Goal: Information Seeking & Learning: Check status

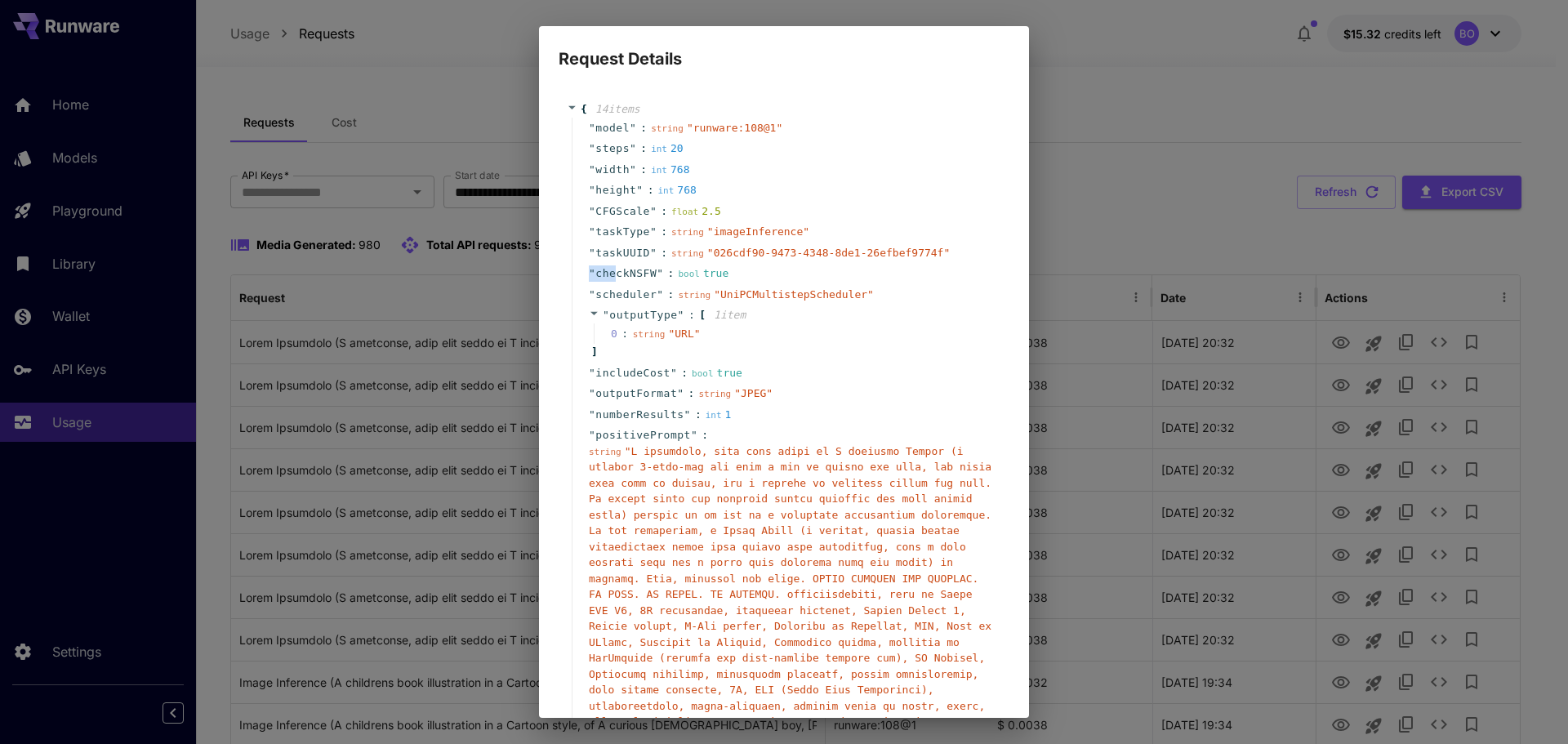
scroll to position [144, 0]
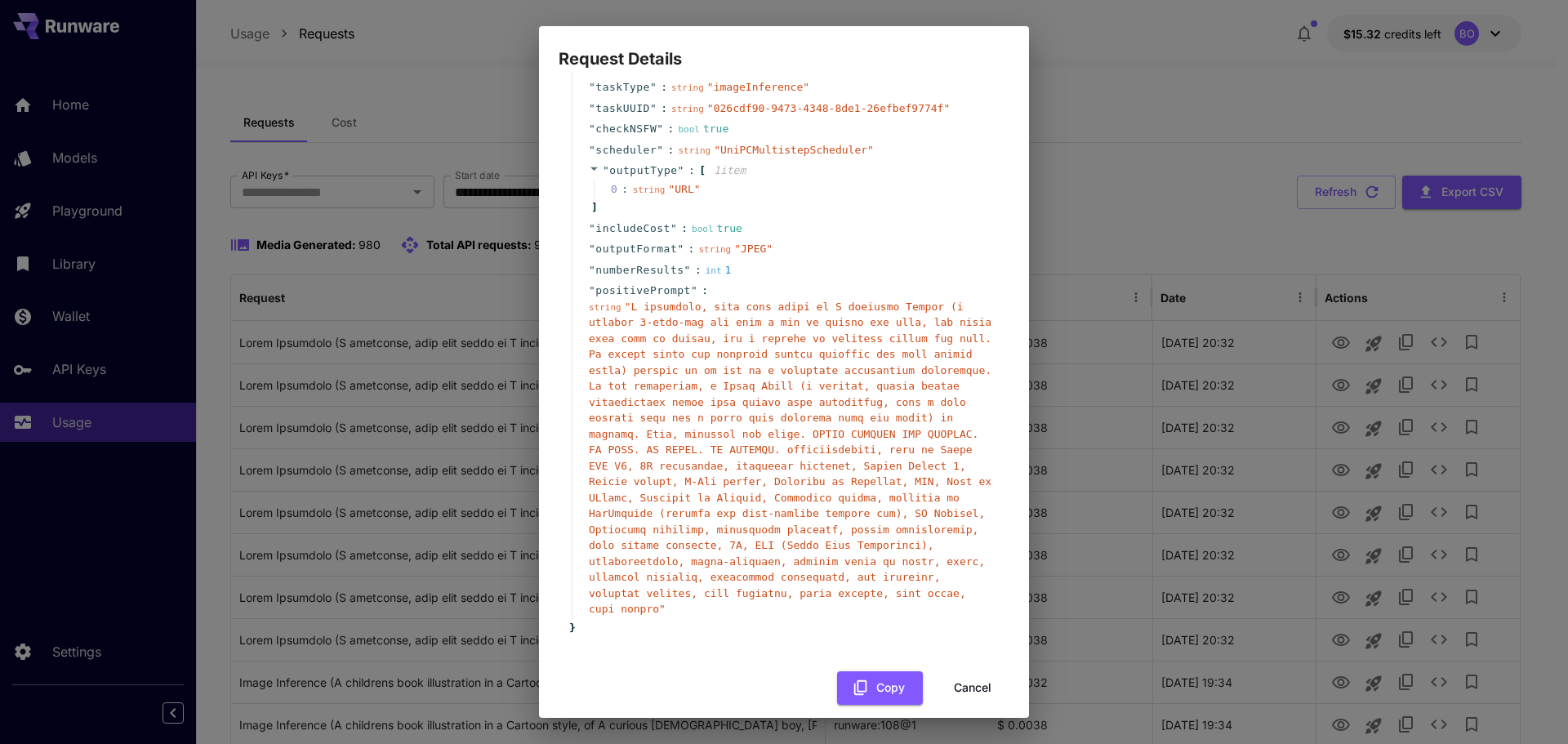
click at [1145, 135] on div "Request Details { 14 item s " model " : string " runware:108@1 " " steps " : in…" at bounding box center [784, 372] width 1568 height 744
click at [978, 672] on button "Cancel" at bounding box center [974, 688] width 74 height 33
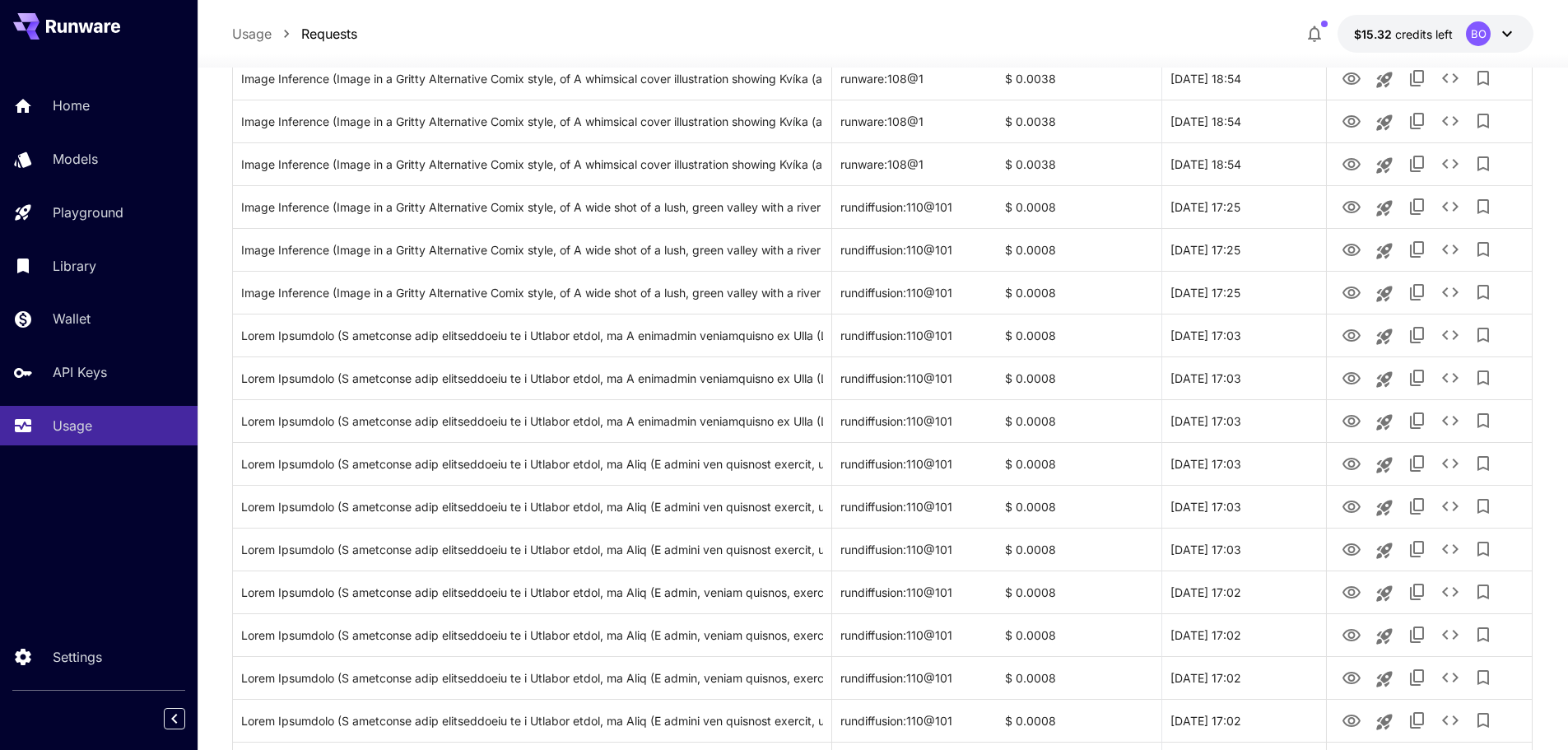
scroll to position [1399, 0]
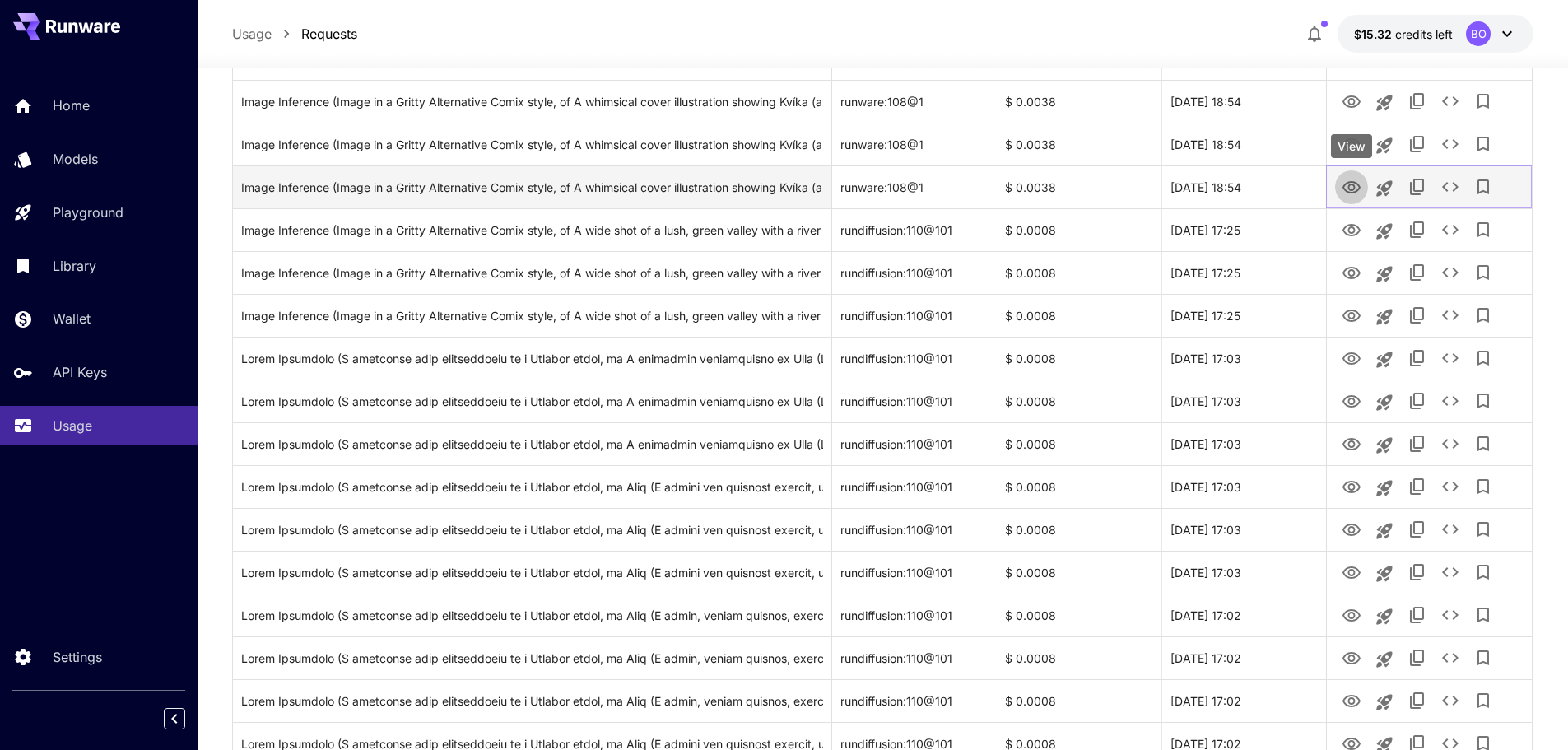
click at [1354, 184] on icon "View" at bounding box center [1351, 187] width 20 height 20
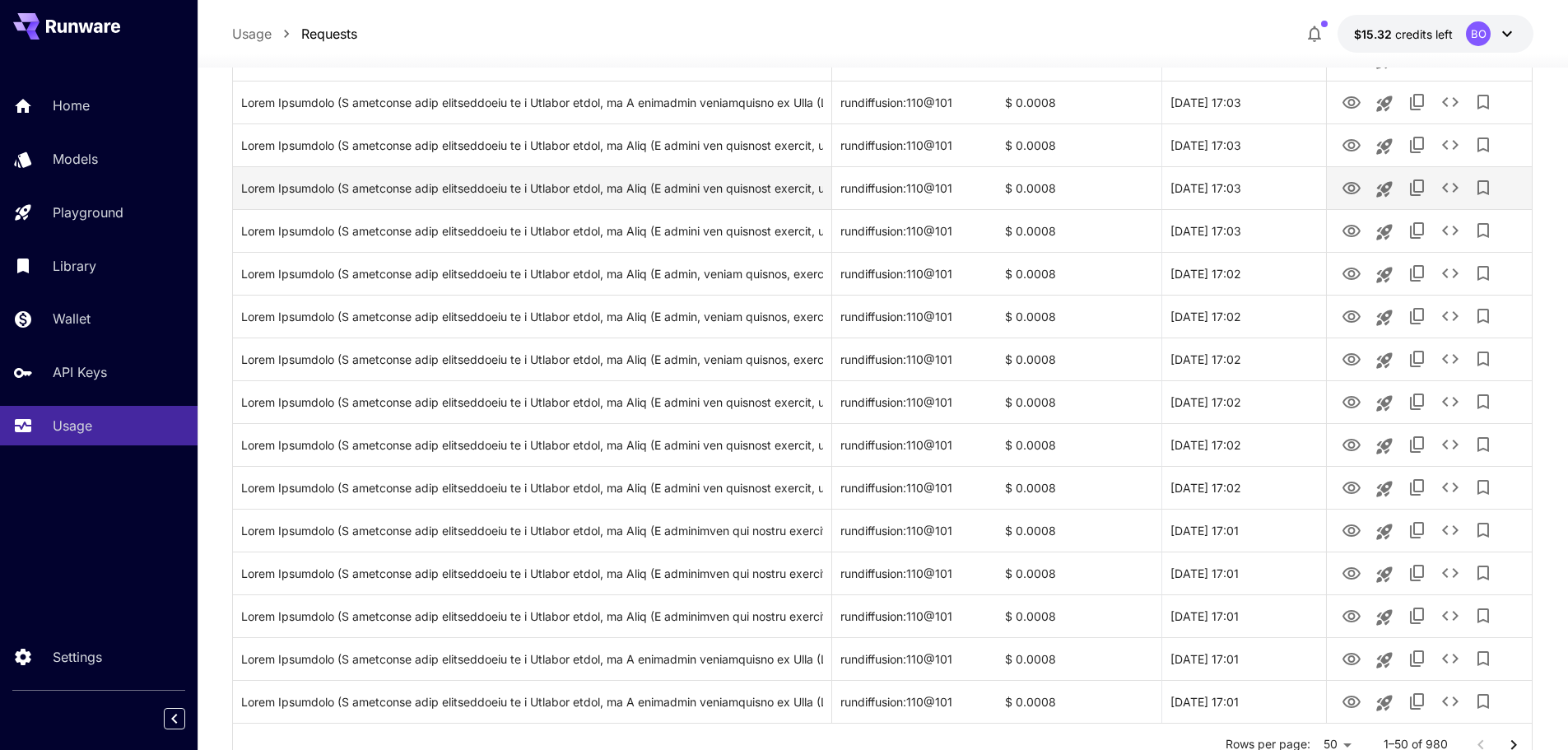
scroll to position [1807, 0]
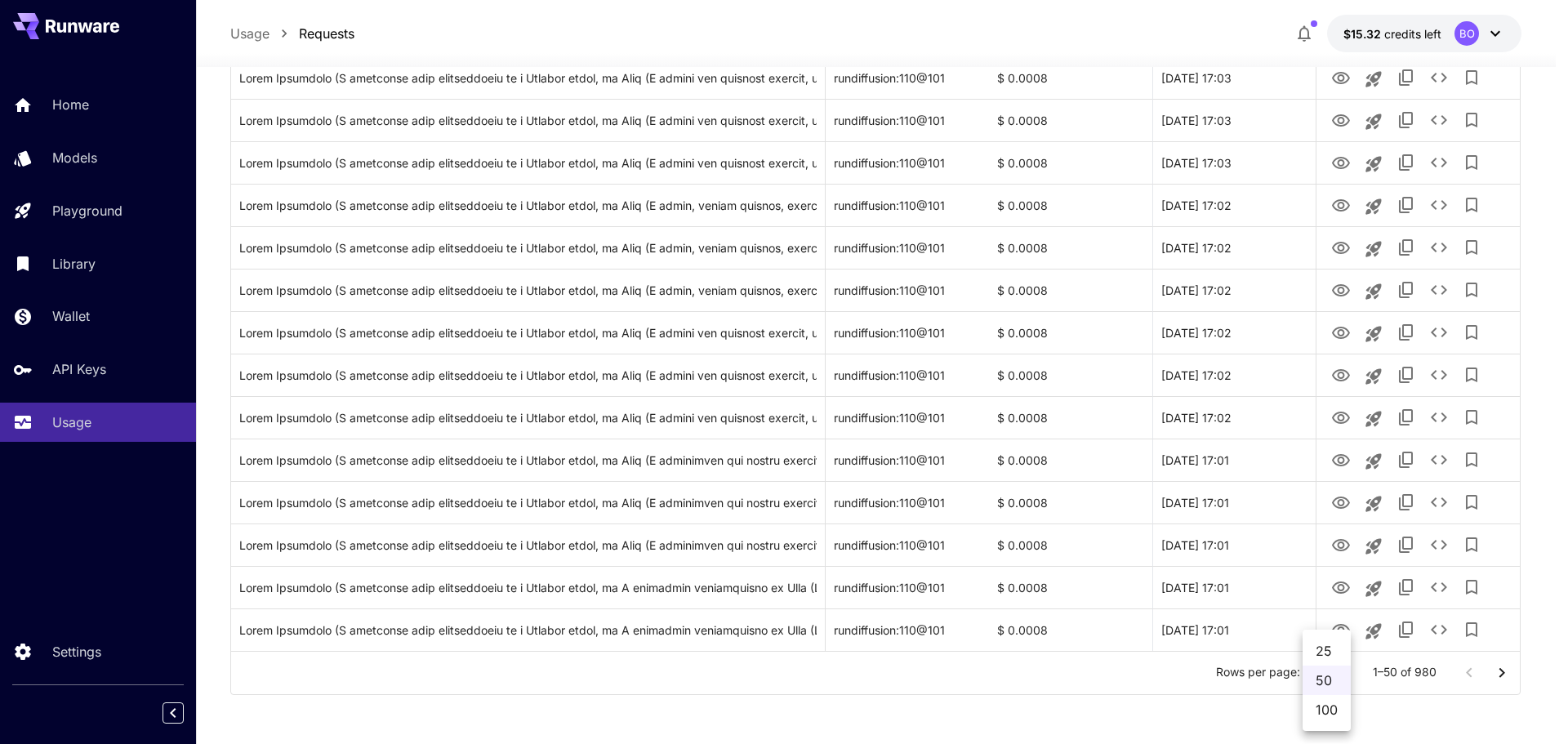
click at [1337, 714] on li "100" at bounding box center [1327, 710] width 48 height 30
type input "***"
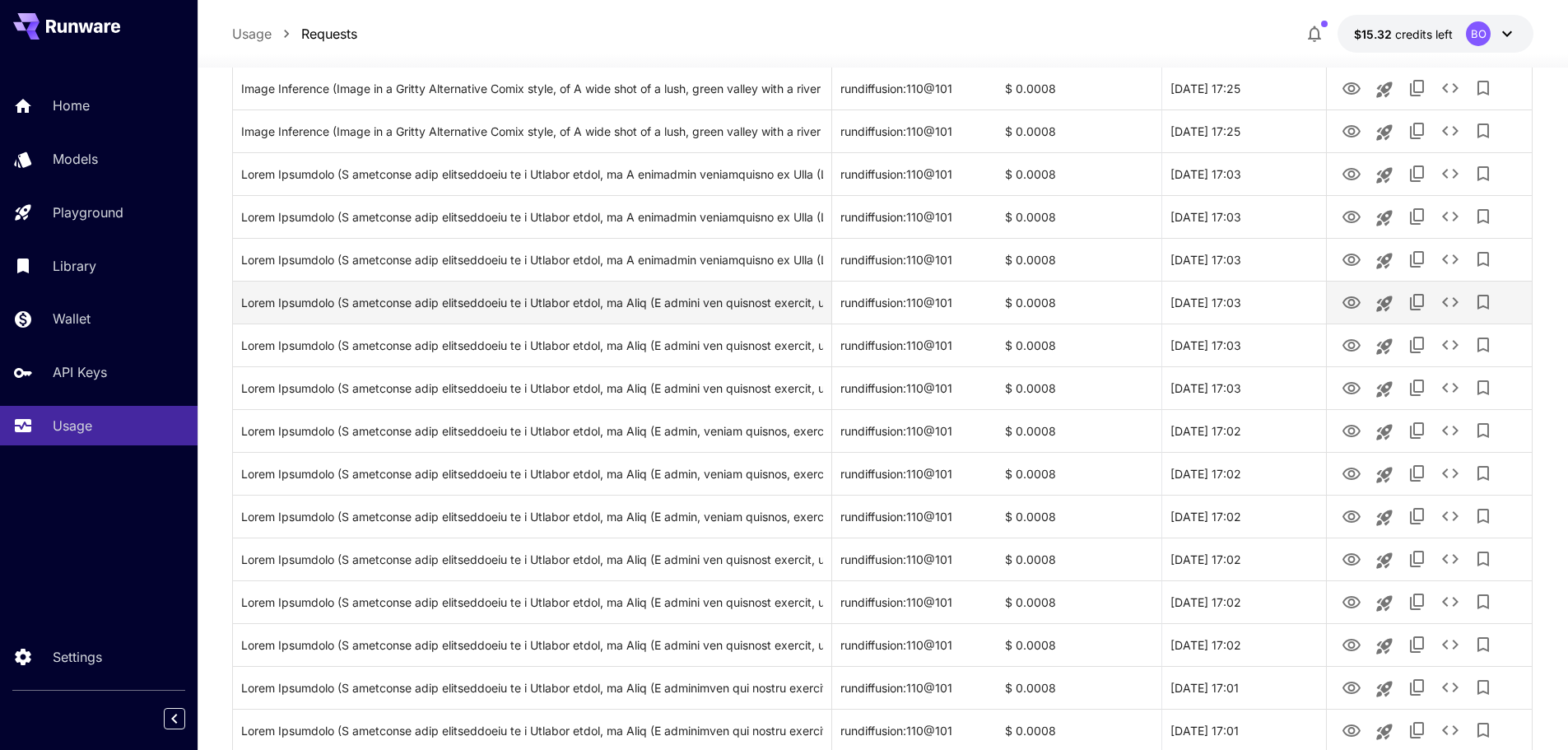
scroll to position [3948, 0]
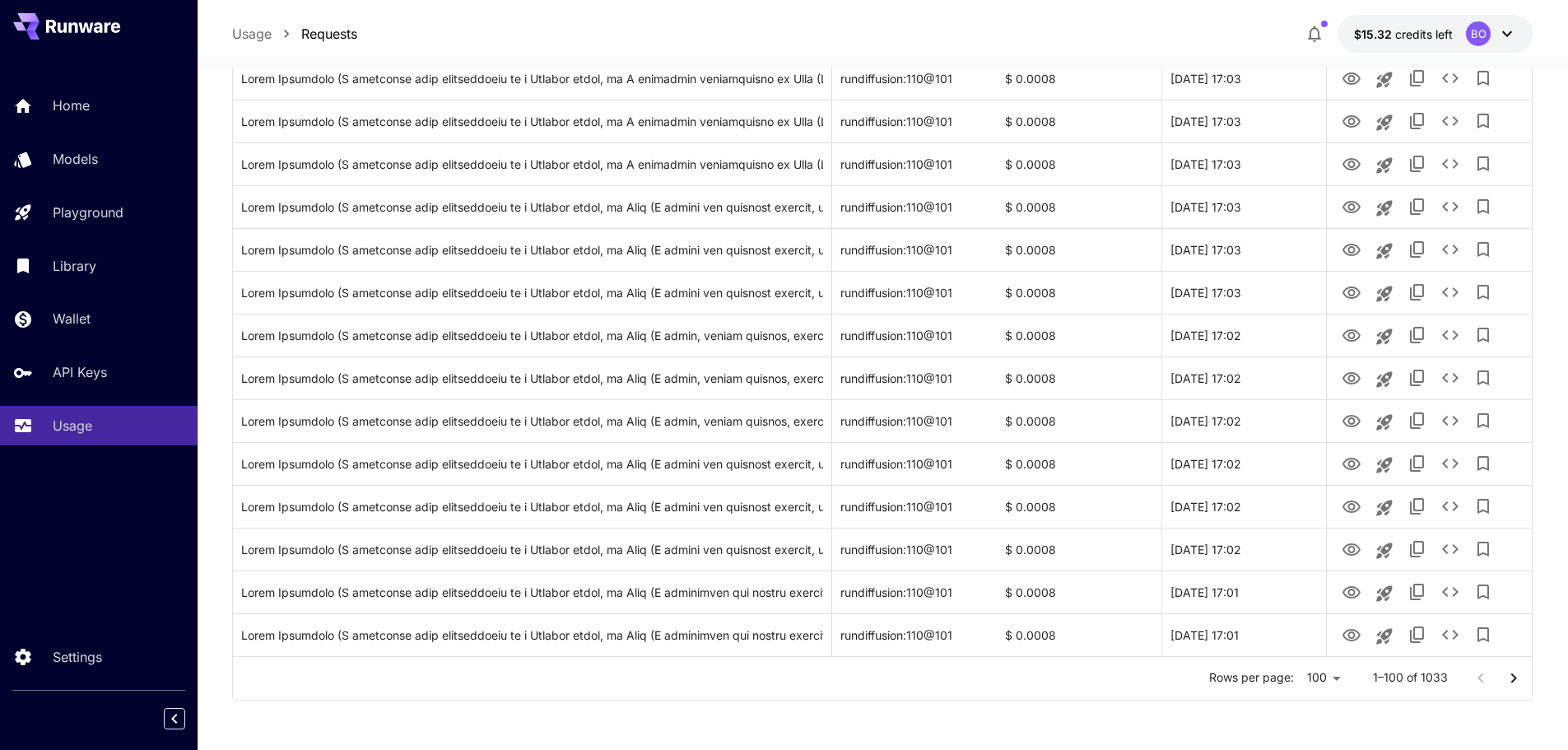
click at [1507, 677] on icon "Go to next page" at bounding box center [1513, 677] width 20 height 20
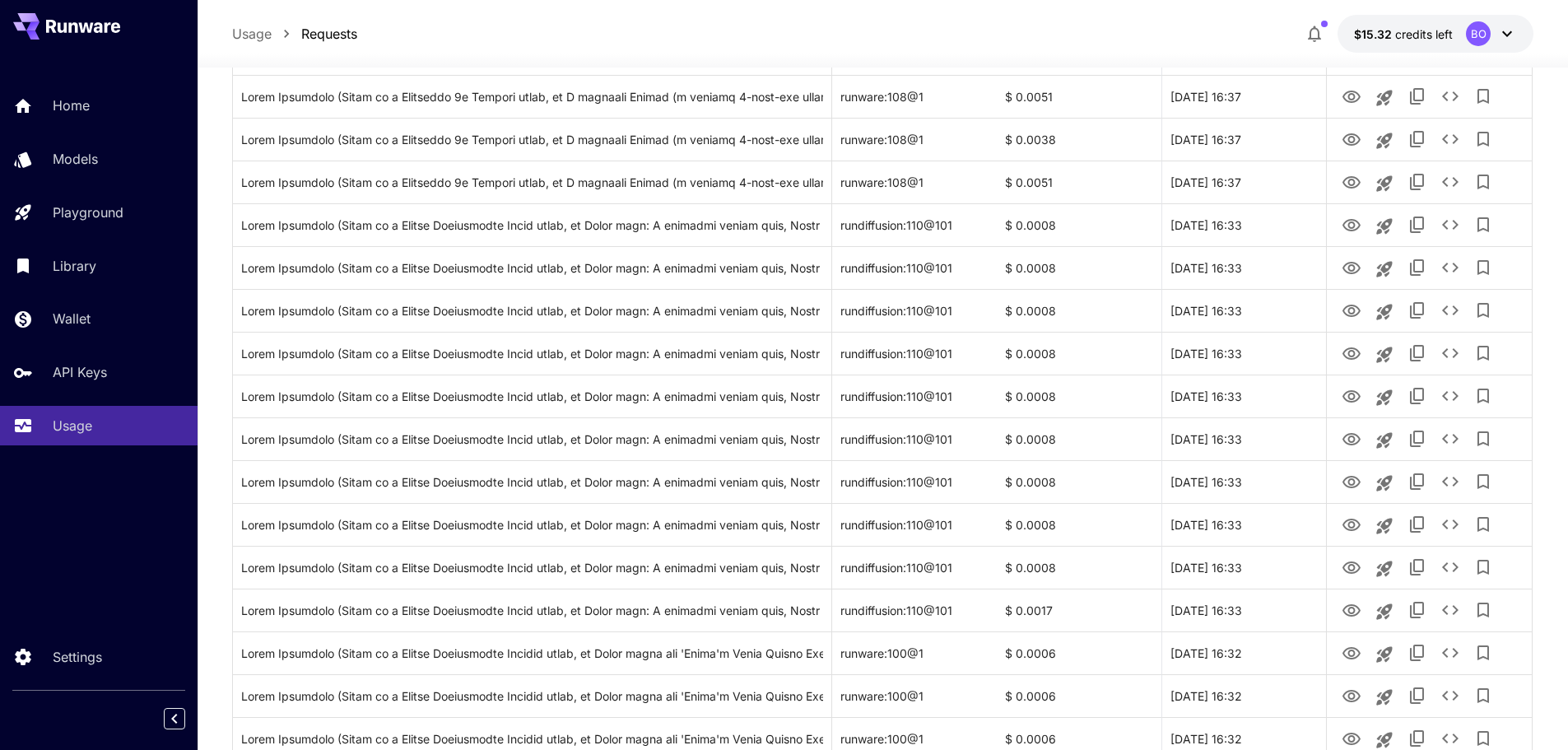
scroll to position [2054, 0]
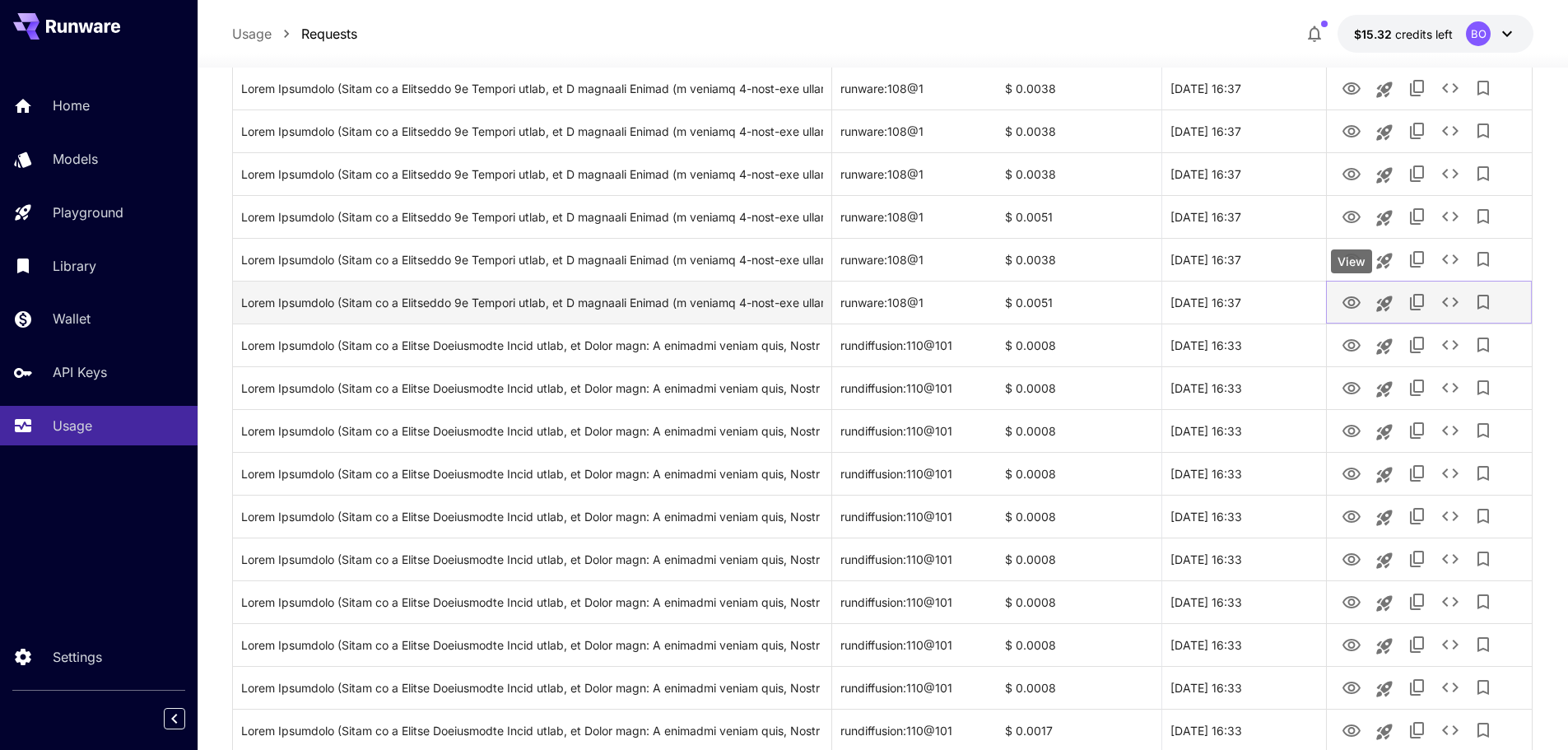
click at [1351, 304] on icon "View" at bounding box center [1351, 303] width 20 height 20
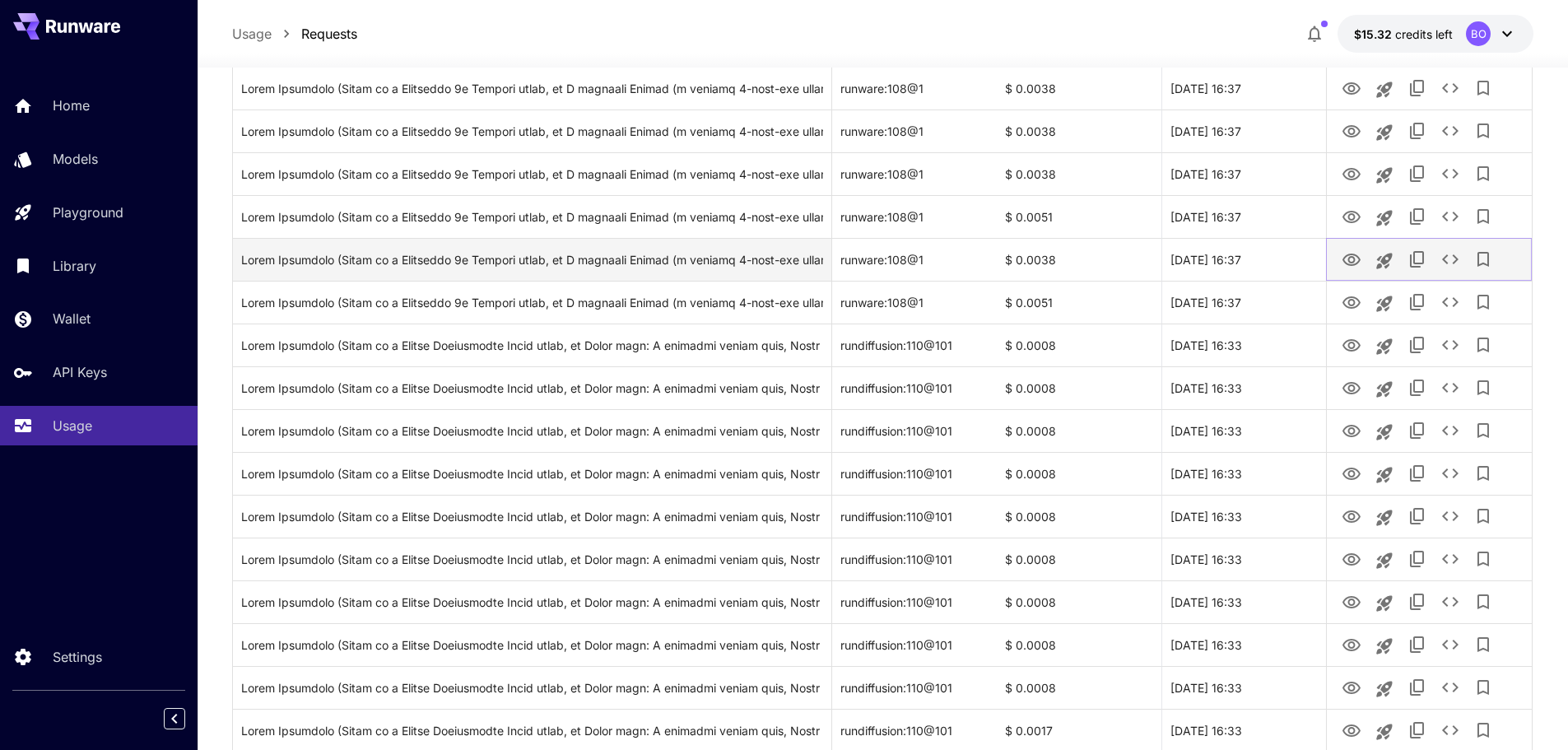
click at [1351, 262] on icon "View" at bounding box center [1351, 259] width 18 height 12
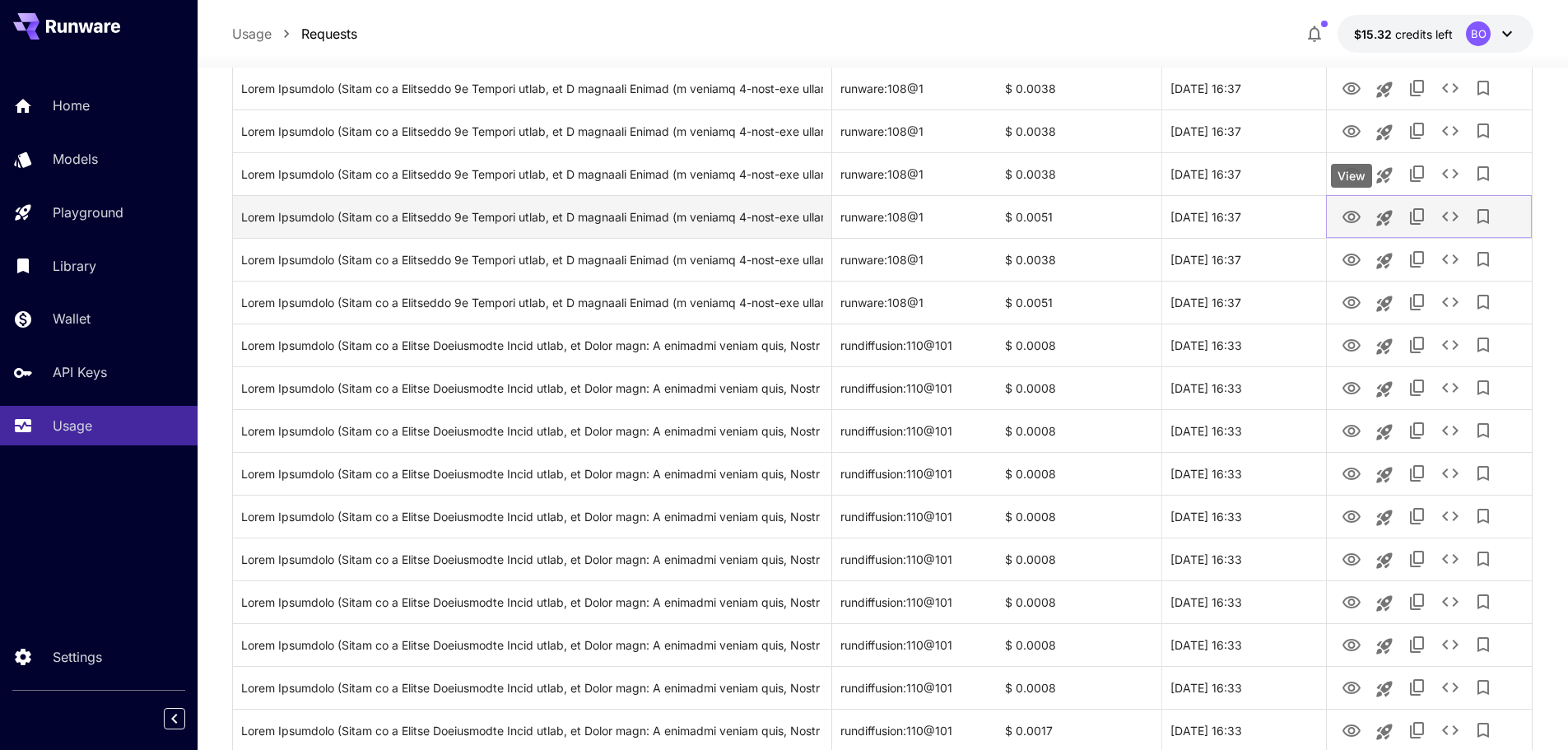
click at [1347, 212] on icon "View" at bounding box center [1351, 216] width 18 height 12
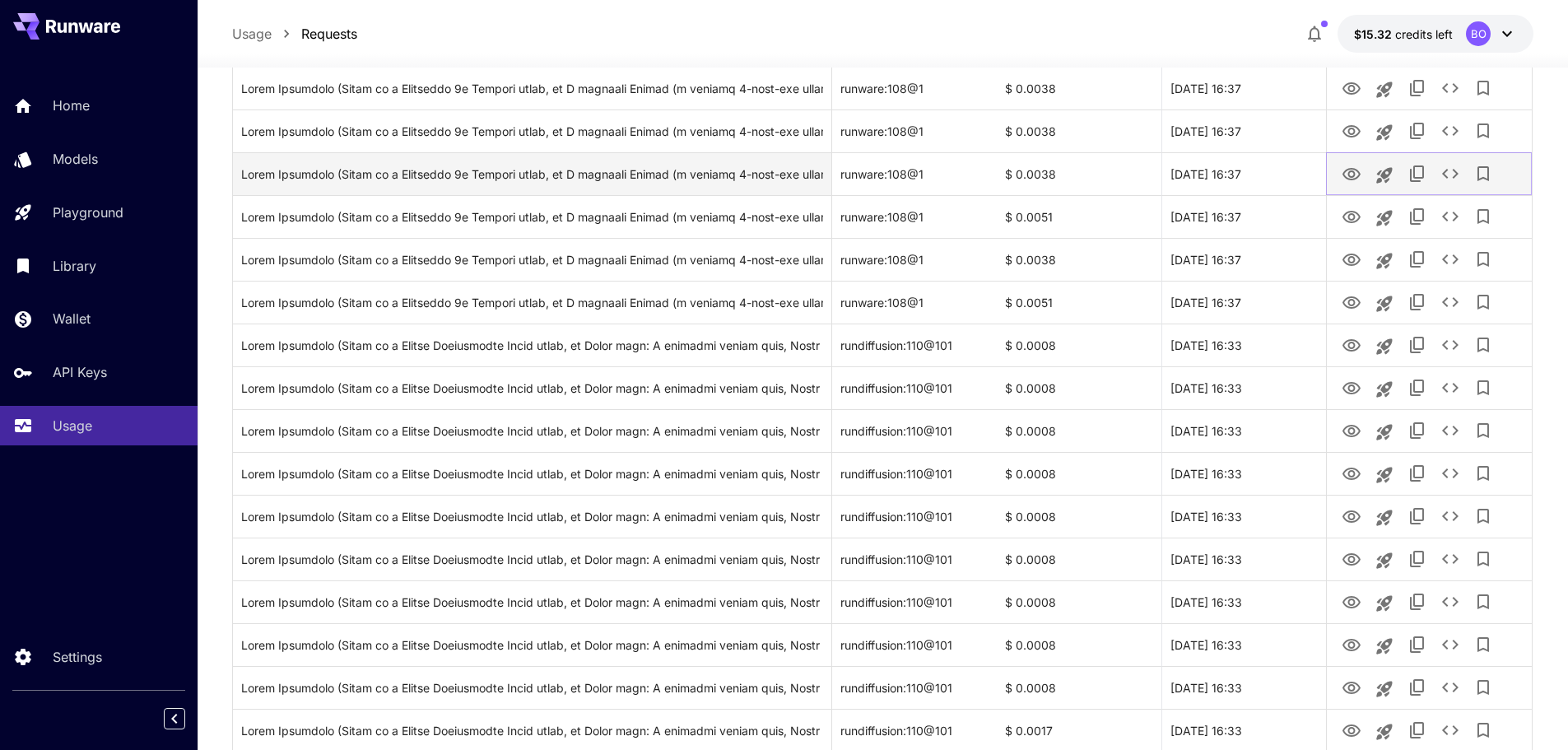
click at [1358, 173] on icon "View" at bounding box center [1351, 174] width 20 height 20
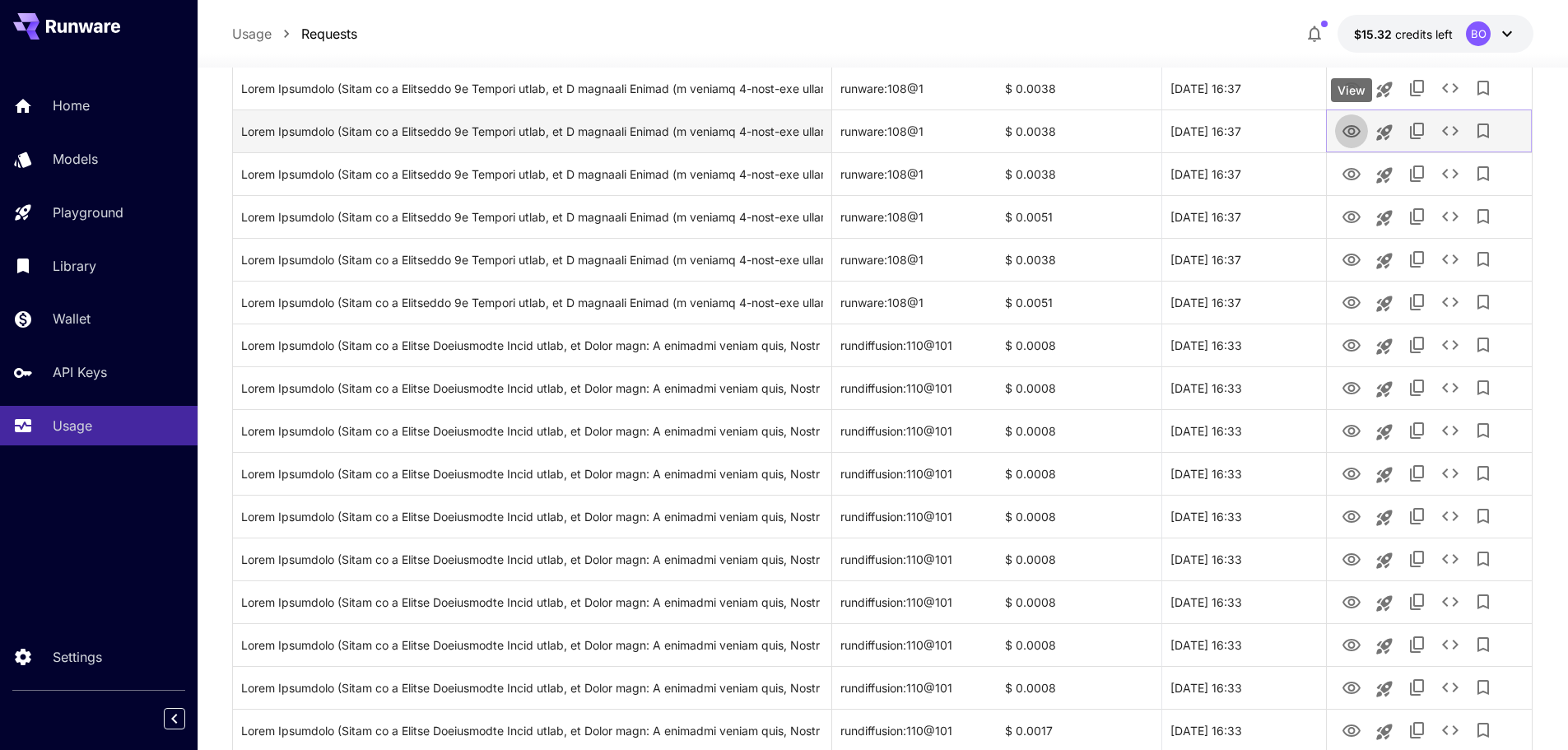
click at [1357, 134] on icon "View" at bounding box center [1351, 130] width 18 height 12
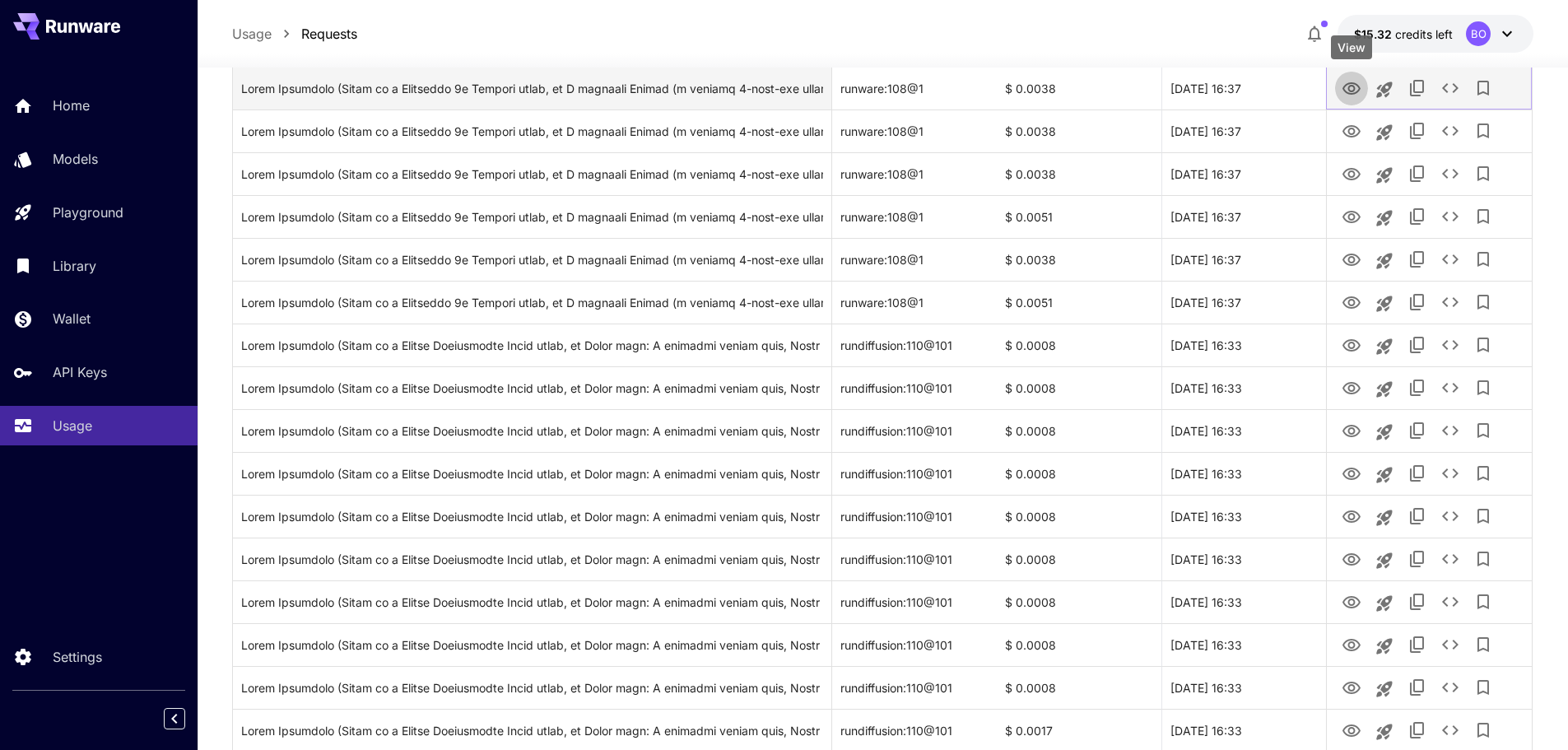
click at [1357, 91] on icon "View" at bounding box center [1351, 88] width 18 height 12
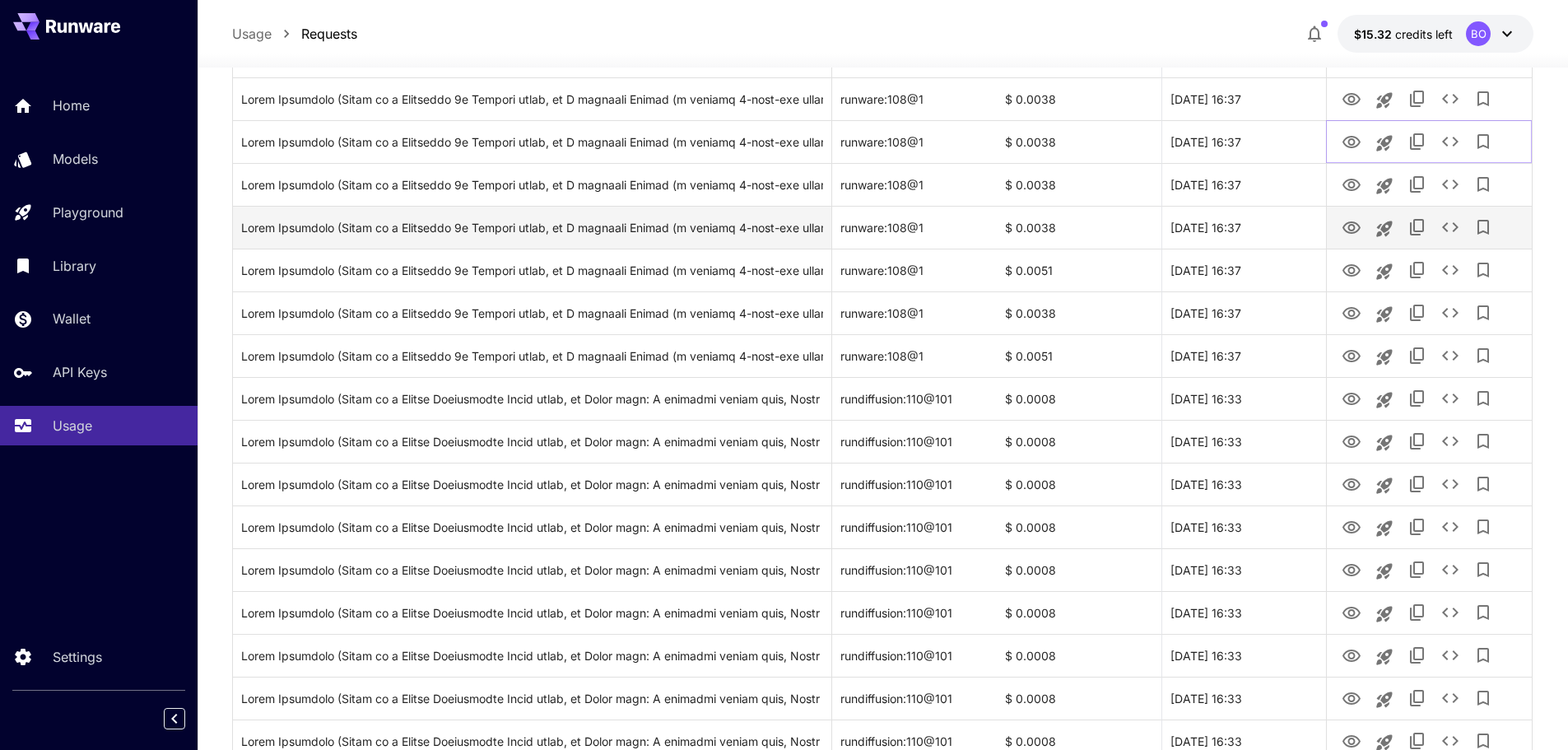
scroll to position [1972, 0]
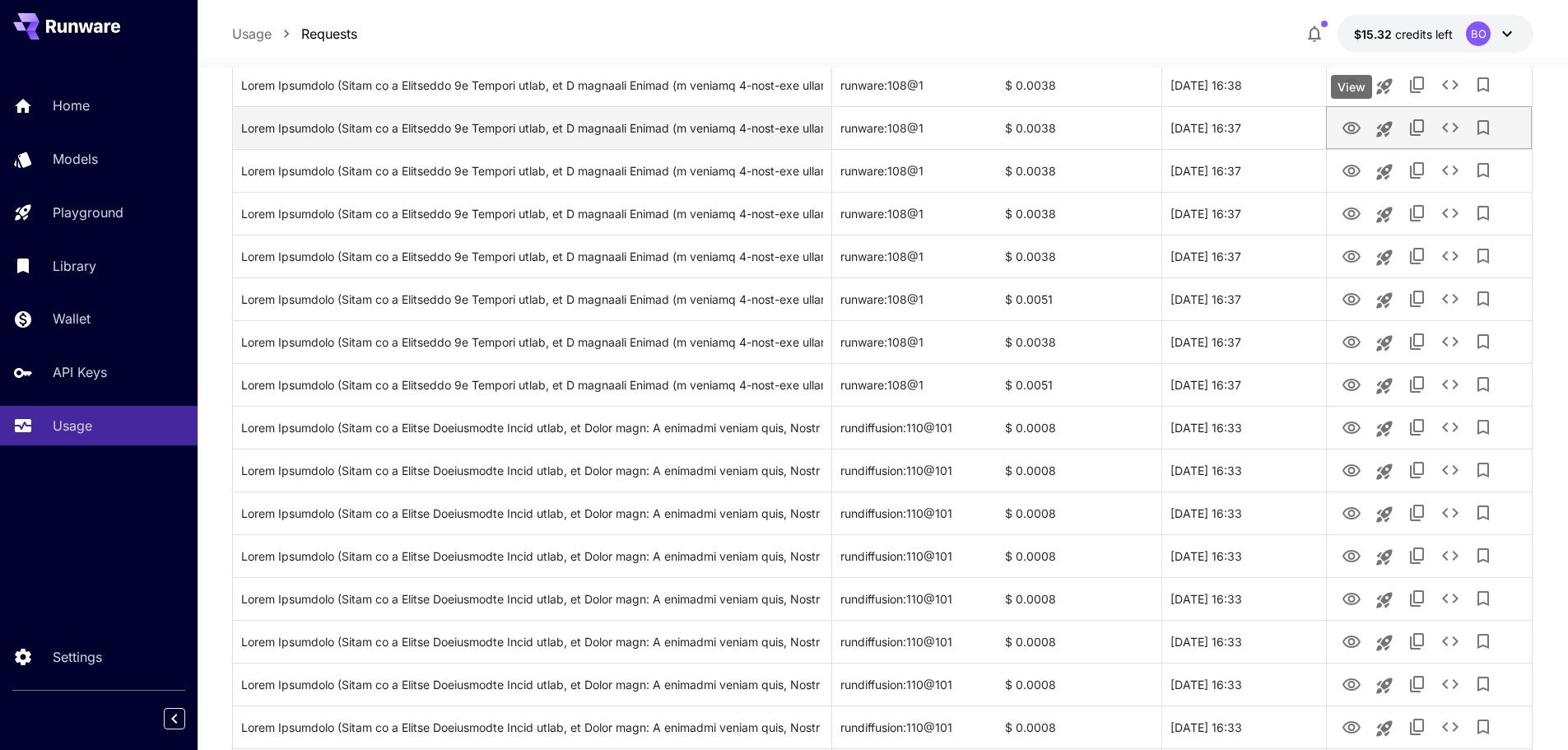
click at [1351, 130] on icon "View" at bounding box center [1351, 128] width 20 height 20
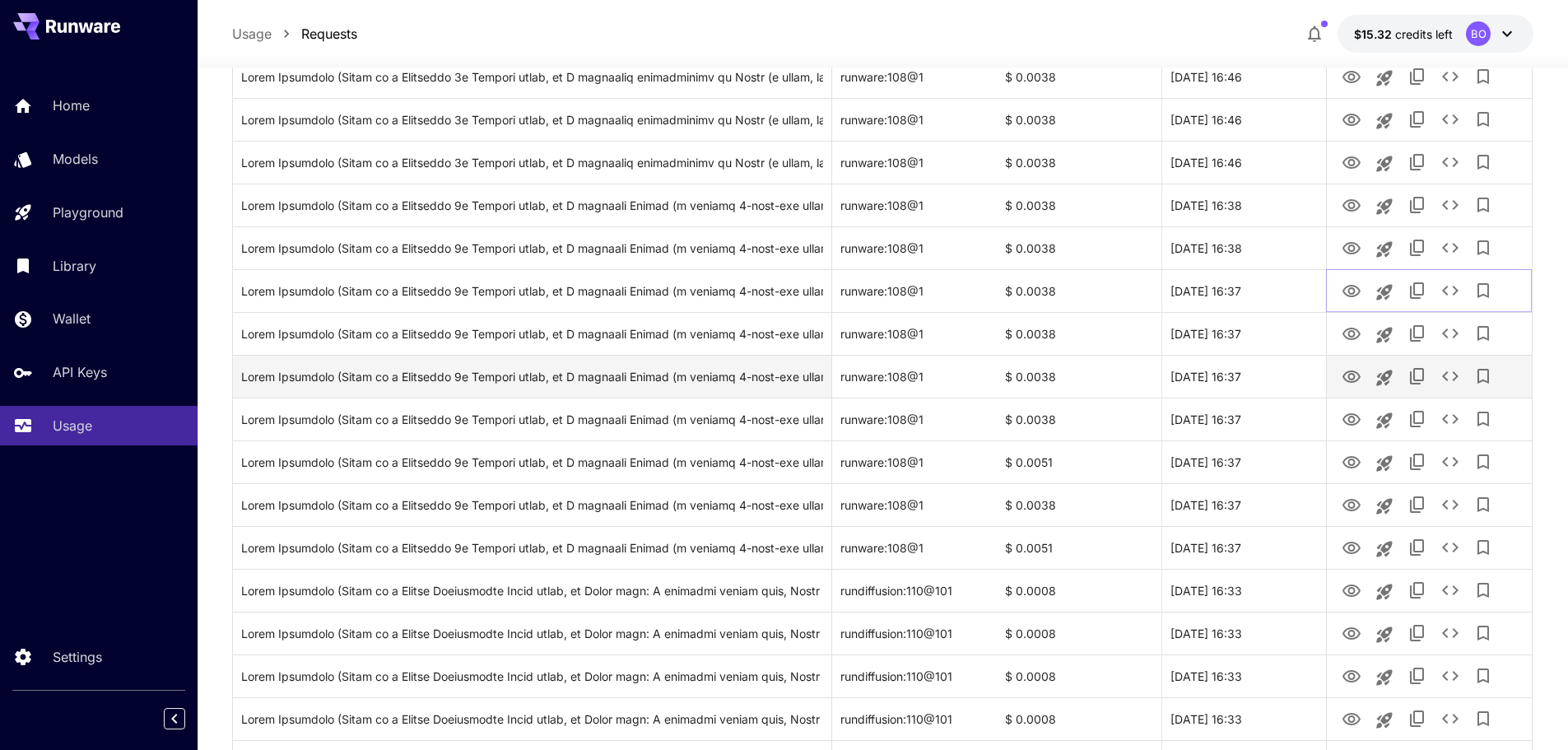
scroll to position [1807, 0]
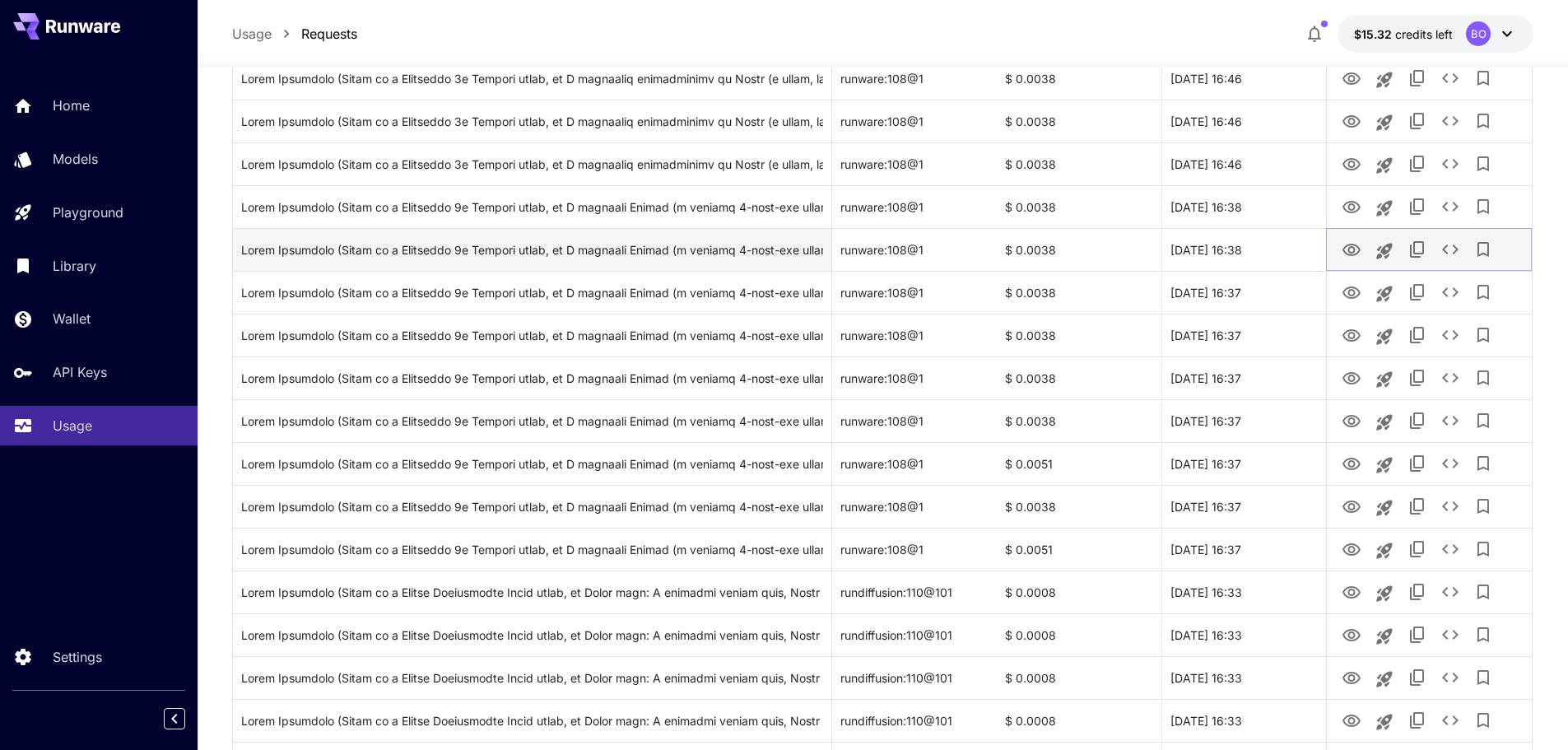
click at [1350, 251] on icon "View" at bounding box center [1351, 250] width 20 height 20
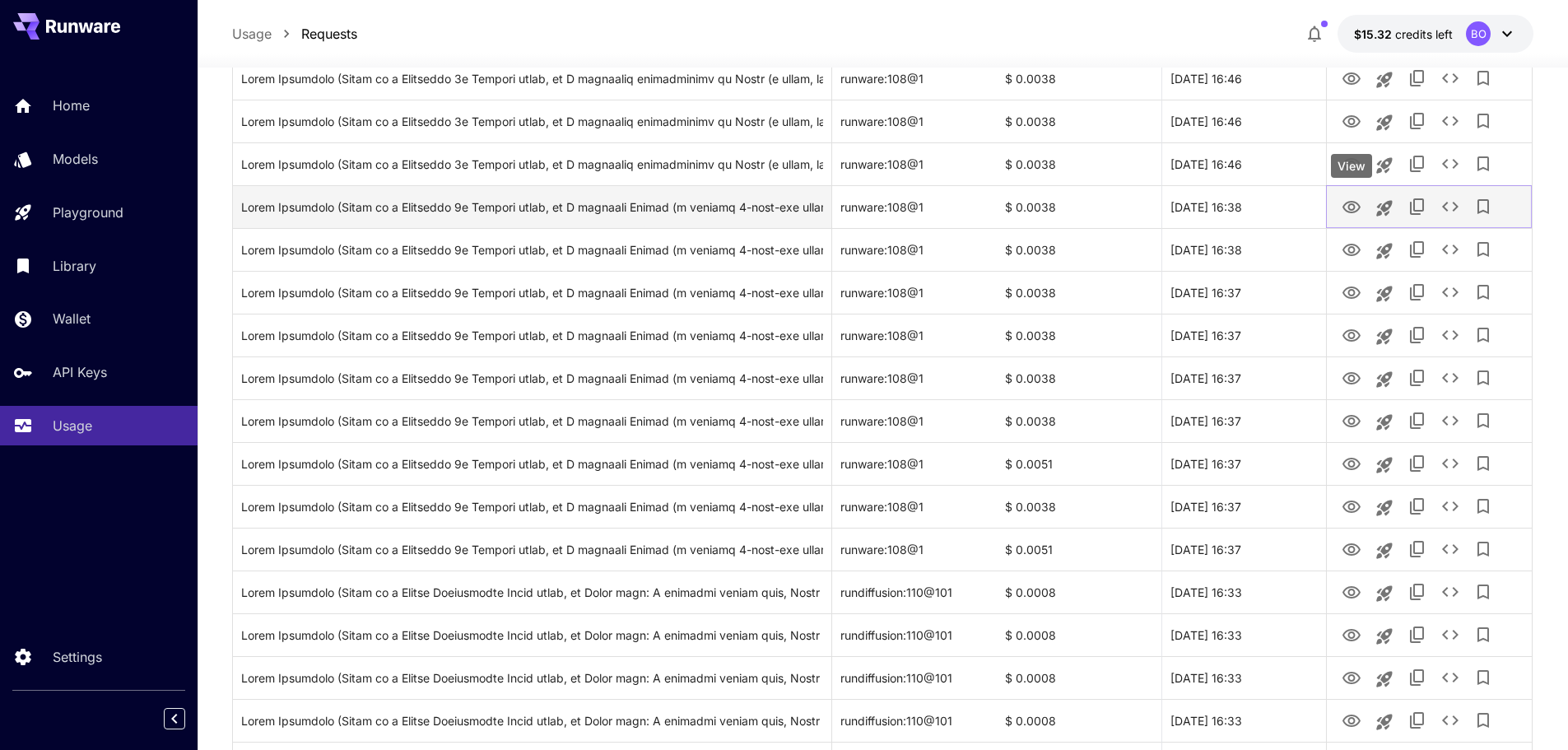
click at [1352, 206] on icon "View" at bounding box center [1351, 207] width 20 height 20
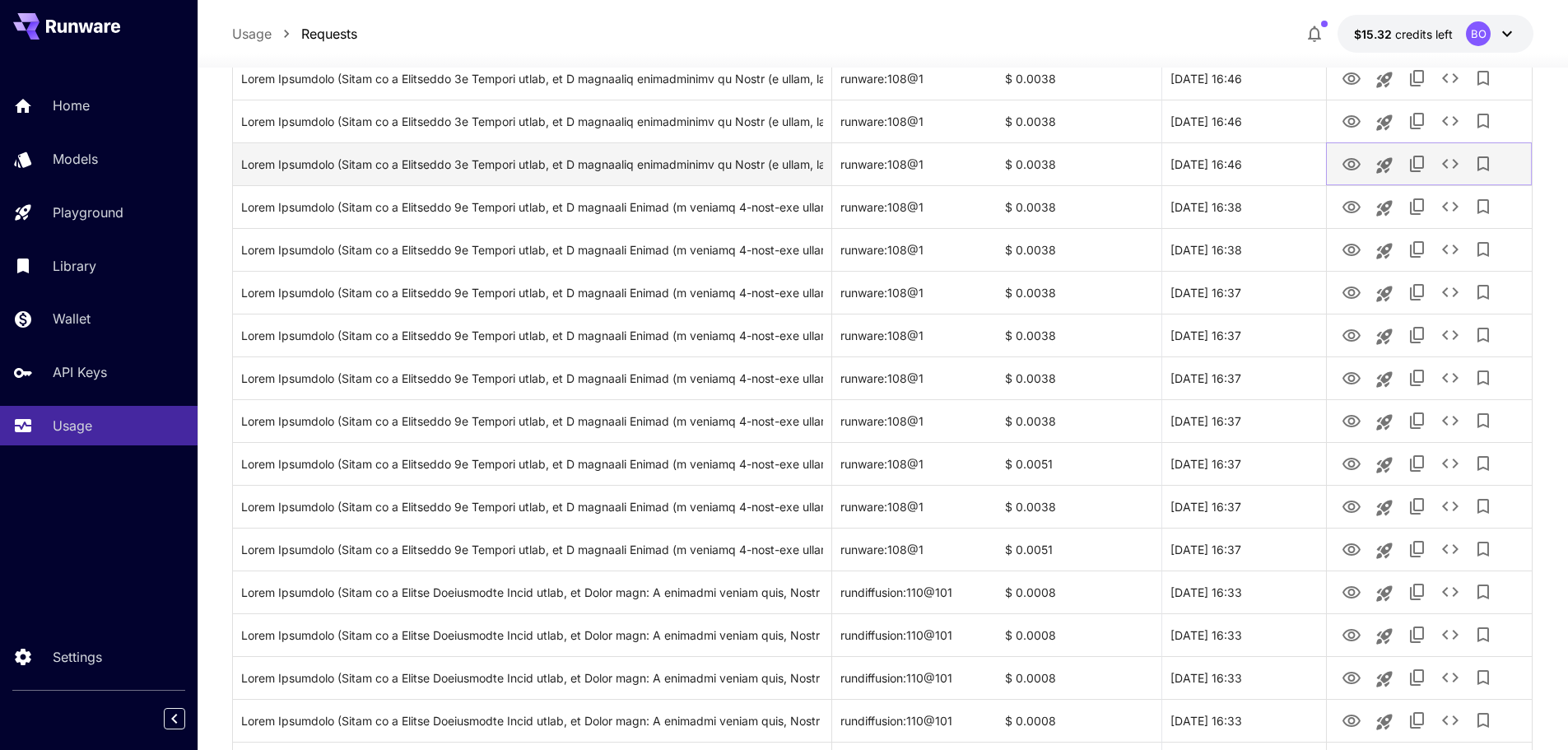
click at [1347, 160] on icon "View" at bounding box center [1351, 164] width 20 height 20
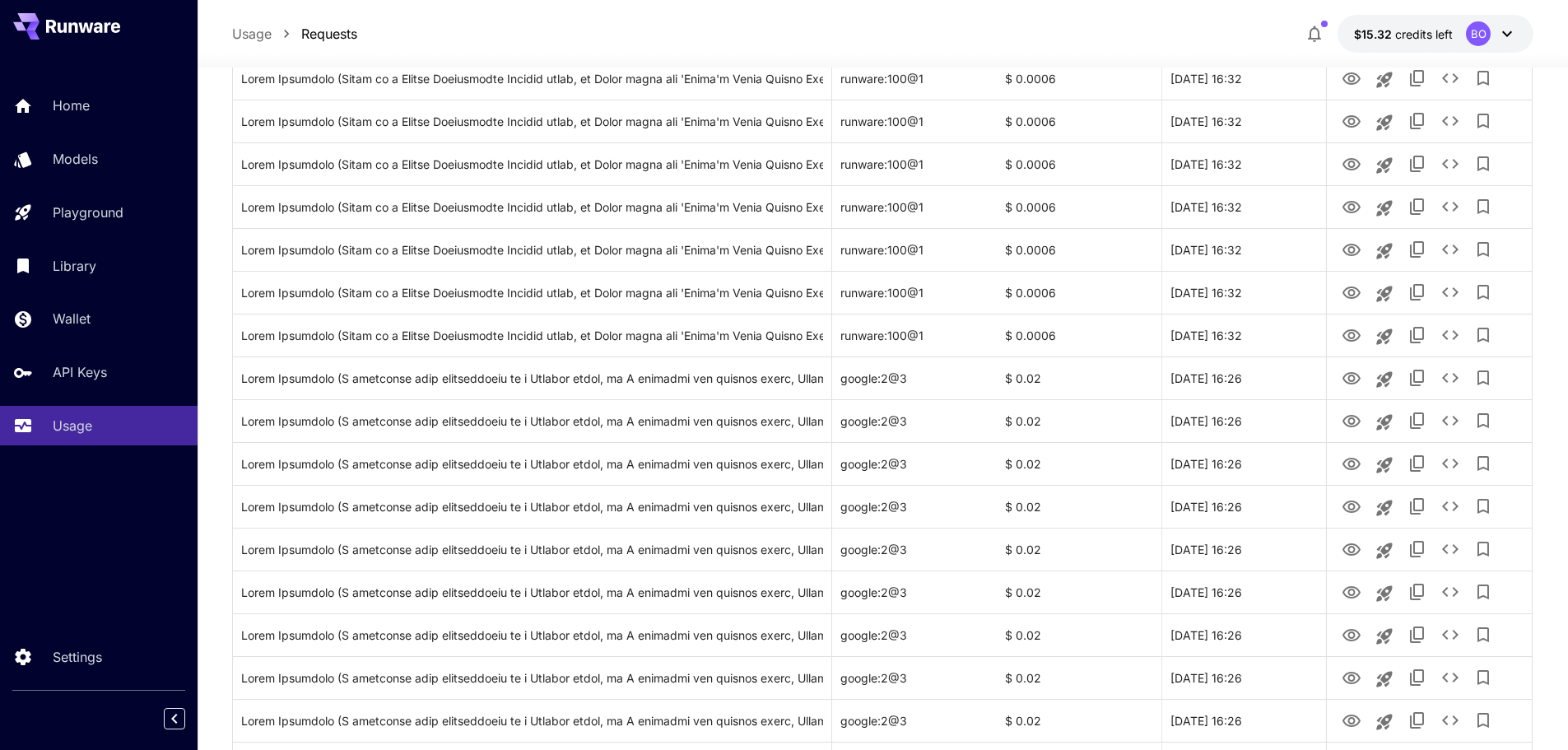
scroll to position [3372, 0]
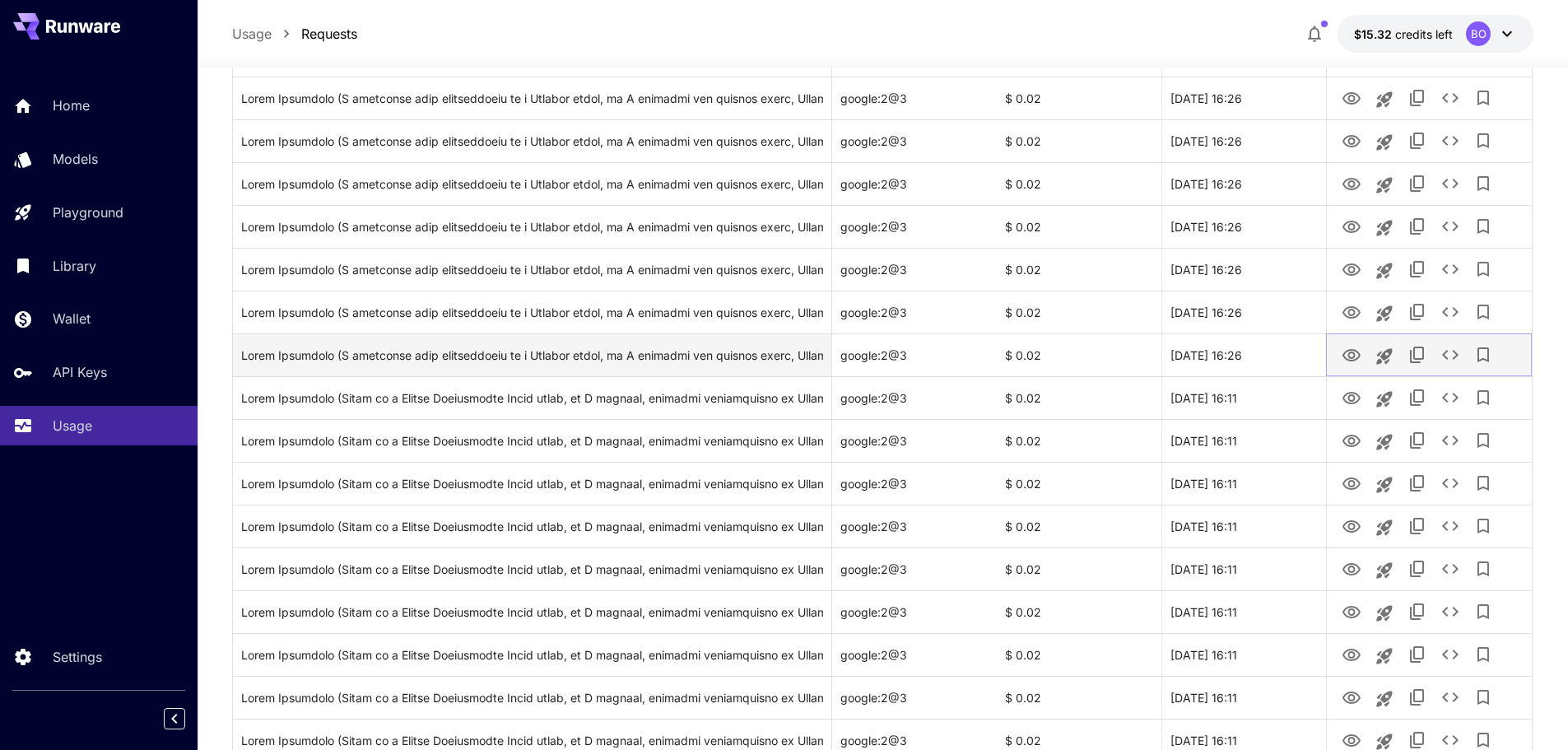
click at [1356, 355] on icon "View" at bounding box center [1351, 355] width 20 height 20
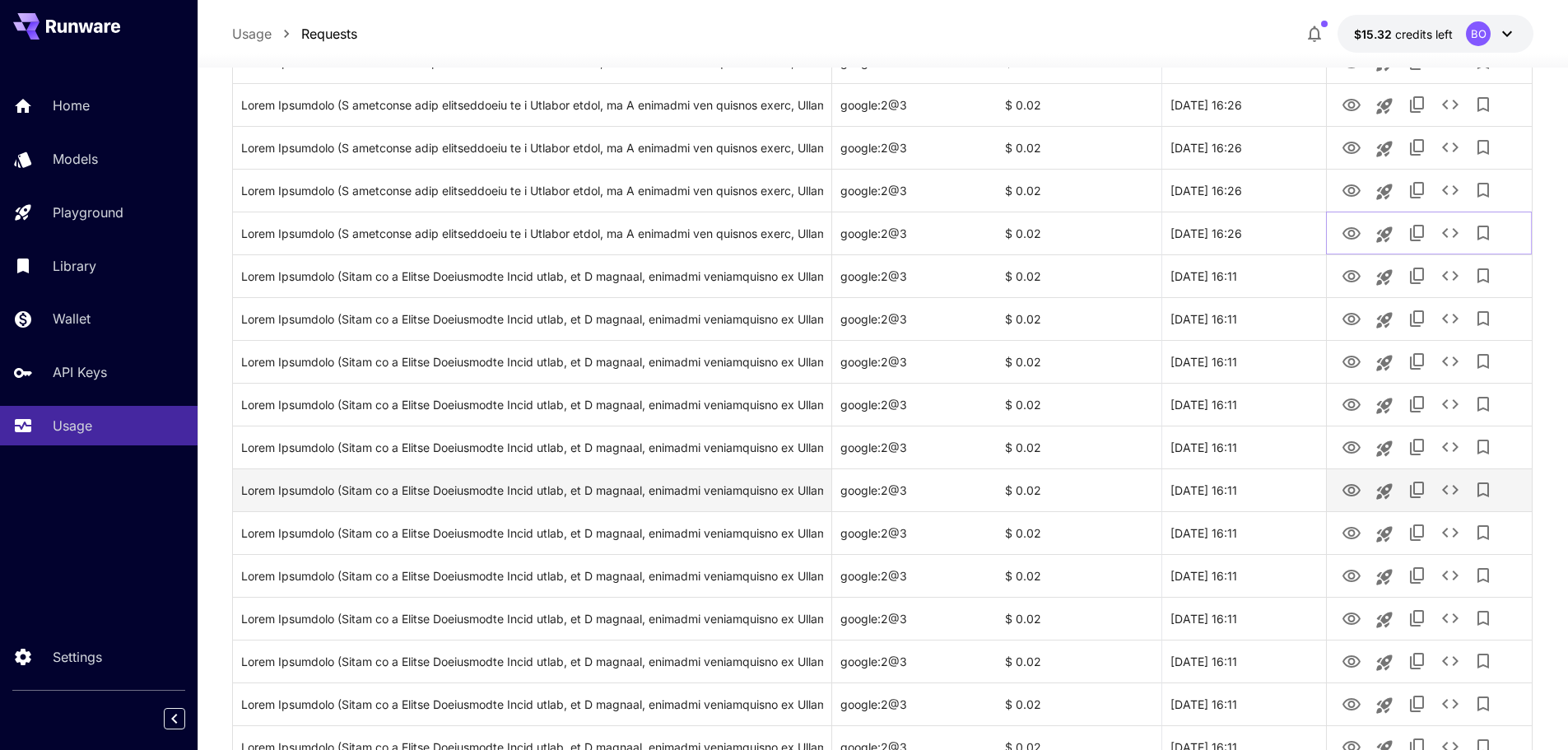
scroll to position [3619, 0]
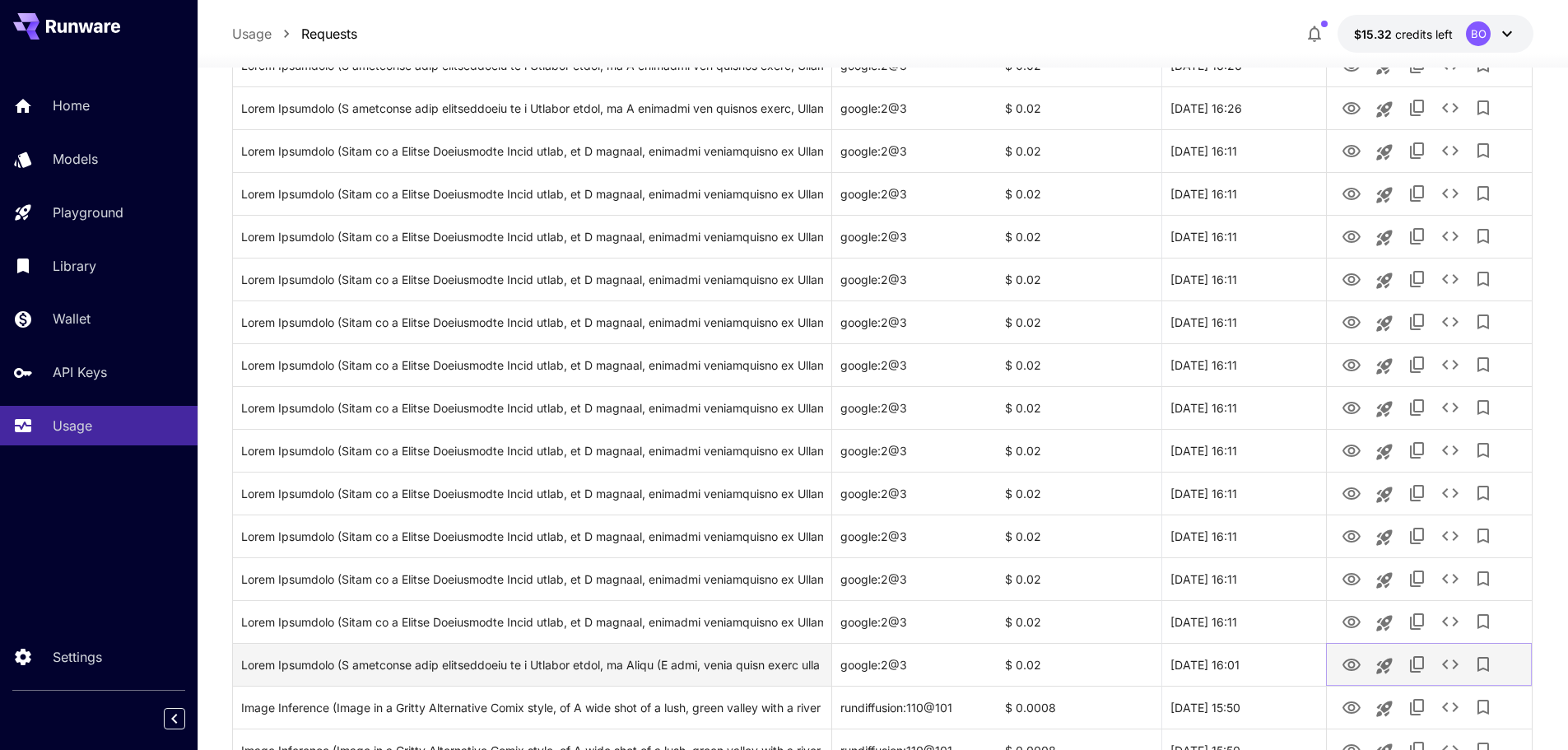
click at [1354, 669] on icon "View" at bounding box center [1351, 664] width 18 height 12
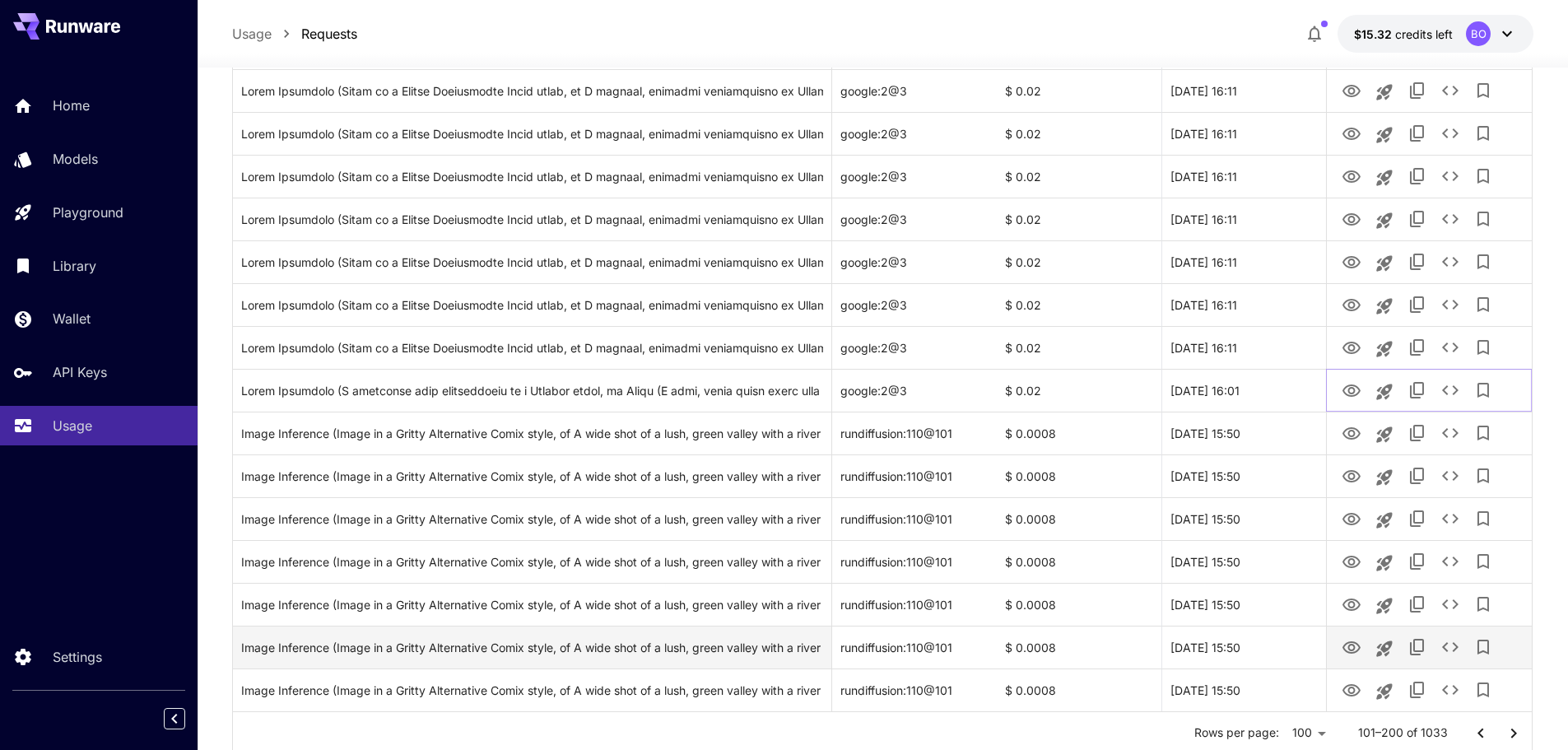
scroll to position [3948, 0]
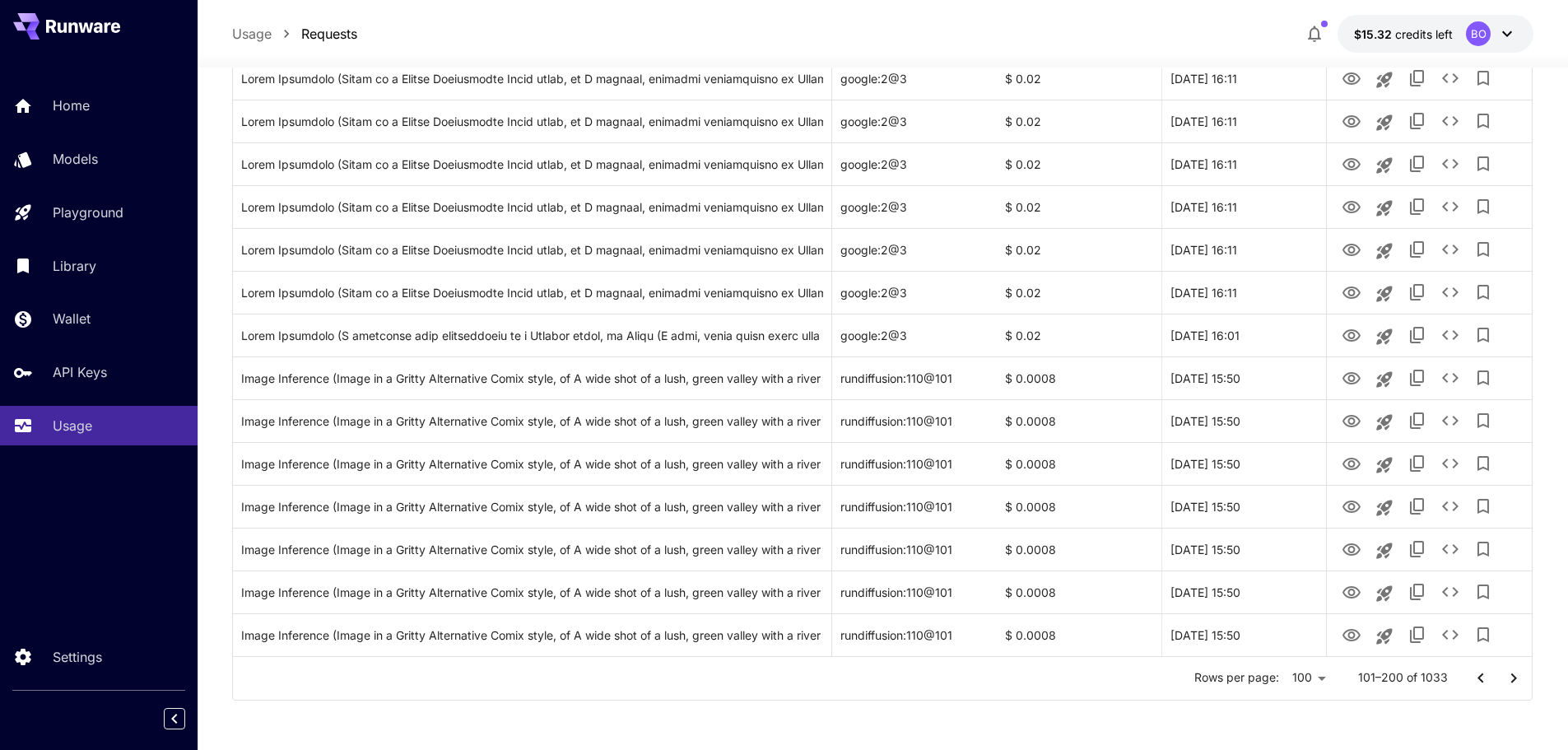
drag, startPoint x: 1480, startPoint y: 680, endPoint x: 1269, endPoint y: 687, distance: 211.1
click at [1480, 680] on icon "Go to previous page" at bounding box center [1480, 677] width 6 height 10
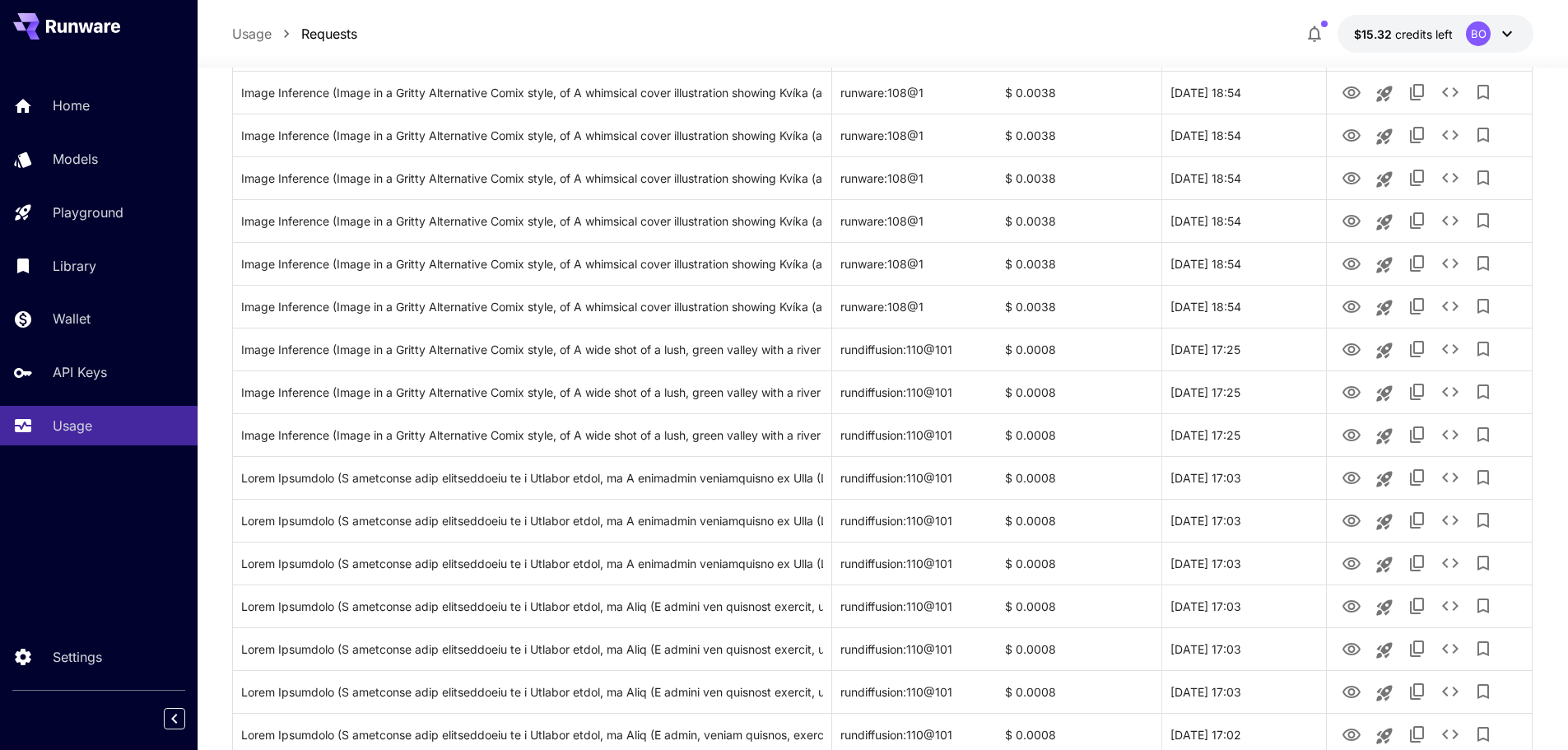
scroll to position [3537, 0]
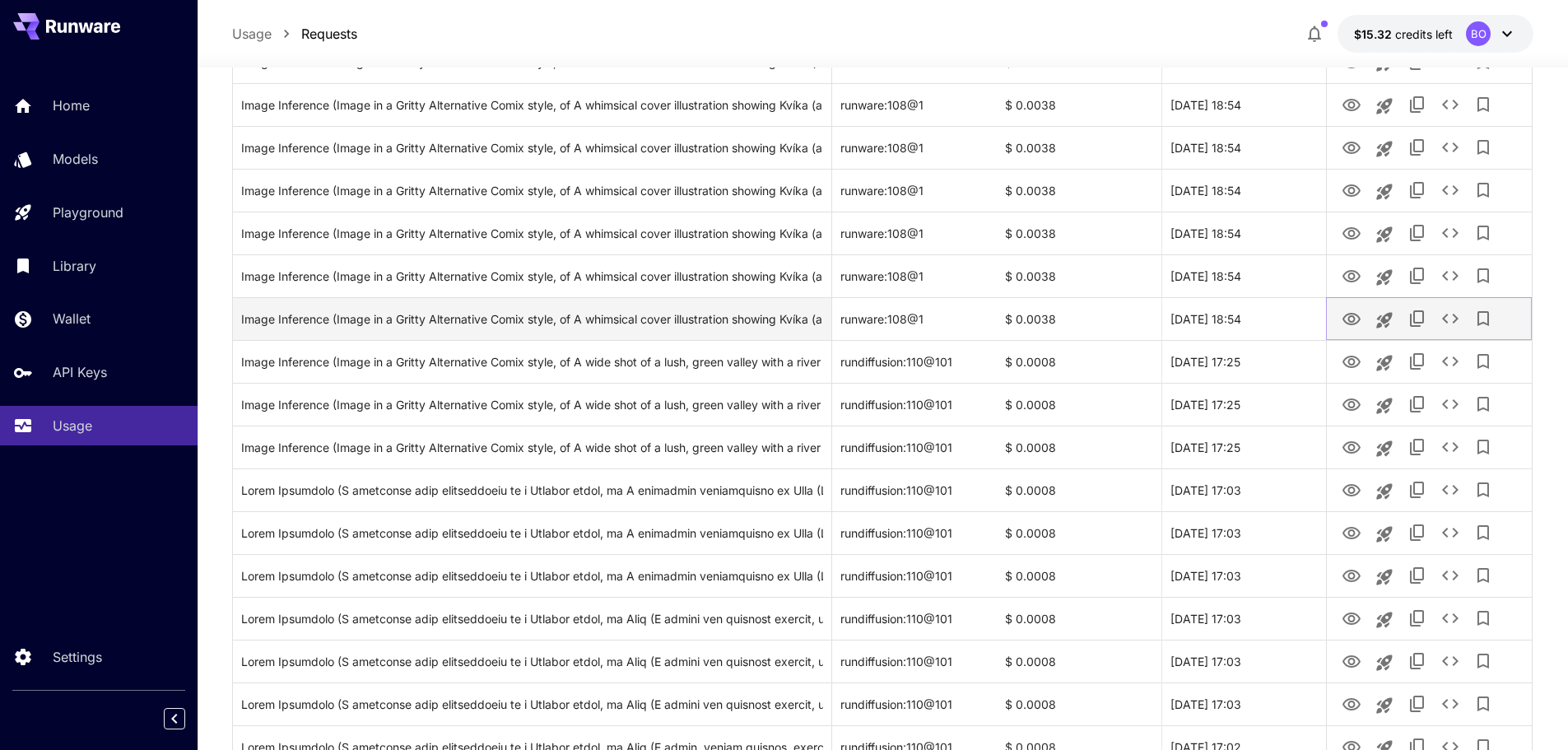
click at [1358, 323] on icon "View" at bounding box center [1351, 319] width 20 height 20
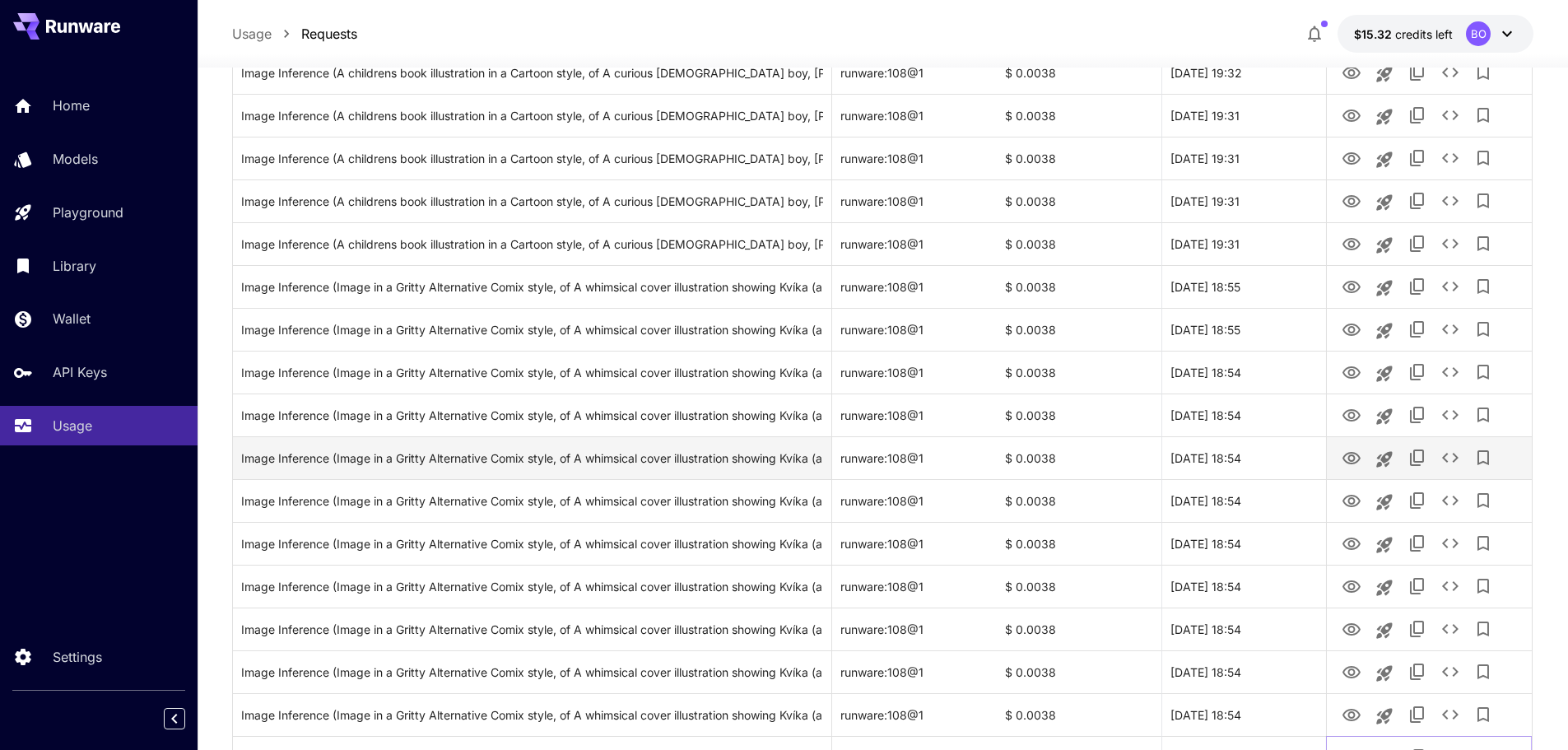
scroll to position [3043, 0]
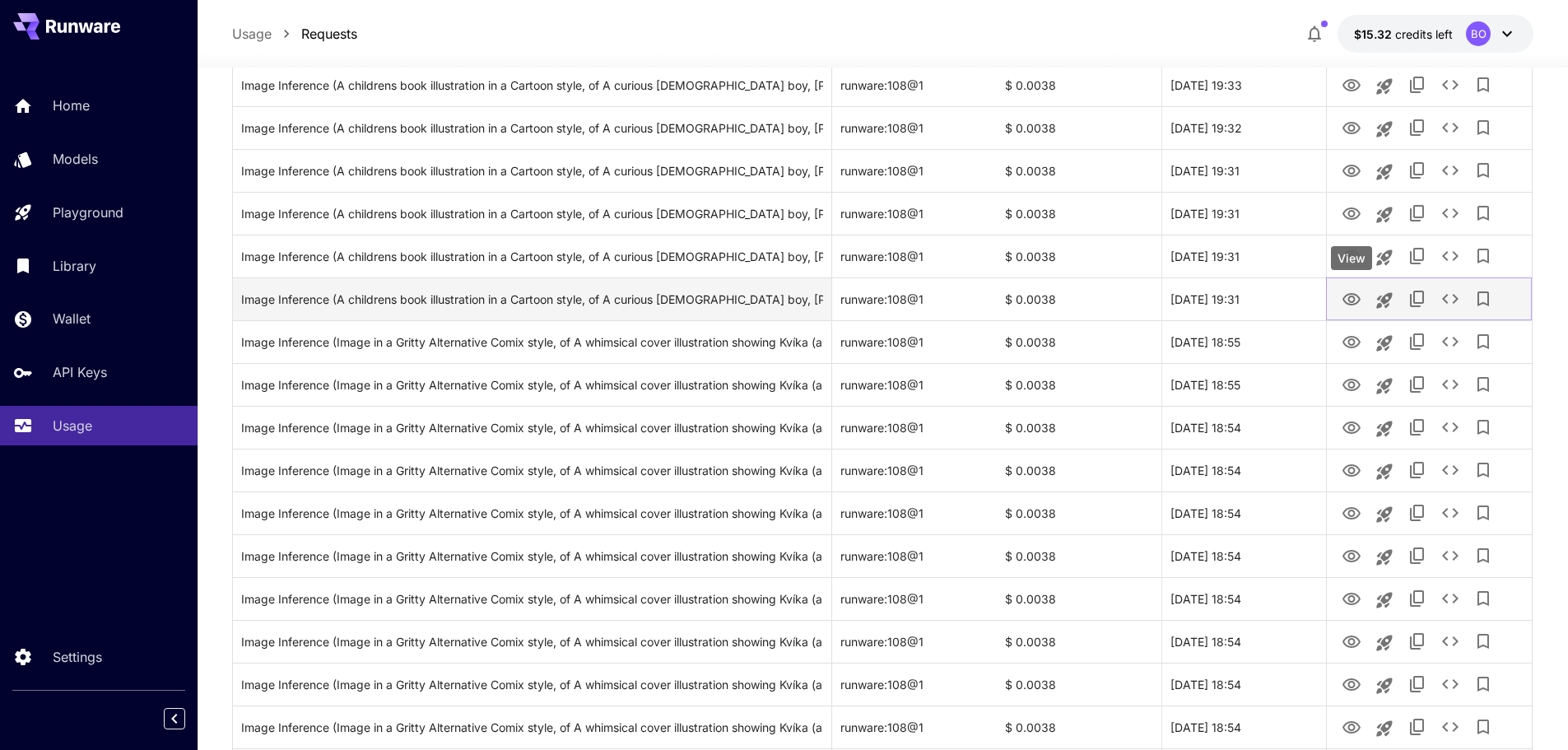
click at [1357, 293] on icon "View" at bounding box center [1351, 299] width 20 height 20
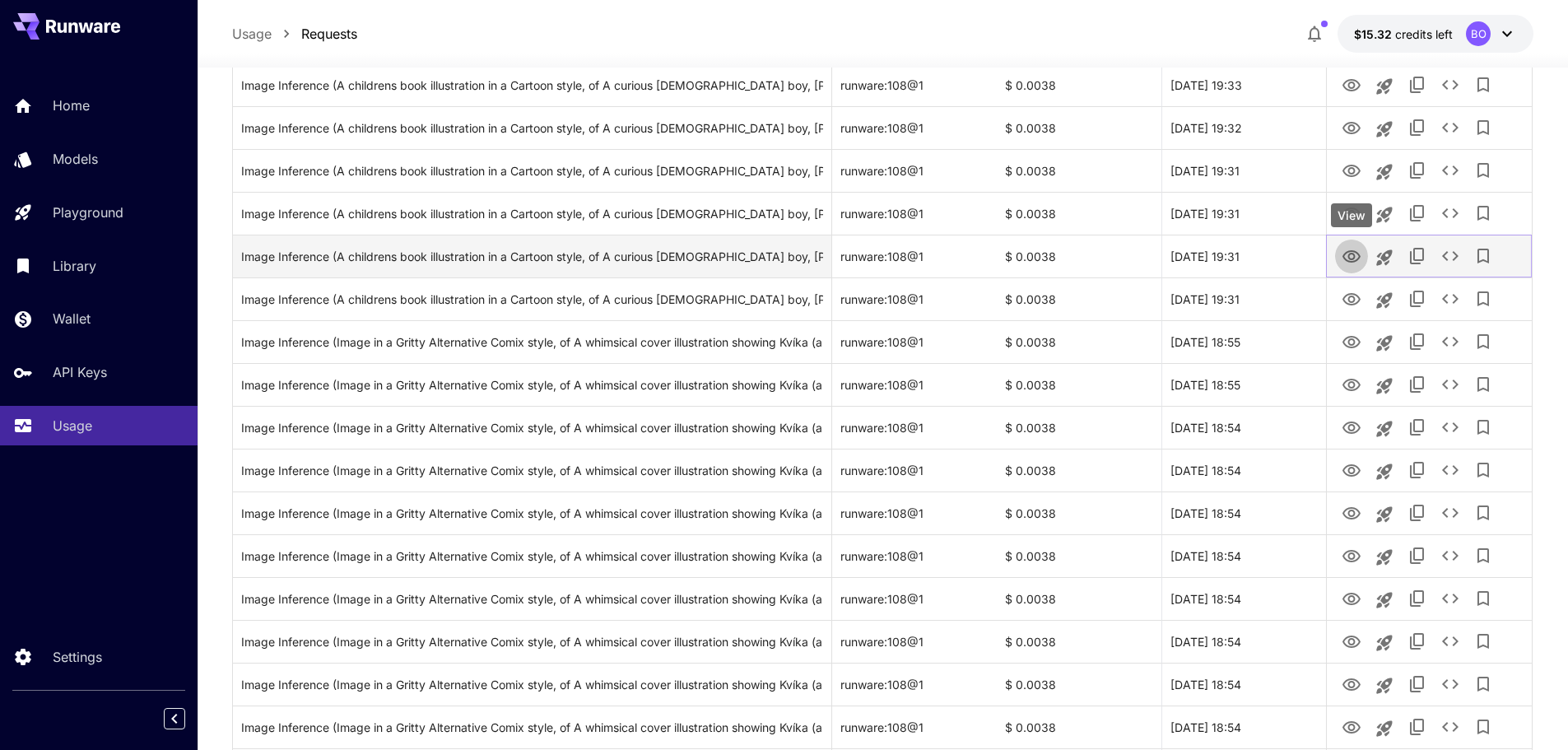
click at [1354, 255] on icon "View" at bounding box center [1351, 256] width 18 height 12
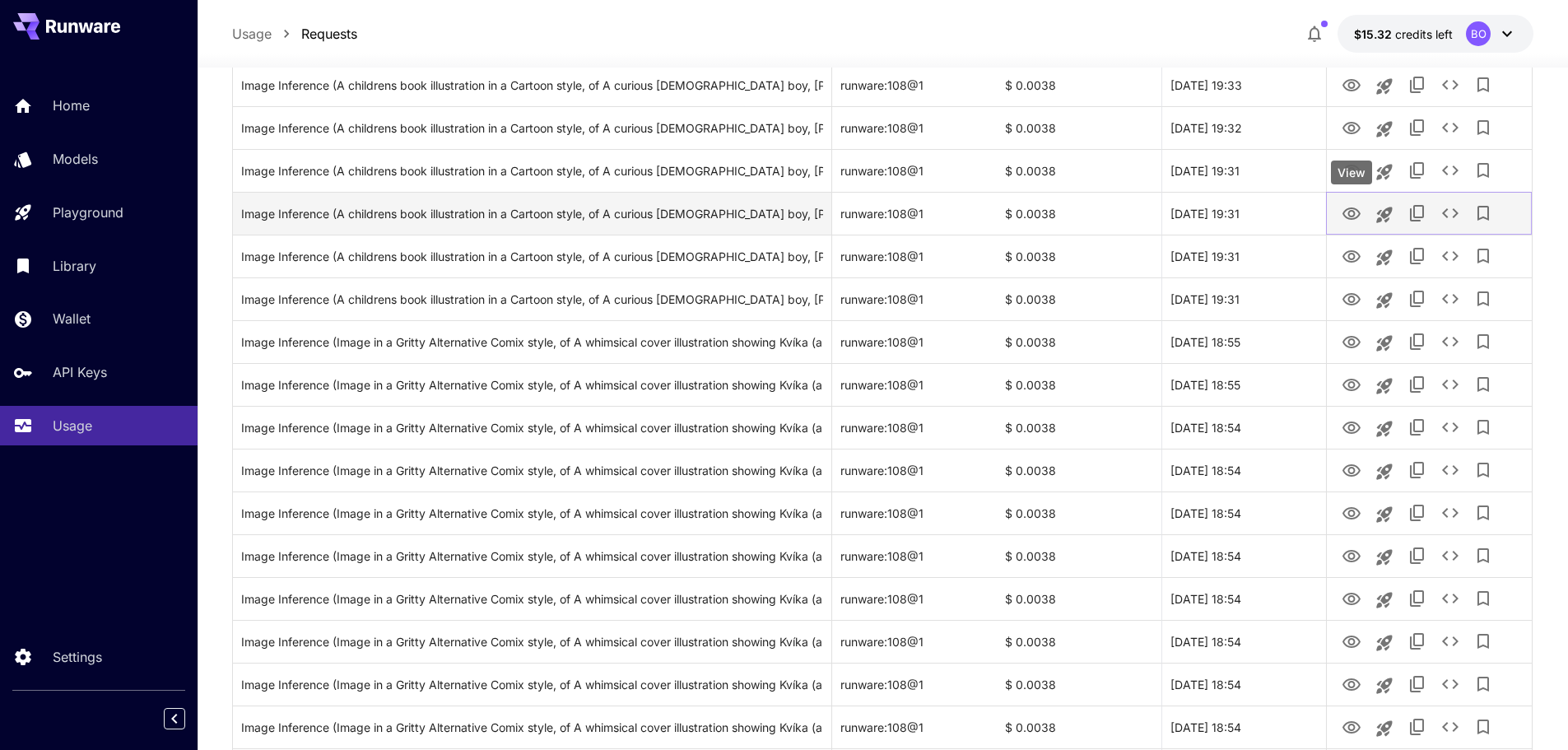
click at [1355, 211] on icon "View" at bounding box center [1351, 213] width 20 height 20
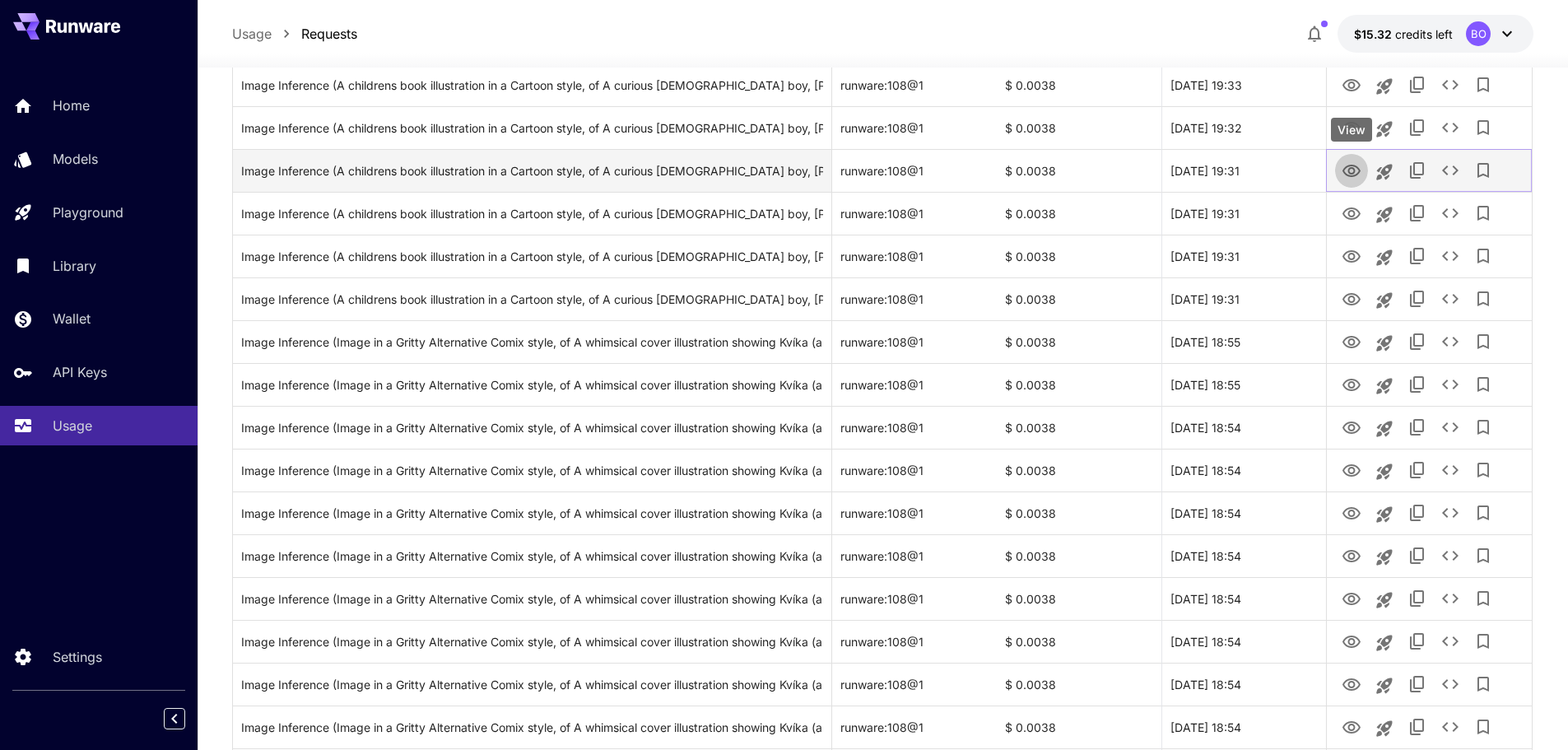
click at [1343, 168] on icon "View" at bounding box center [1351, 170] width 20 height 20
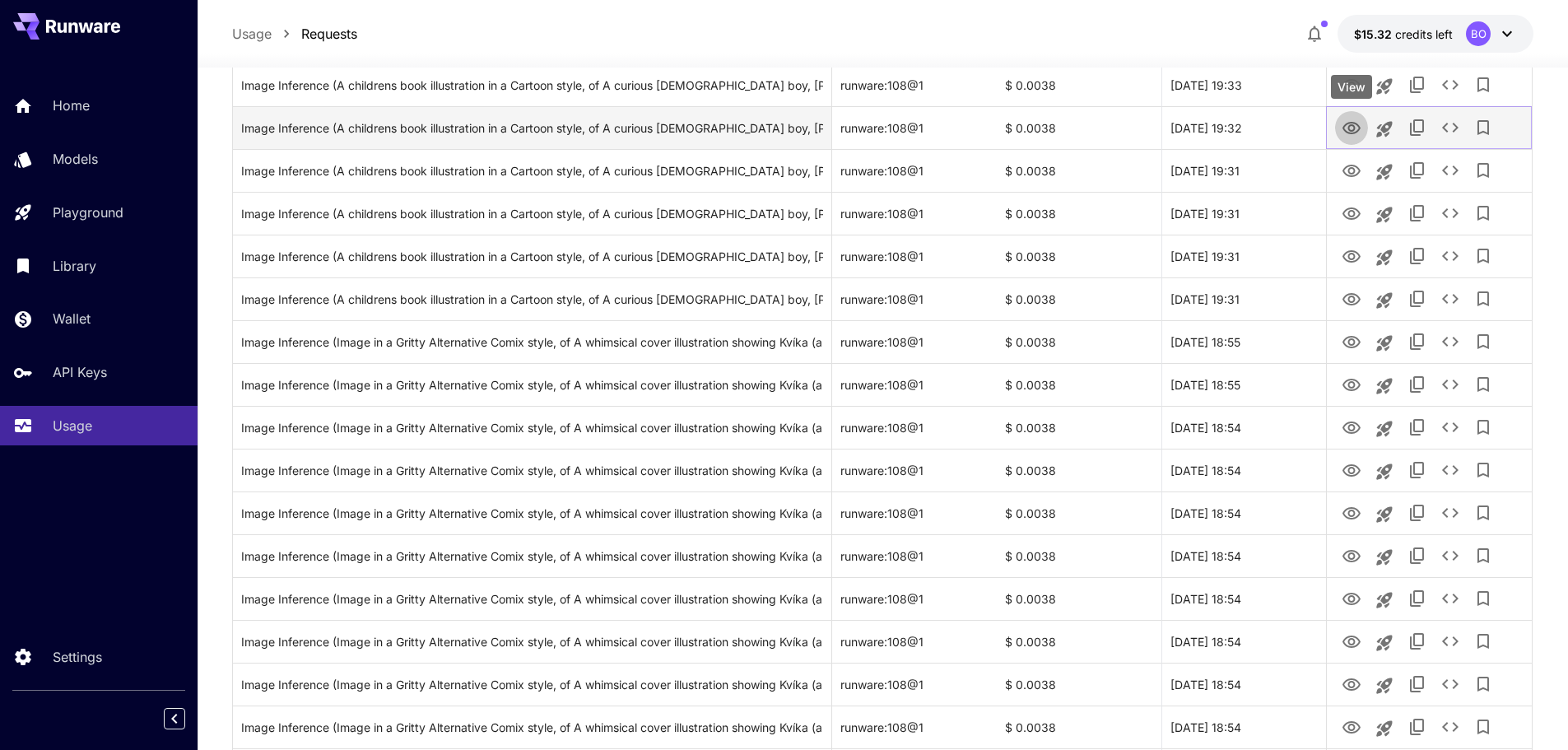
click at [1349, 133] on icon "View" at bounding box center [1351, 128] width 18 height 12
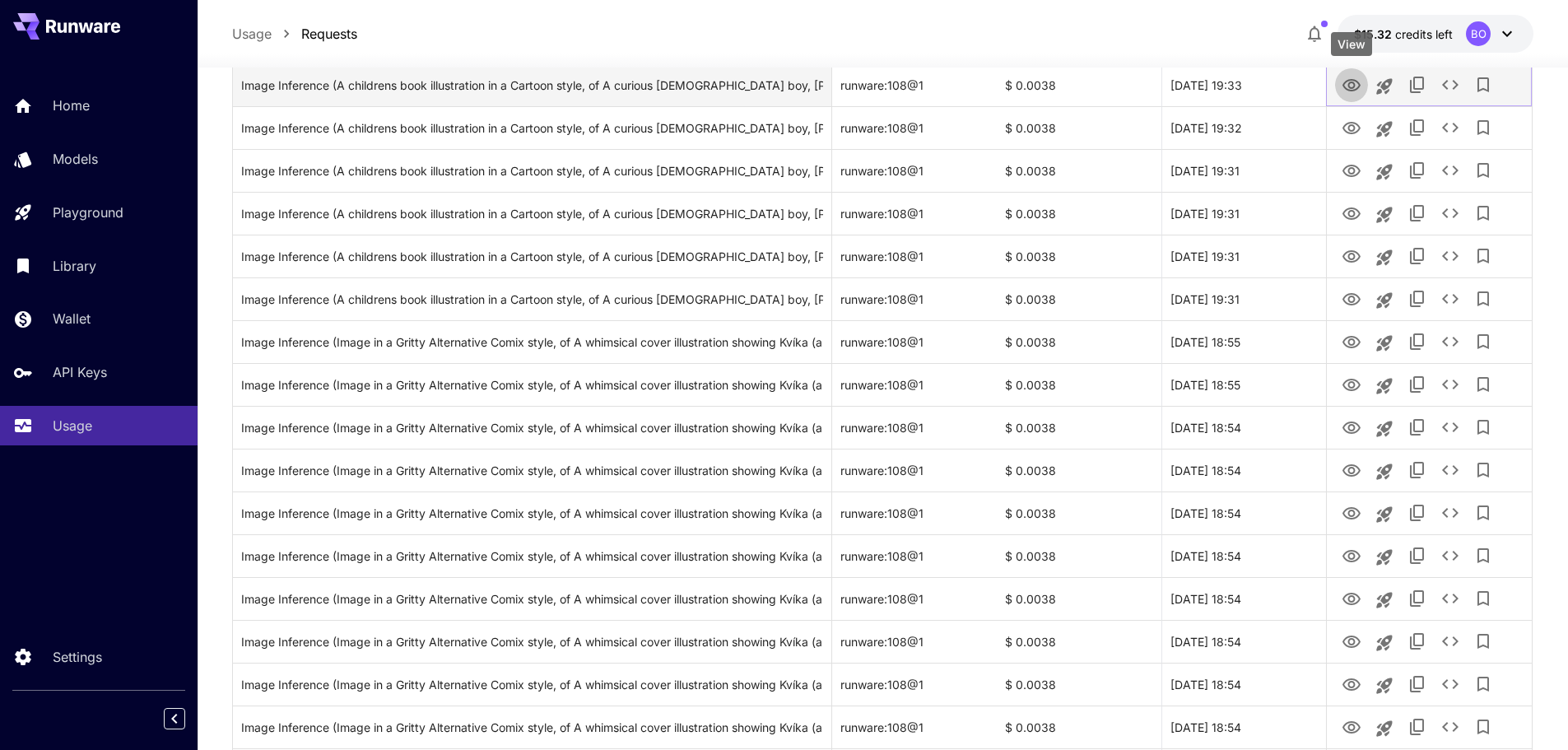
click at [1356, 86] on icon "View" at bounding box center [1351, 85] width 20 height 20
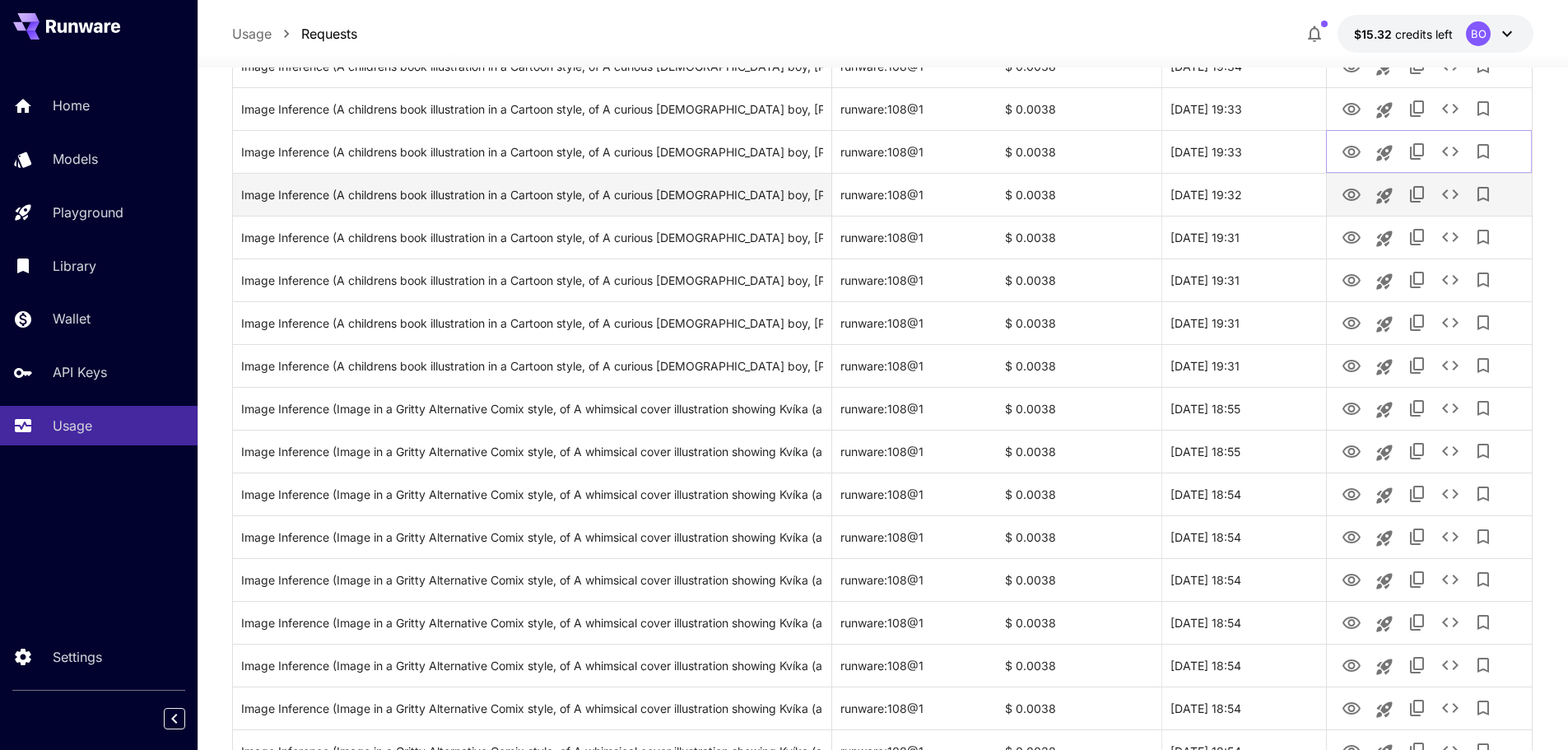
scroll to position [2878, 0]
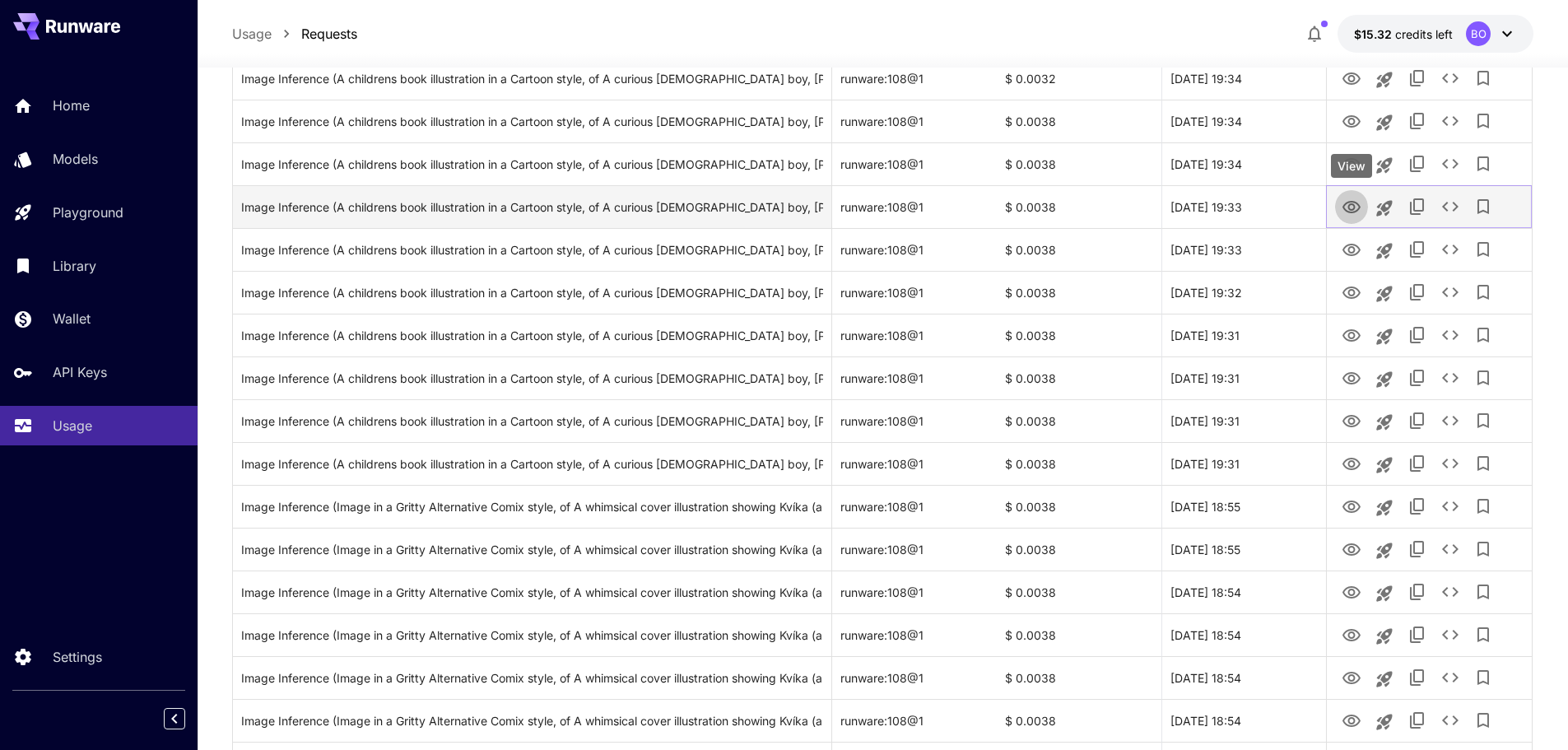
click at [1348, 202] on icon "View" at bounding box center [1351, 207] width 18 height 12
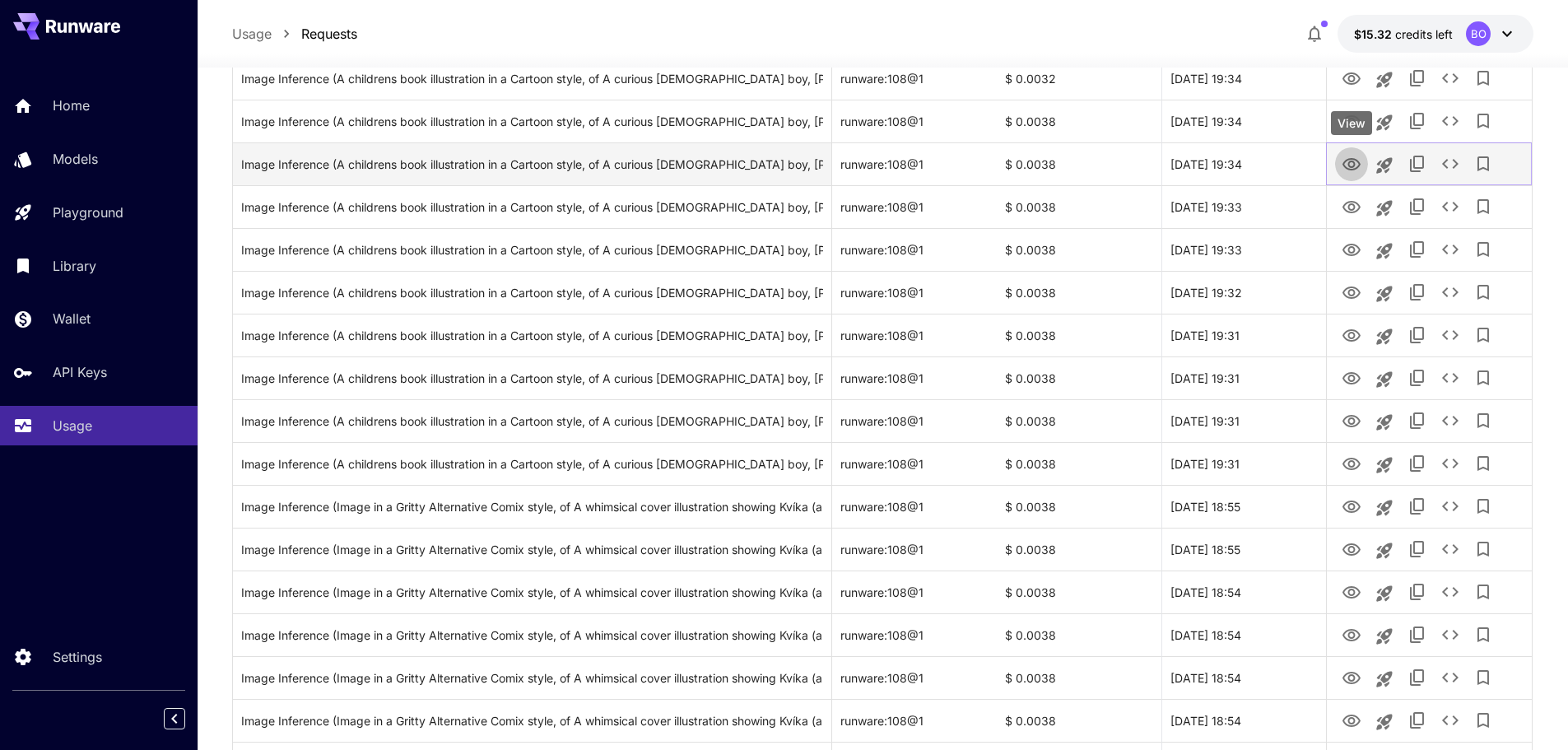
click at [1349, 162] on icon "View" at bounding box center [1351, 164] width 18 height 12
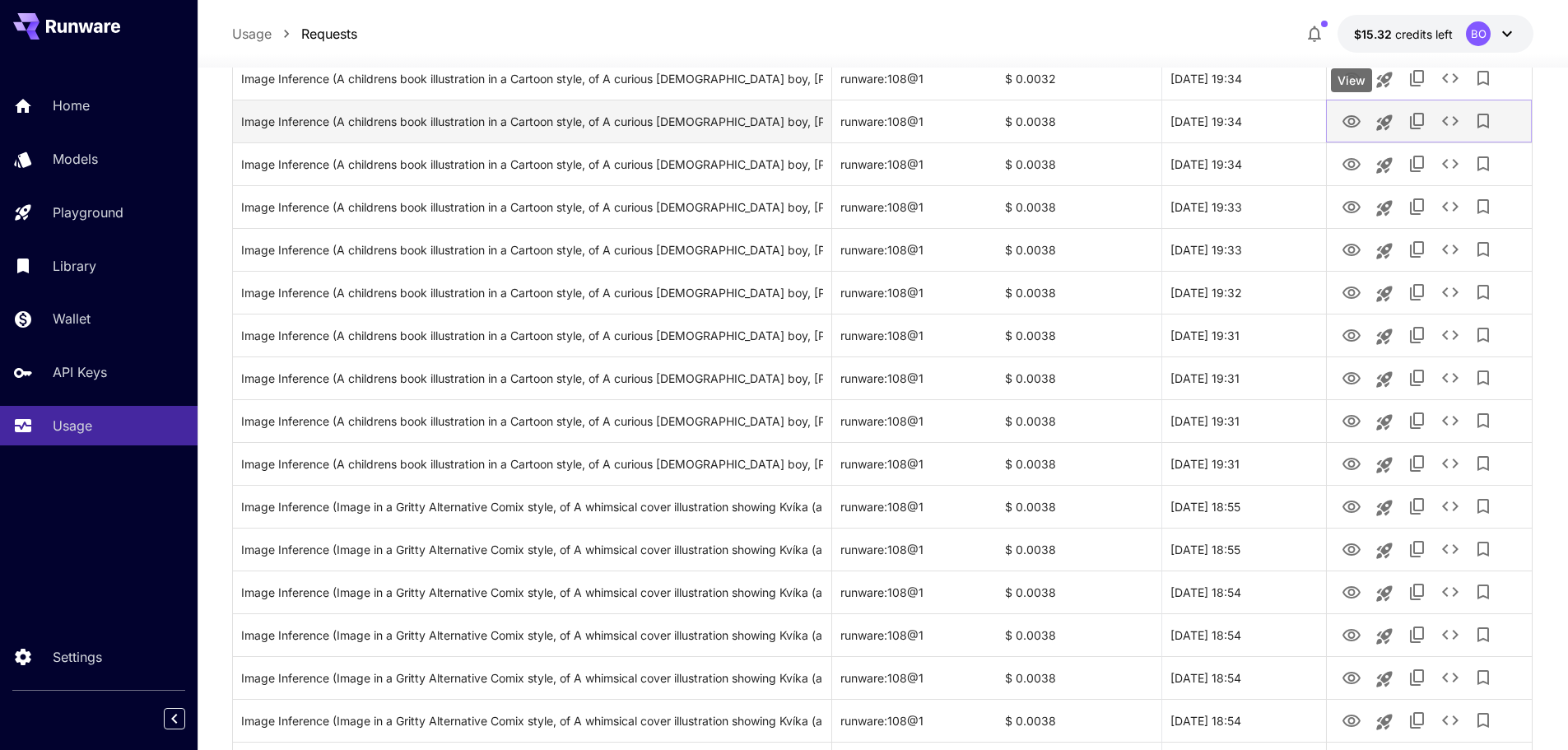
click at [1348, 117] on icon "View" at bounding box center [1351, 121] width 20 height 20
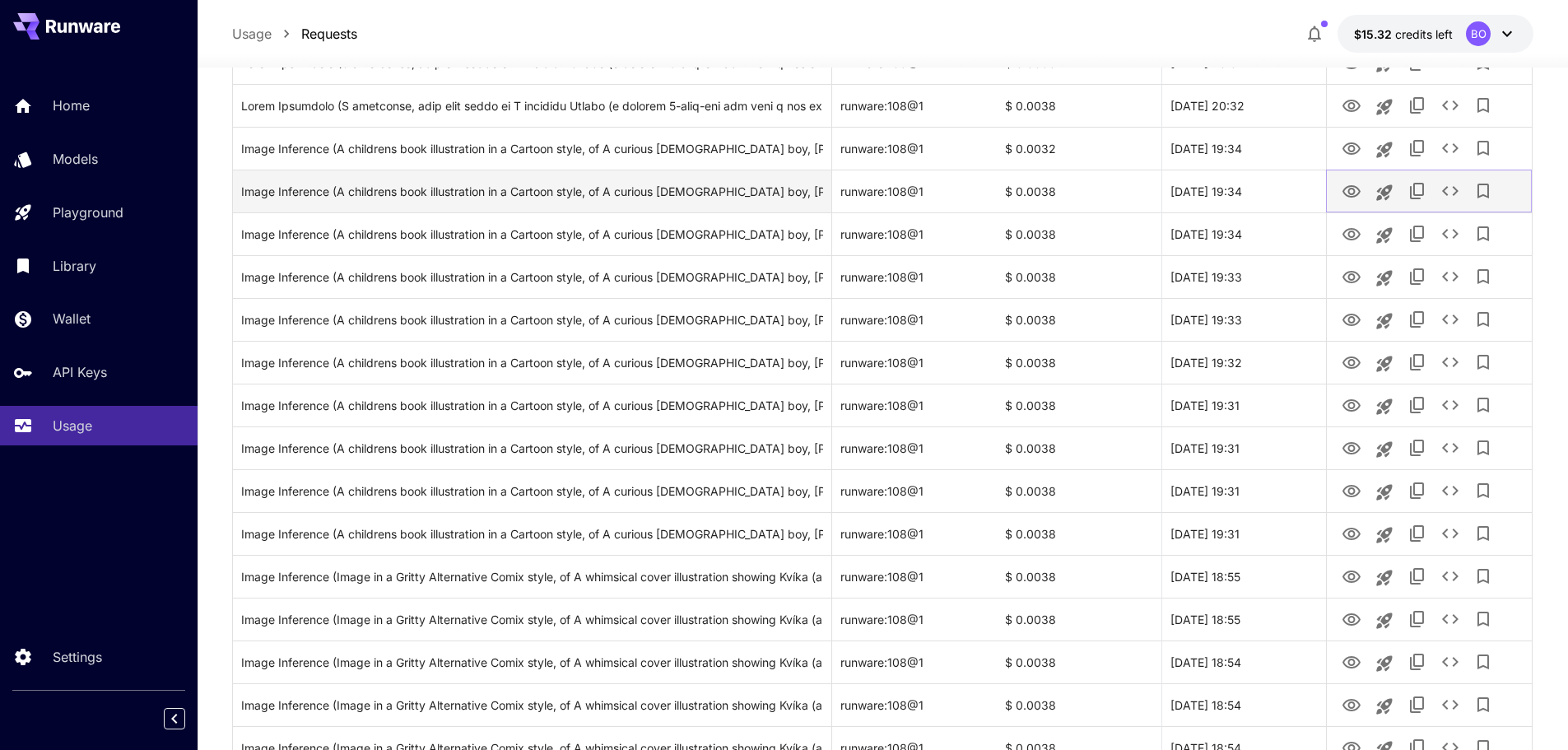
scroll to position [2713, 0]
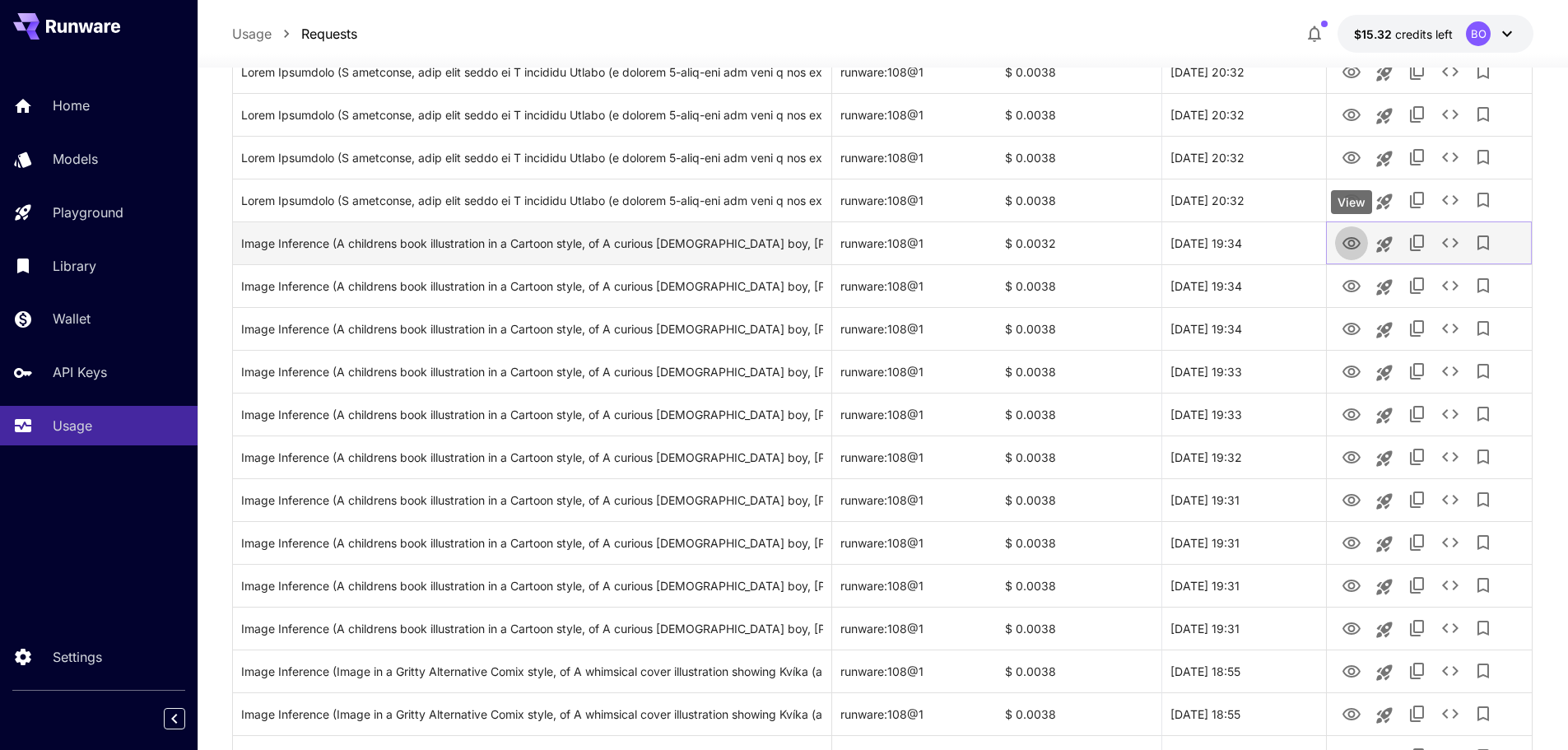
click at [1352, 245] on icon "View" at bounding box center [1351, 242] width 18 height 12
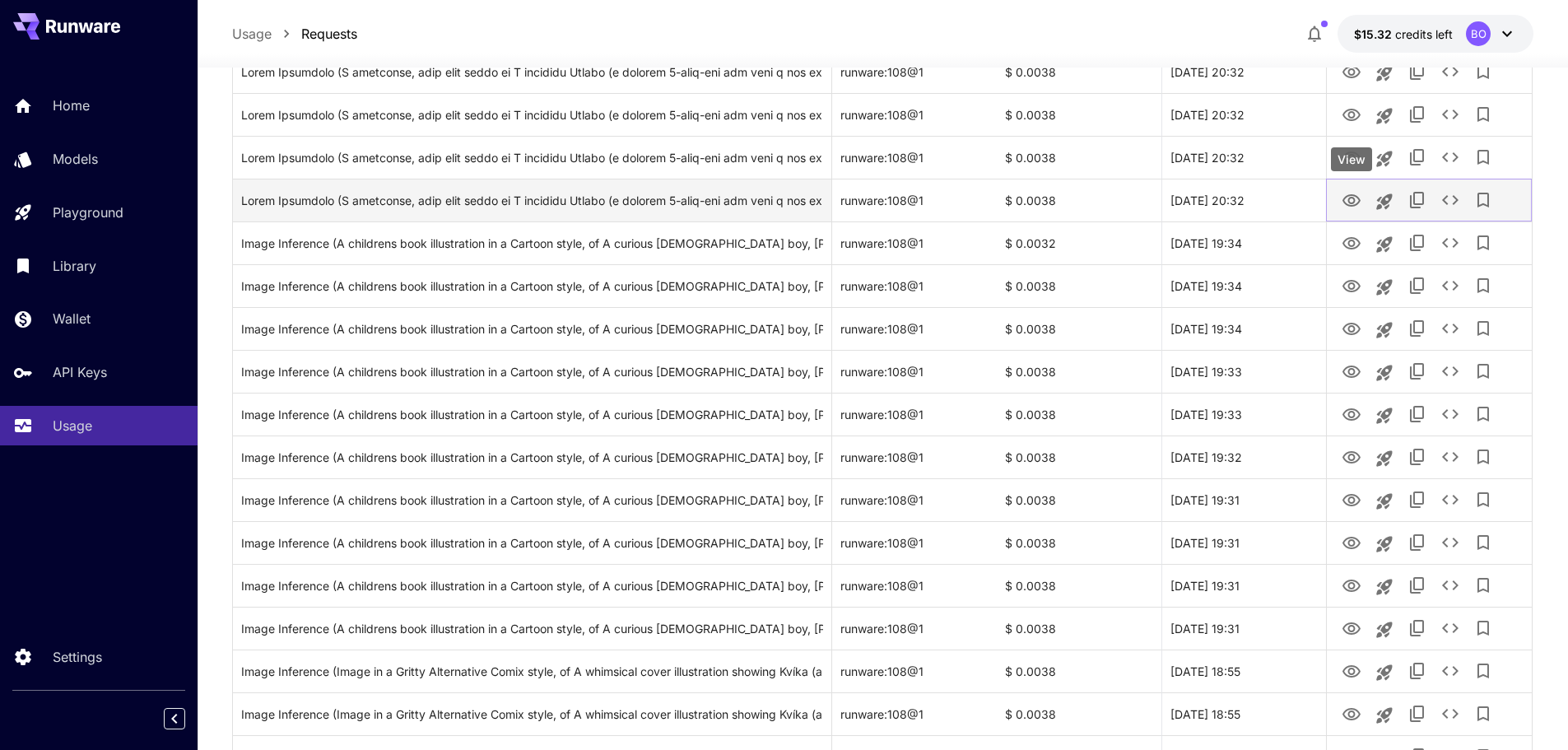
click at [1358, 196] on icon "View" at bounding box center [1351, 200] width 20 height 20
click at [1352, 196] on icon "View" at bounding box center [1351, 200] width 20 height 20
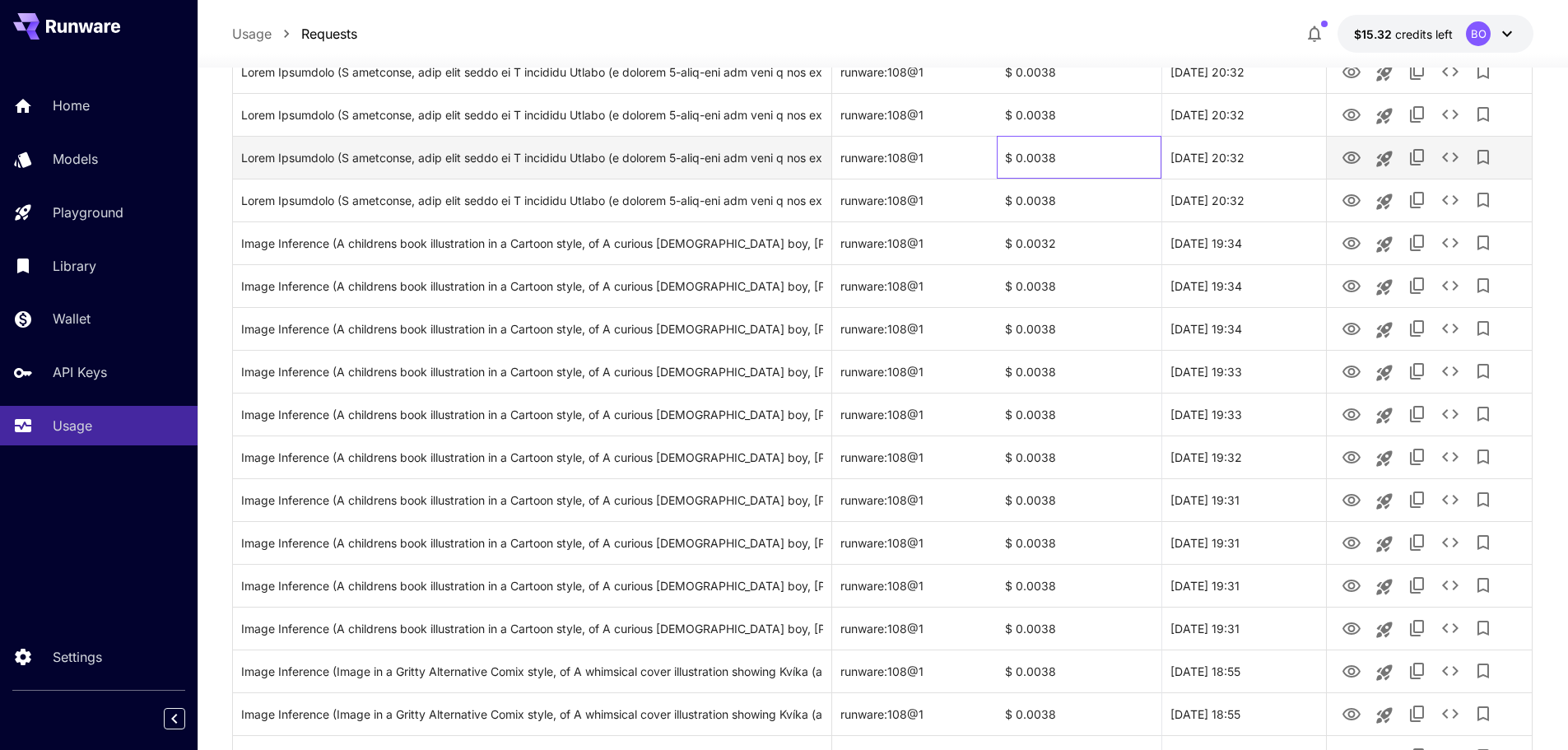
click at [1070, 151] on div "$ 0.0038" at bounding box center [1079, 157] width 165 height 43
click at [1357, 150] on icon "View" at bounding box center [1351, 157] width 20 height 20
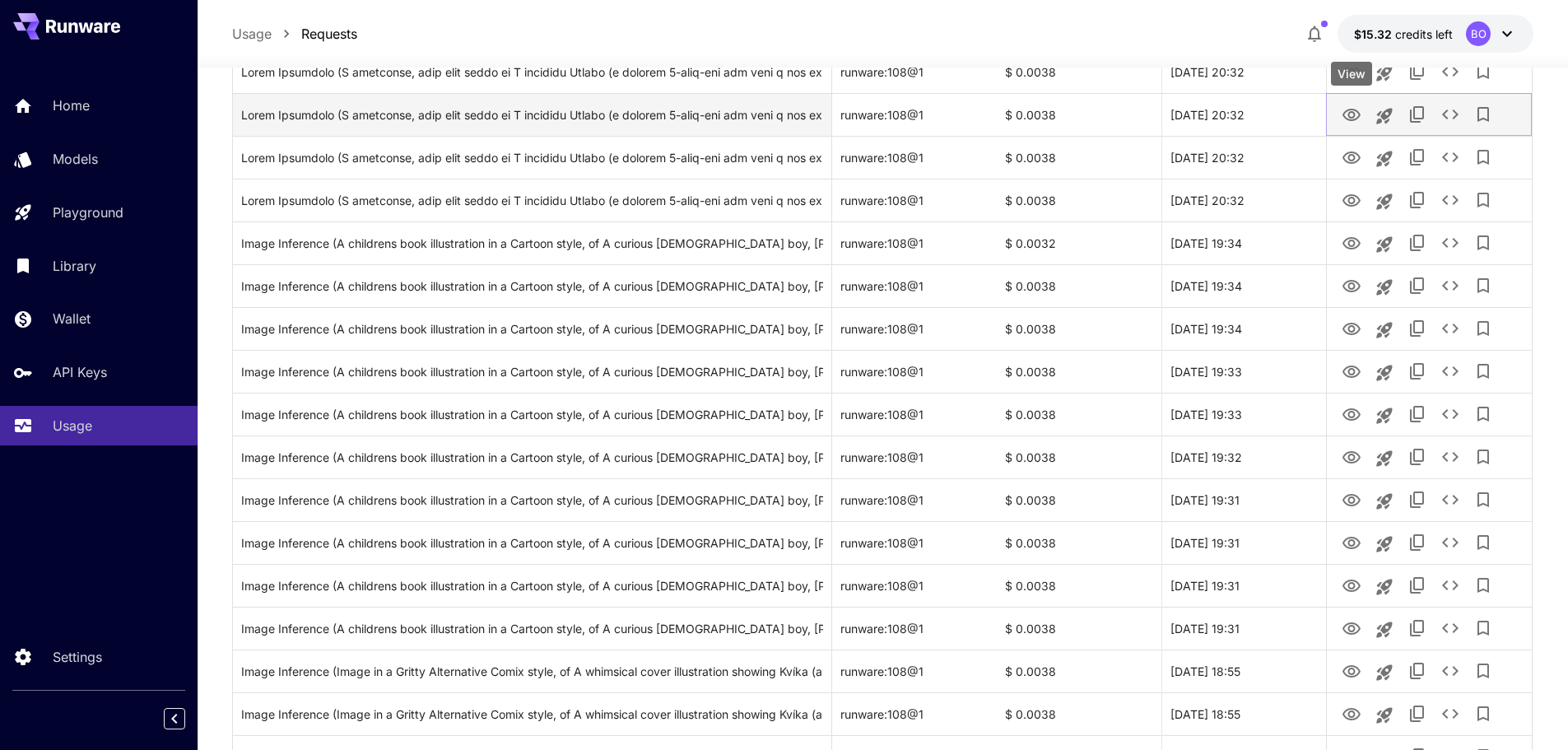
click at [1357, 116] on icon "View" at bounding box center [1351, 115] width 20 height 20
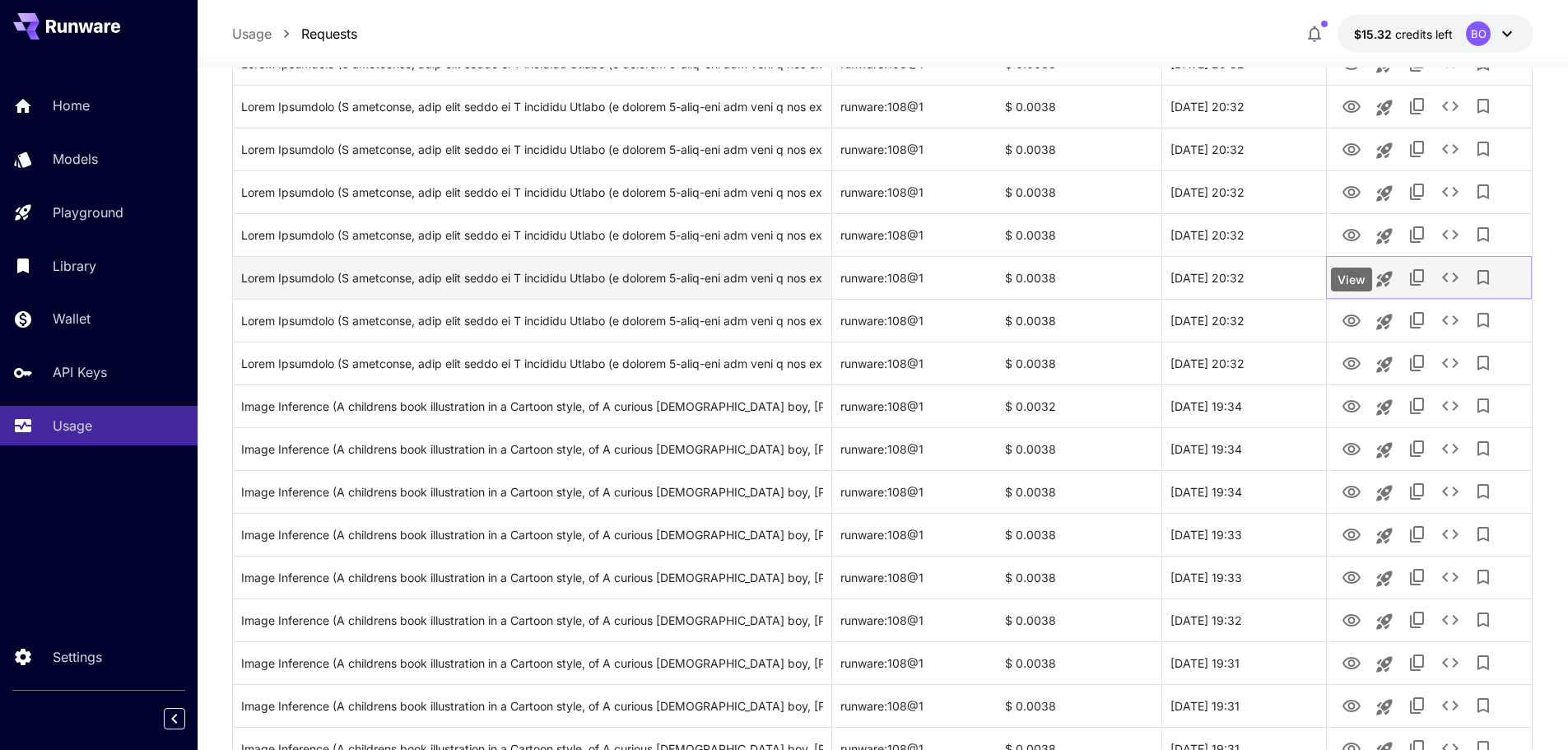
scroll to position [2549, 0]
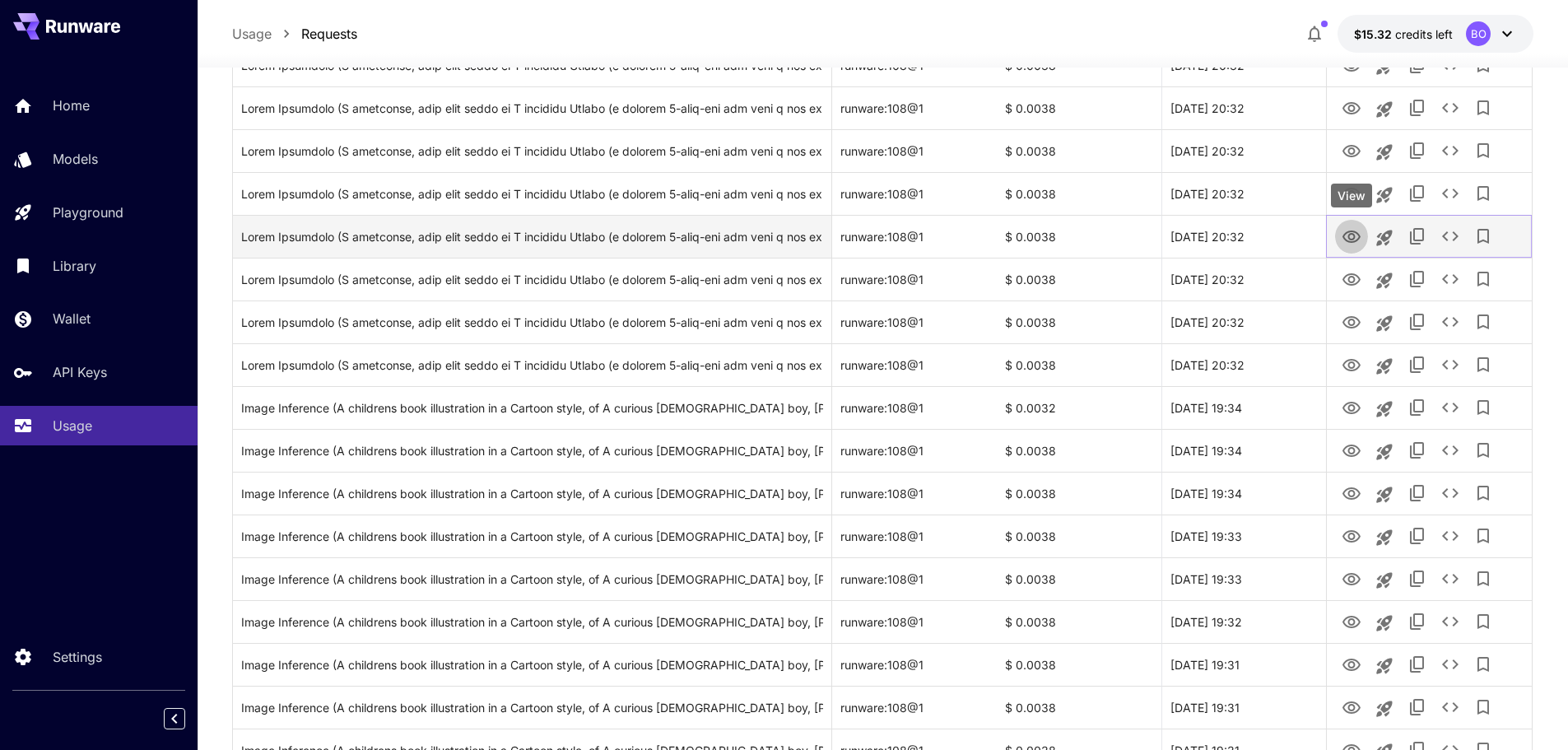
click at [1355, 236] on icon "View" at bounding box center [1351, 236] width 18 height 12
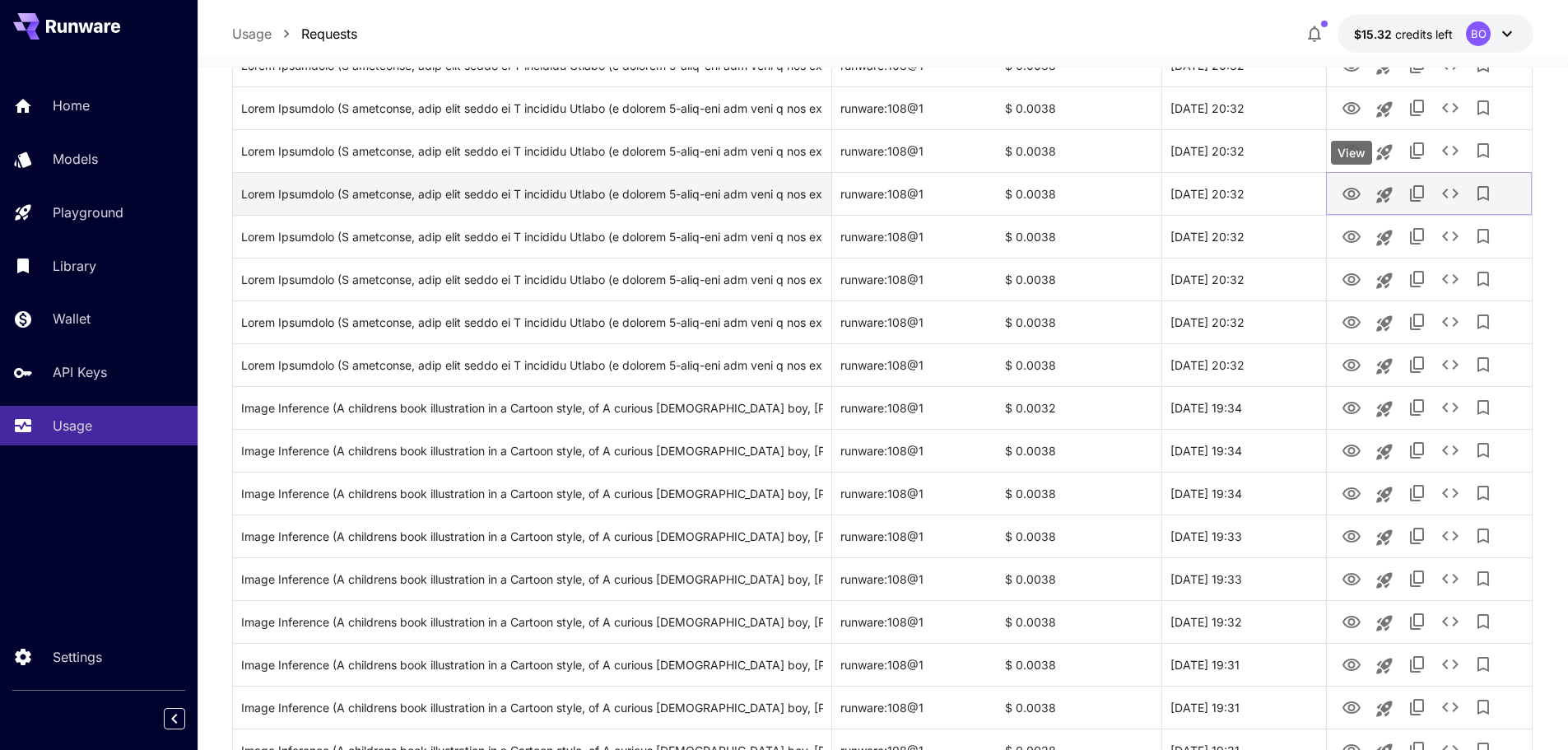
click at [1357, 191] on icon "View" at bounding box center [1351, 194] width 20 height 20
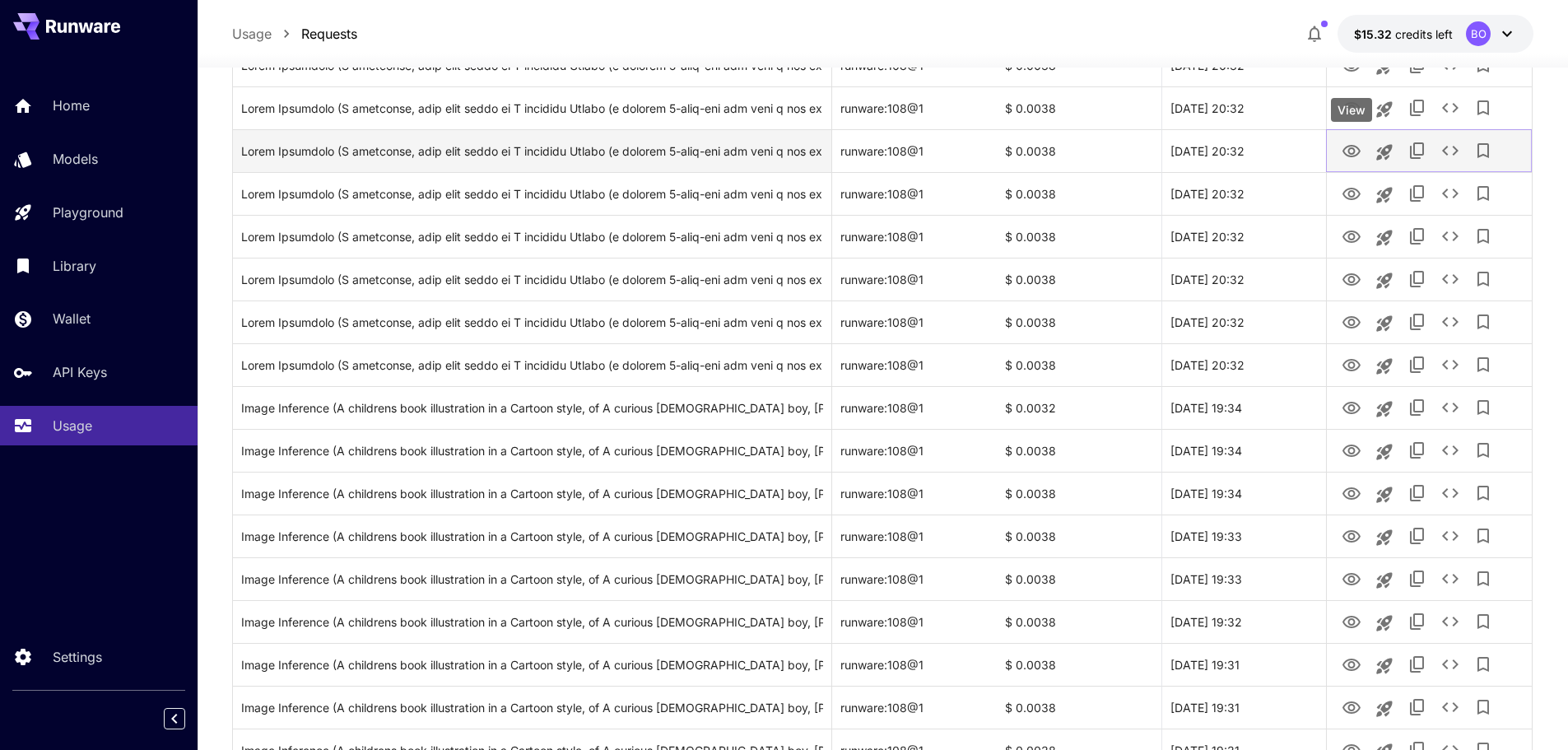
click at [1355, 153] on icon "View" at bounding box center [1351, 151] width 20 height 20
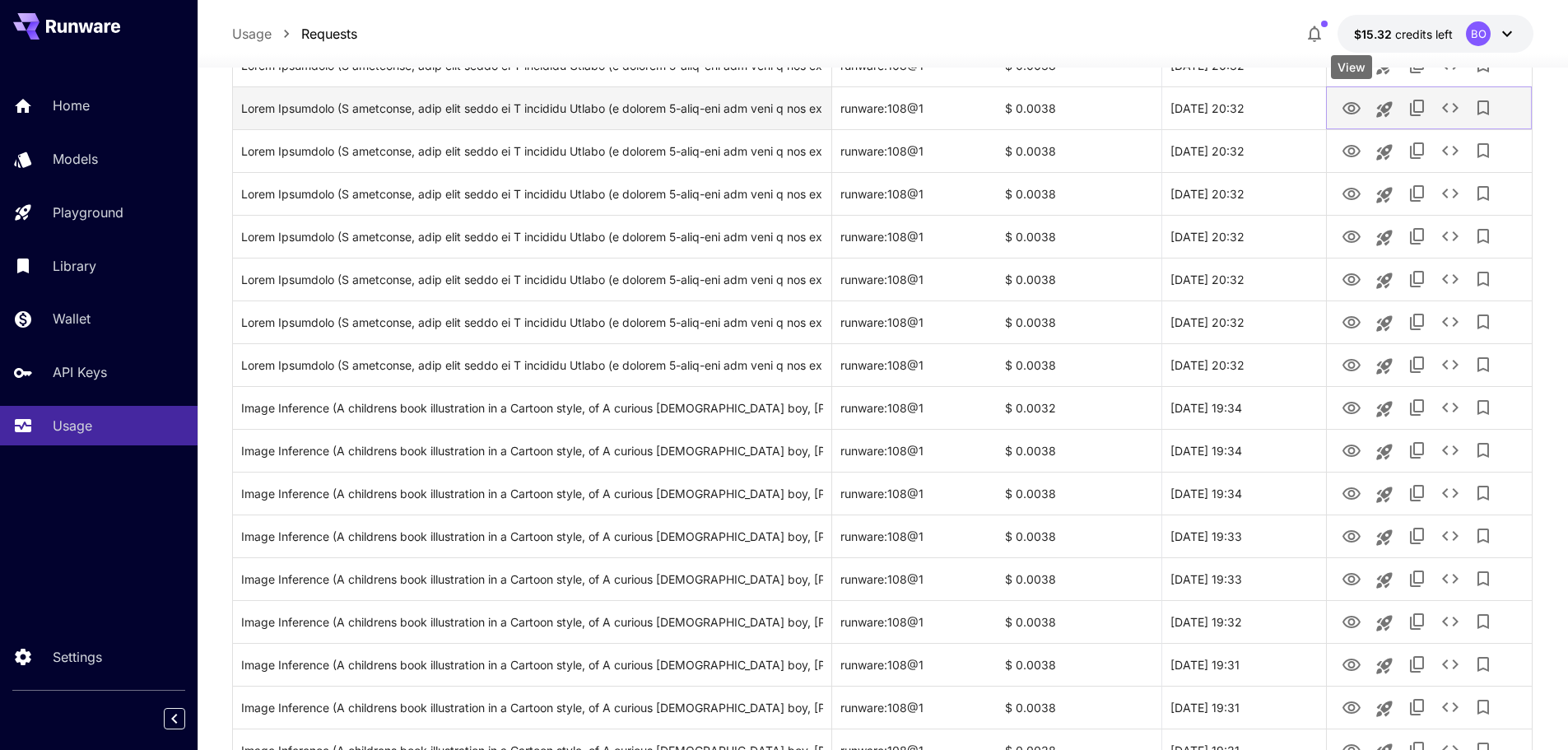
click at [1357, 109] on icon "View" at bounding box center [1351, 108] width 20 height 20
click at [647, 103] on div "Click to copy prompt" at bounding box center [532, 108] width 582 height 42
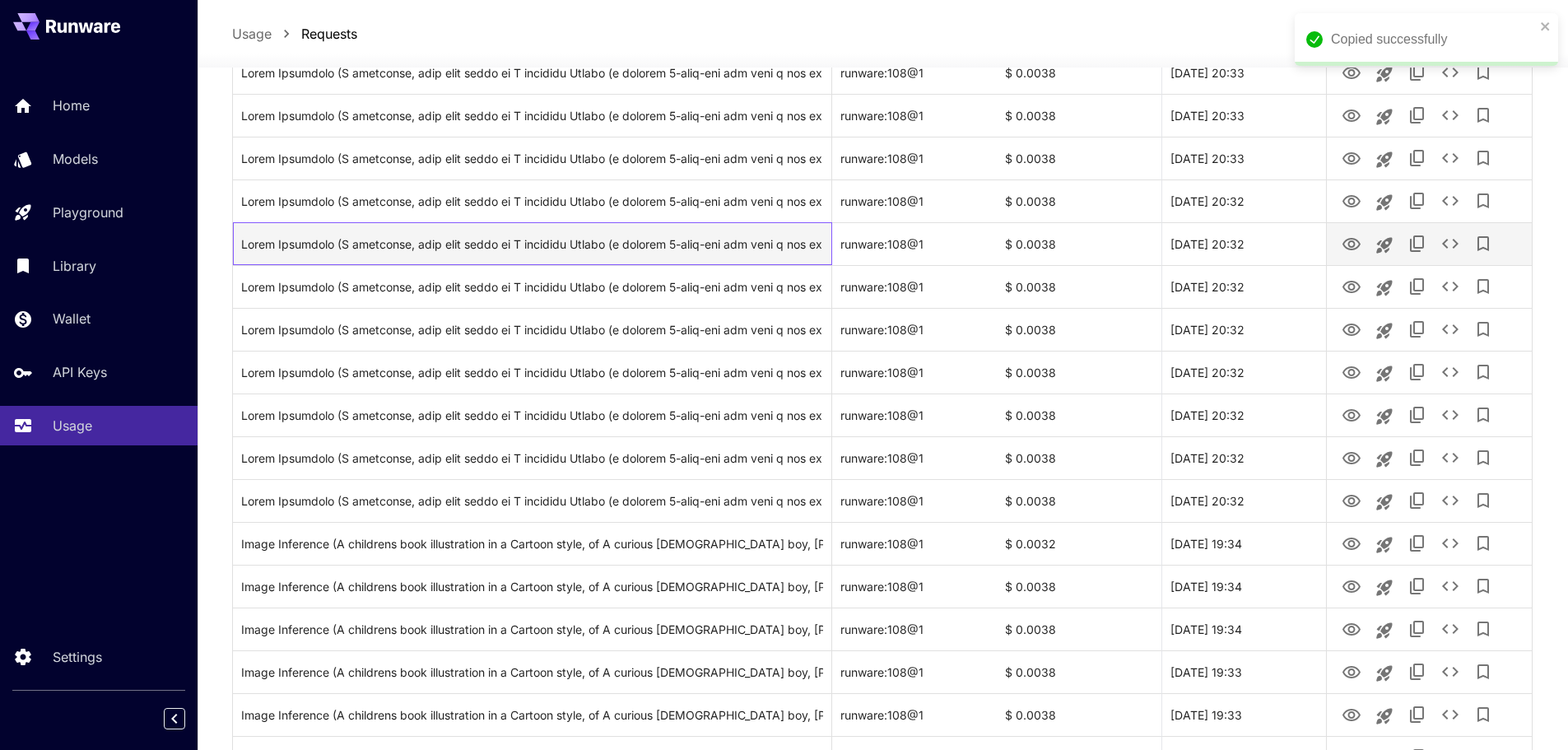
scroll to position [2384, 0]
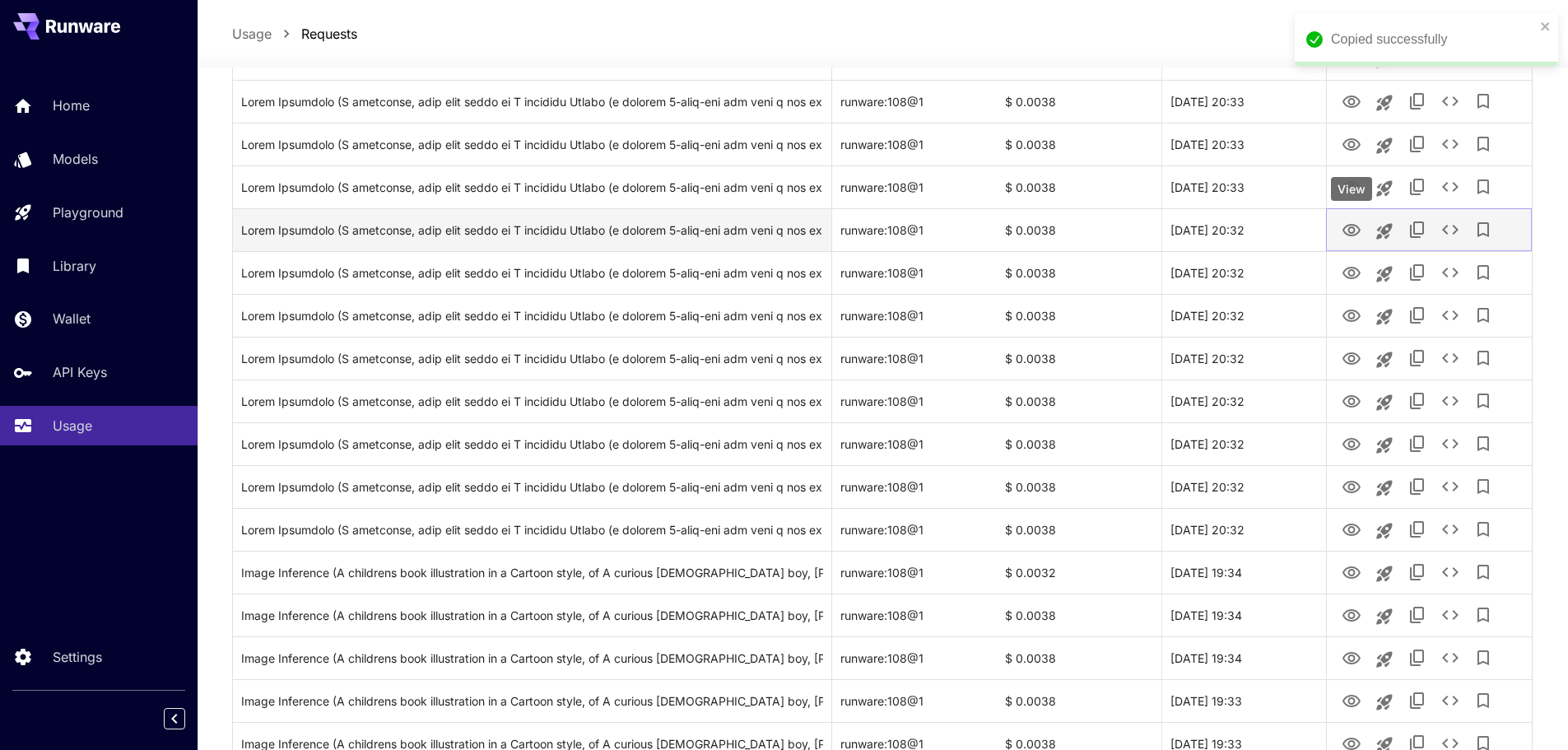
click at [1359, 226] on icon "View" at bounding box center [1351, 230] width 20 height 20
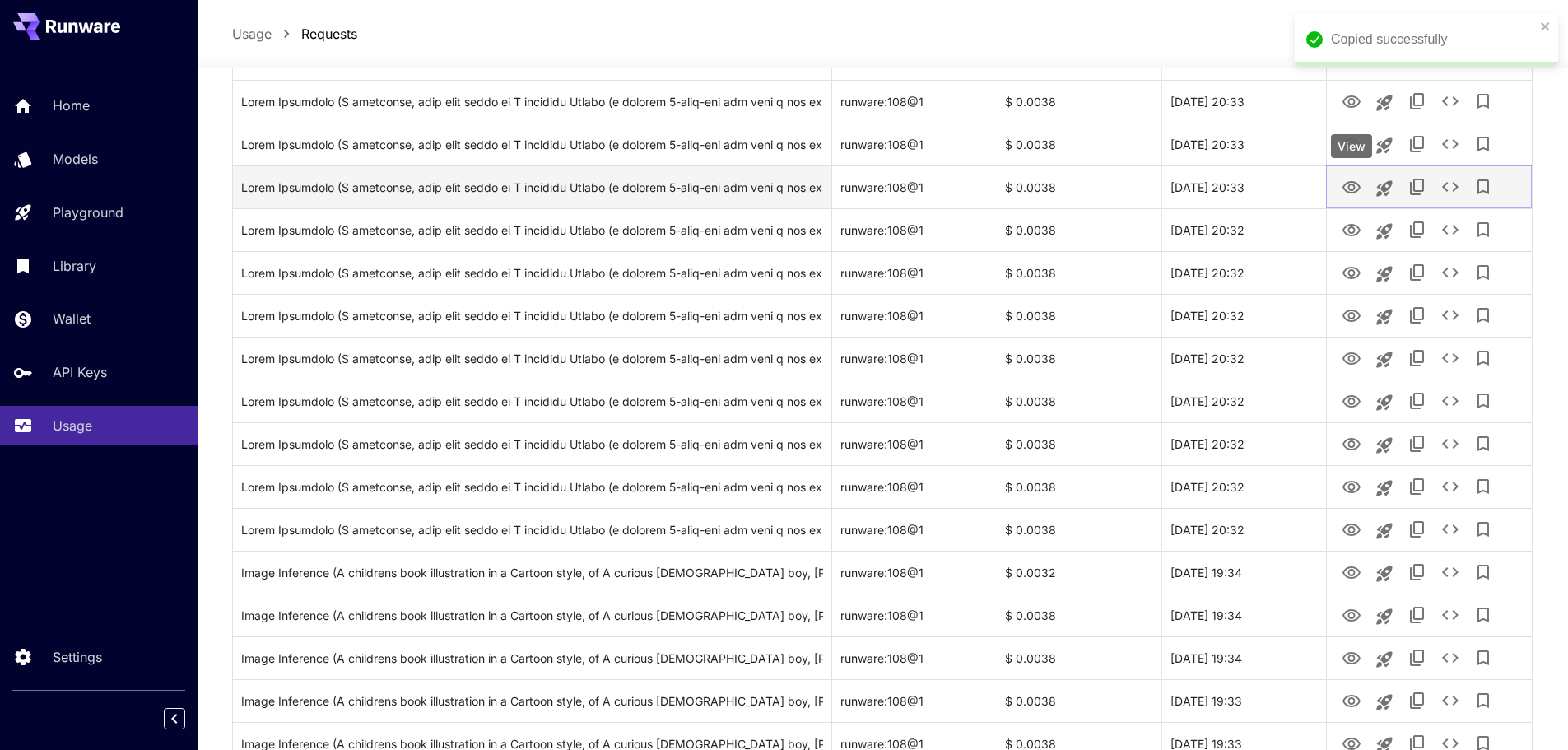
click at [1352, 182] on icon "View" at bounding box center [1351, 186] width 18 height 12
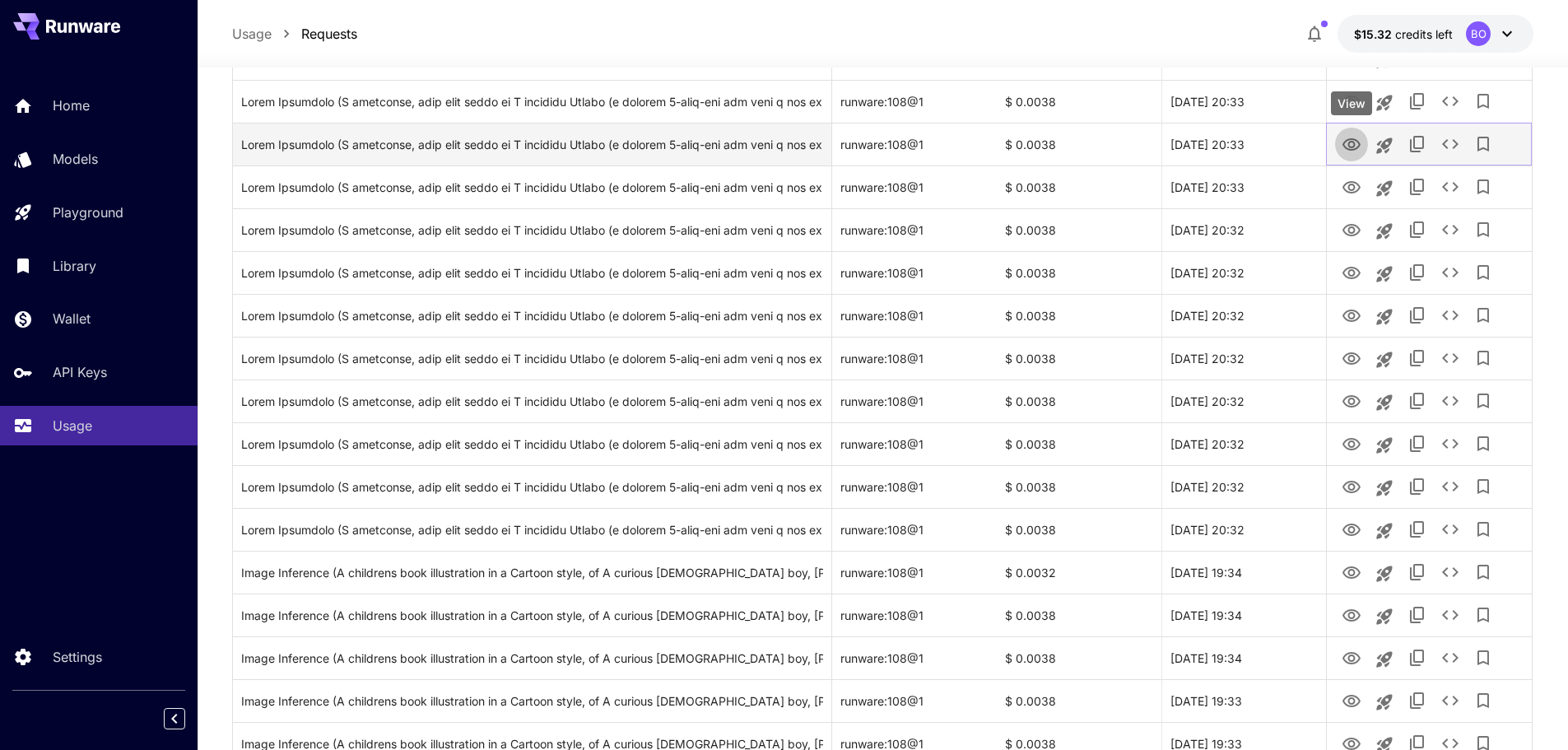
click at [1352, 145] on icon "View" at bounding box center [1351, 144] width 20 height 20
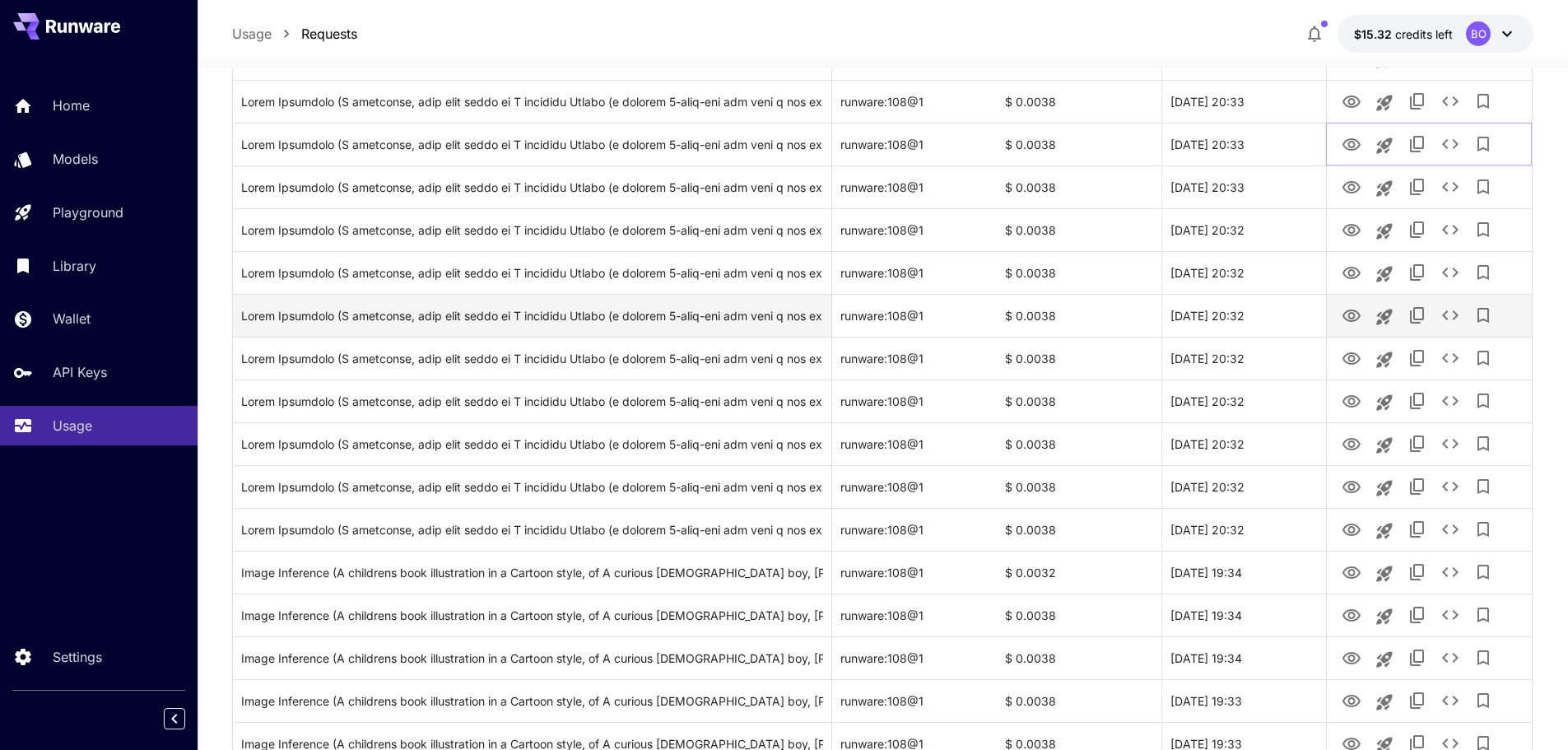
scroll to position [2301, 0]
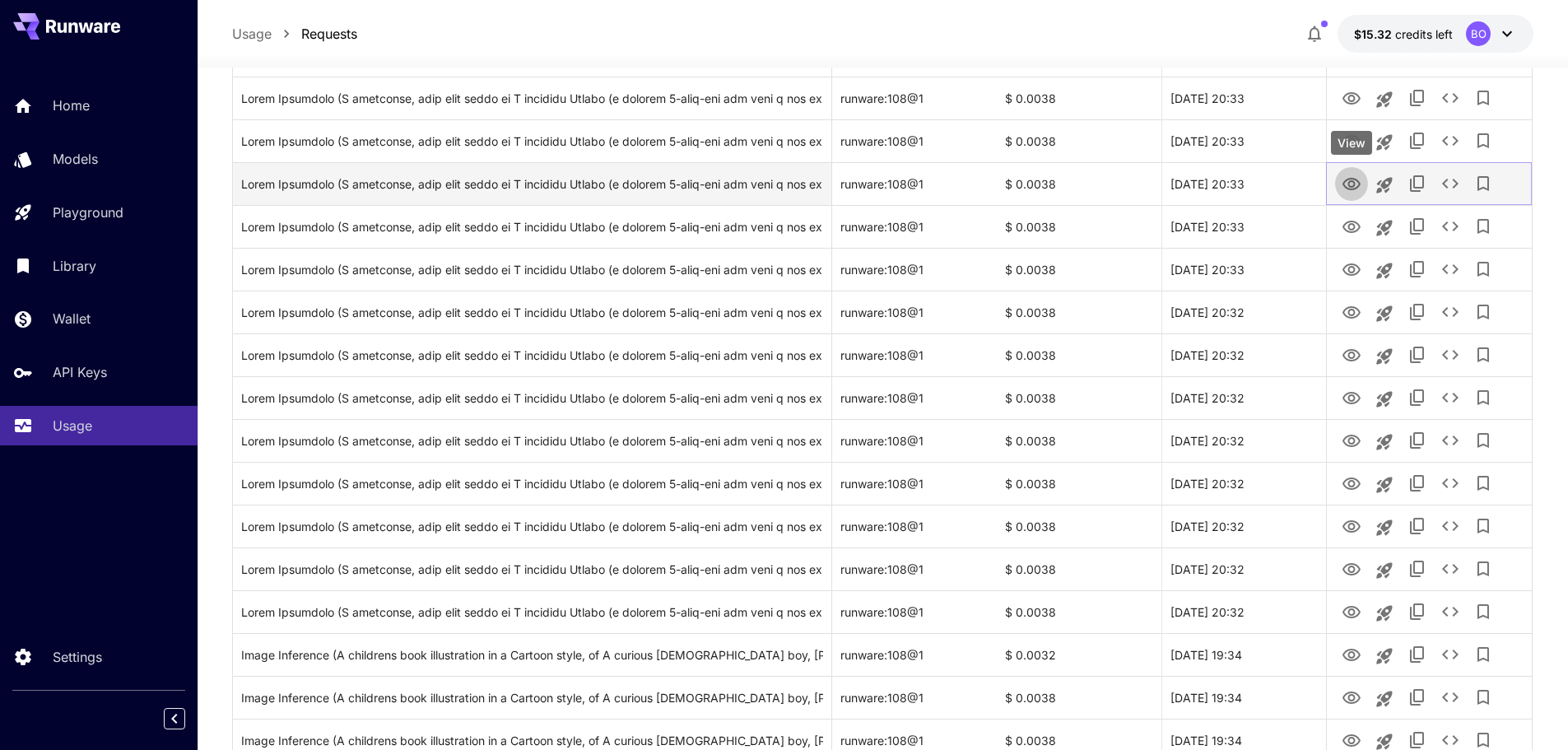
click at [1351, 184] on icon "View" at bounding box center [1351, 184] width 20 height 20
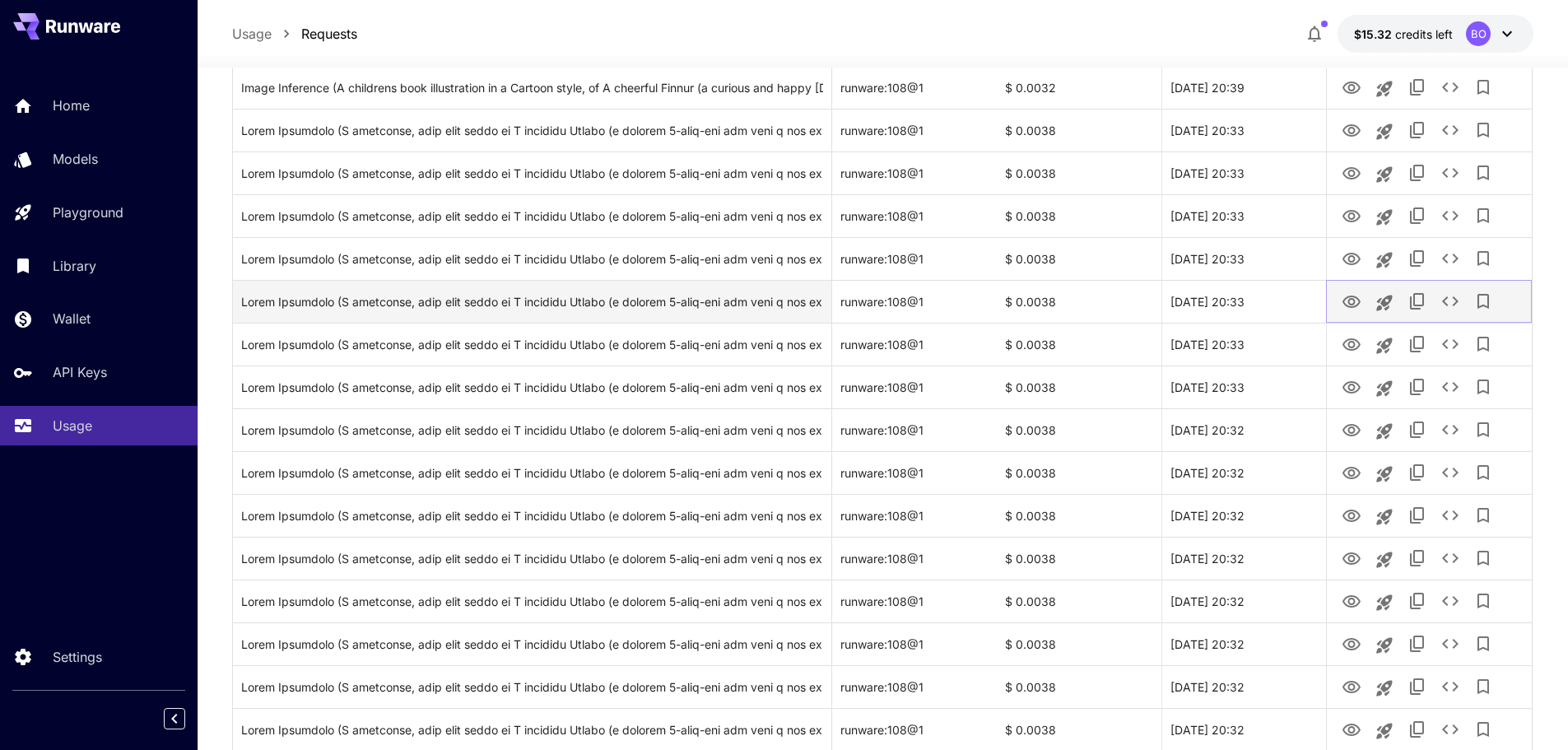
scroll to position [2137, 0]
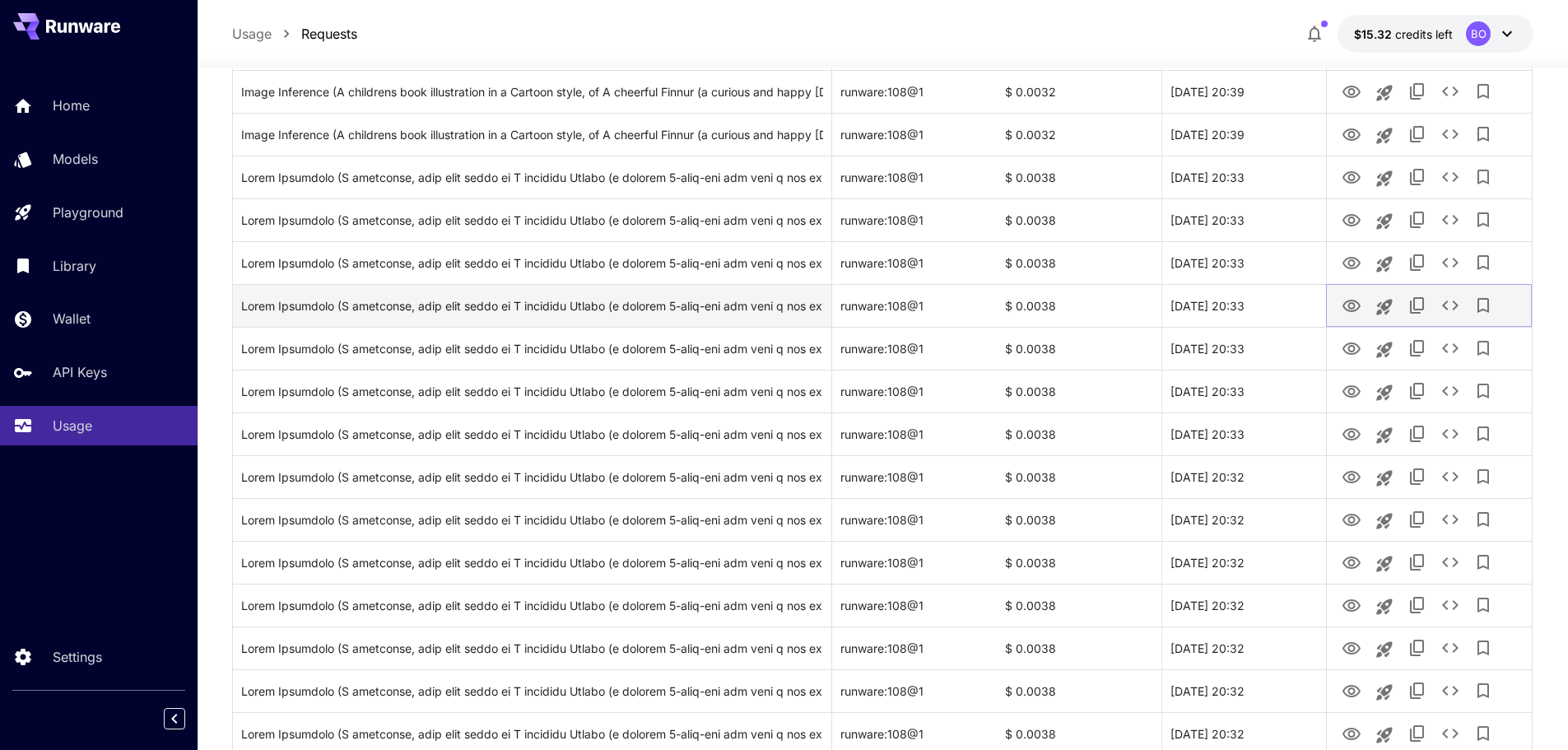
click at [1354, 307] on icon "View" at bounding box center [1351, 306] width 18 height 12
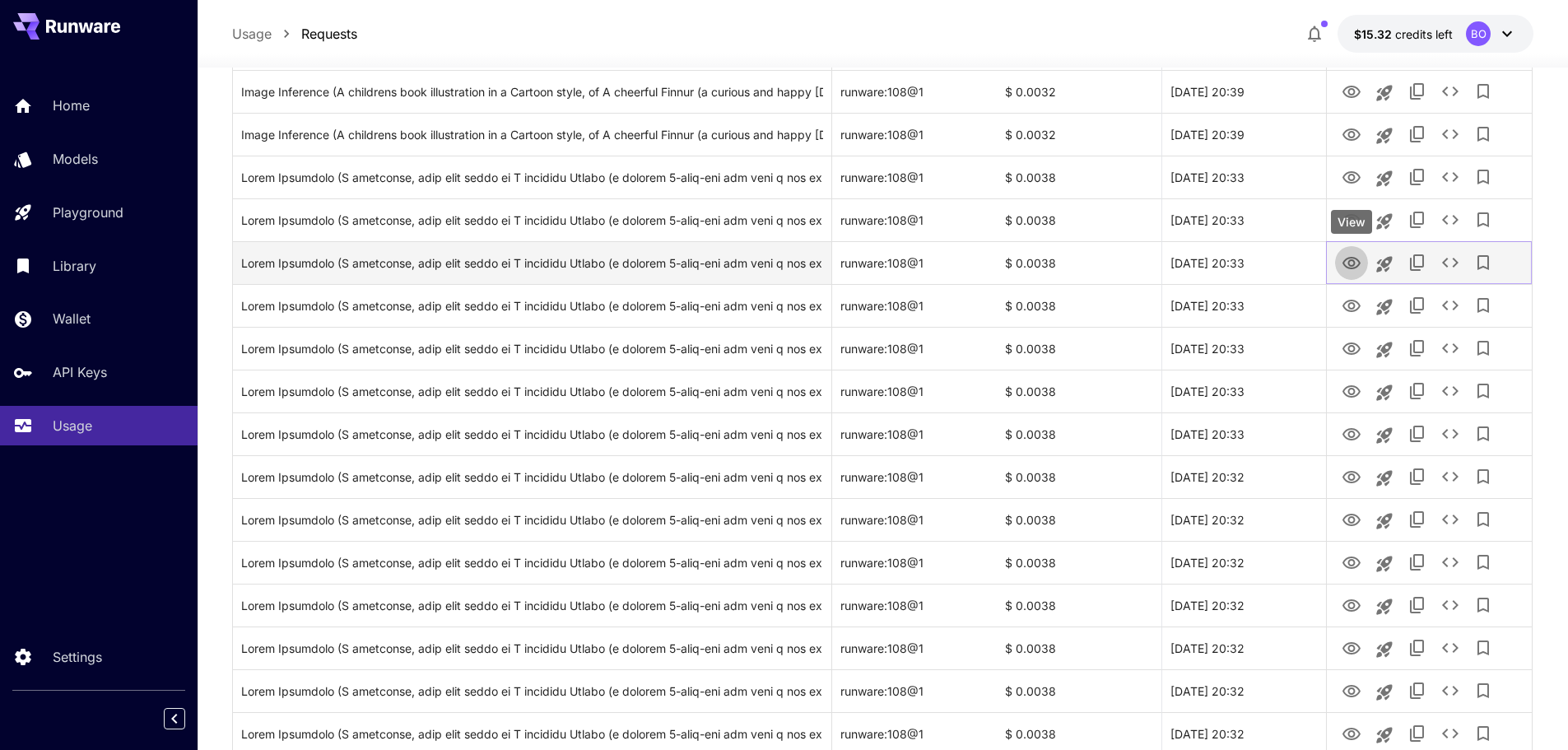
click at [1353, 258] on icon "View" at bounding box center [1351, 263] width 20 height 20
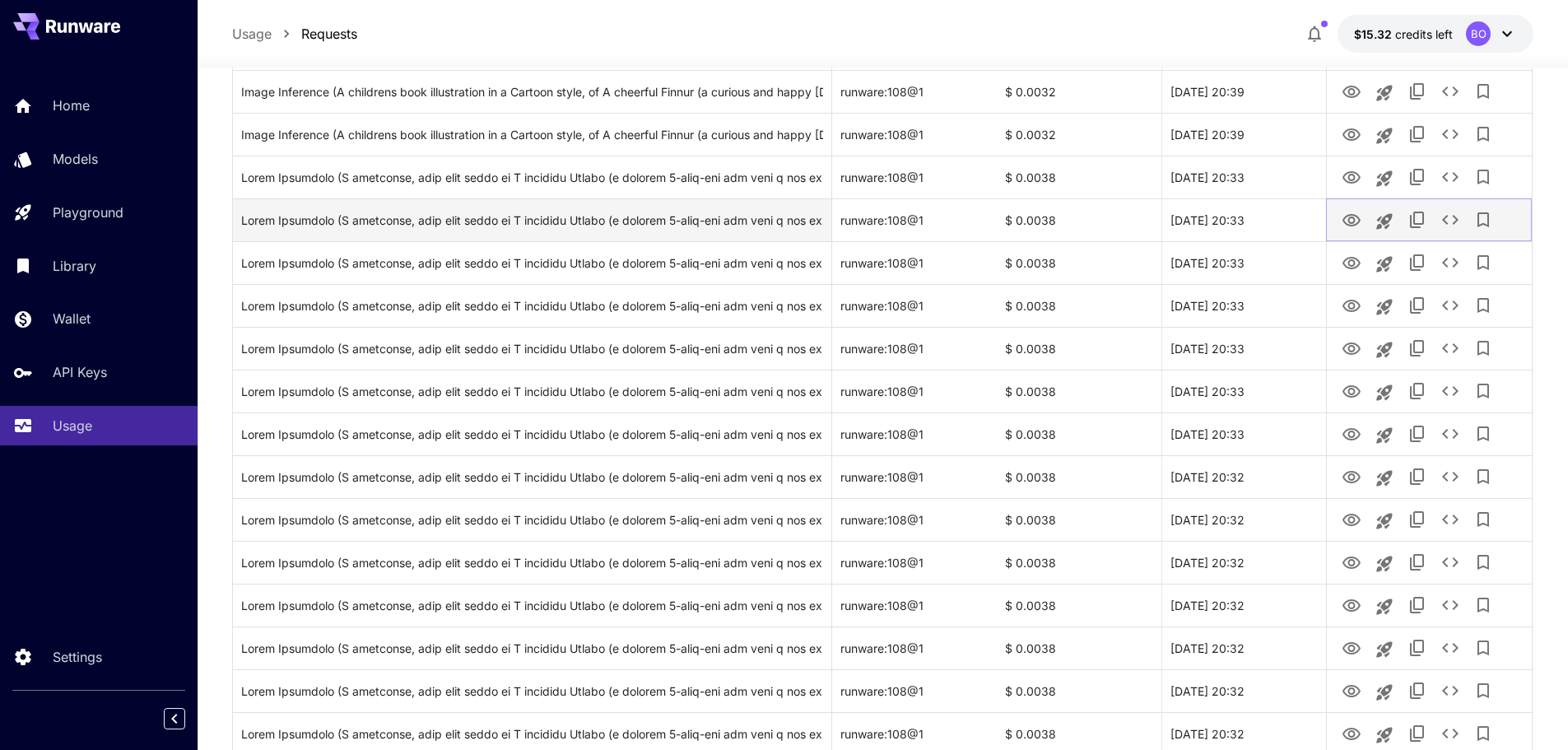
click at [1347, 219] on icon "View" at bounding box center [1351, 220] width 20 height 20
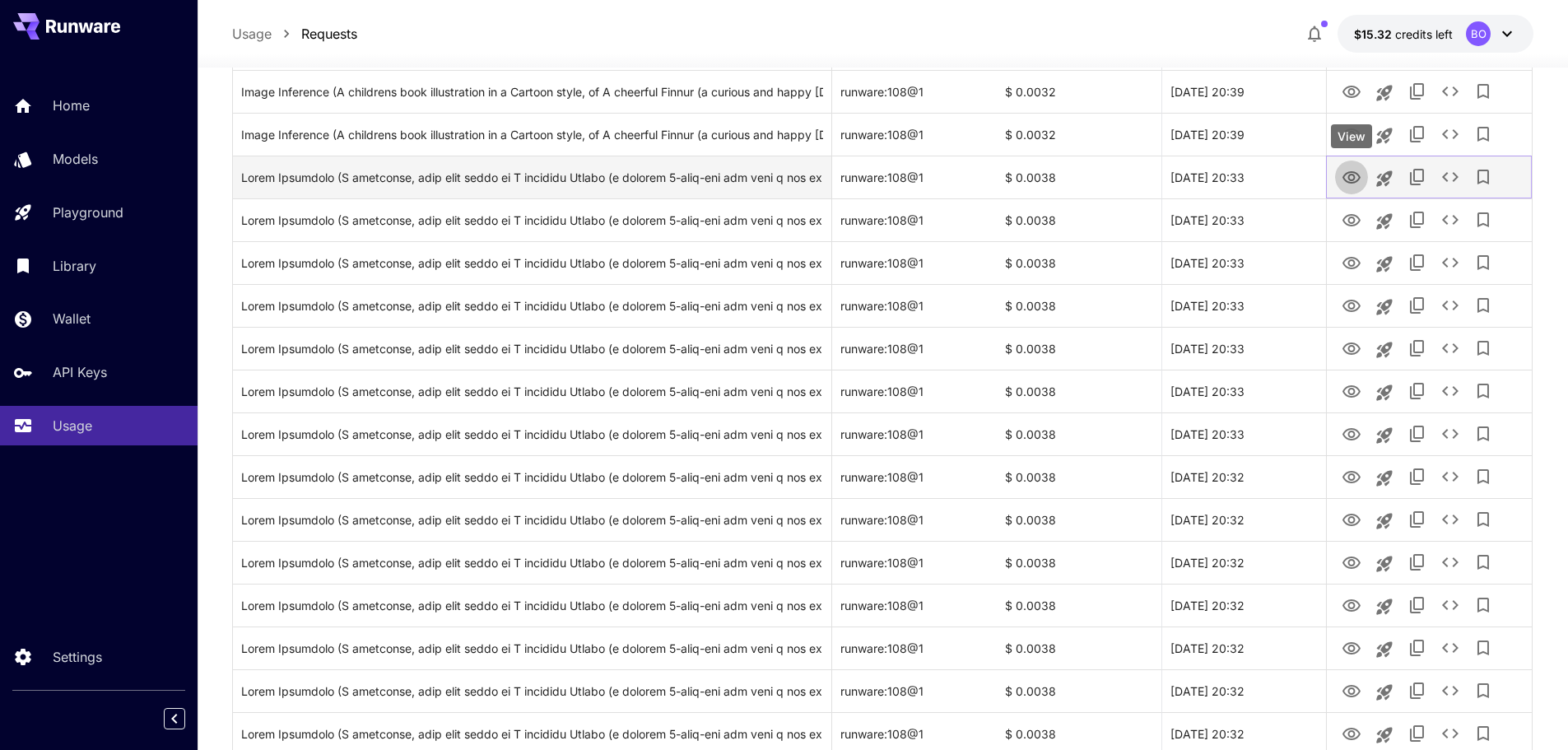
click at [1356, 174] on icon "View" at bounding box center [1351, 177] width 20 height 20
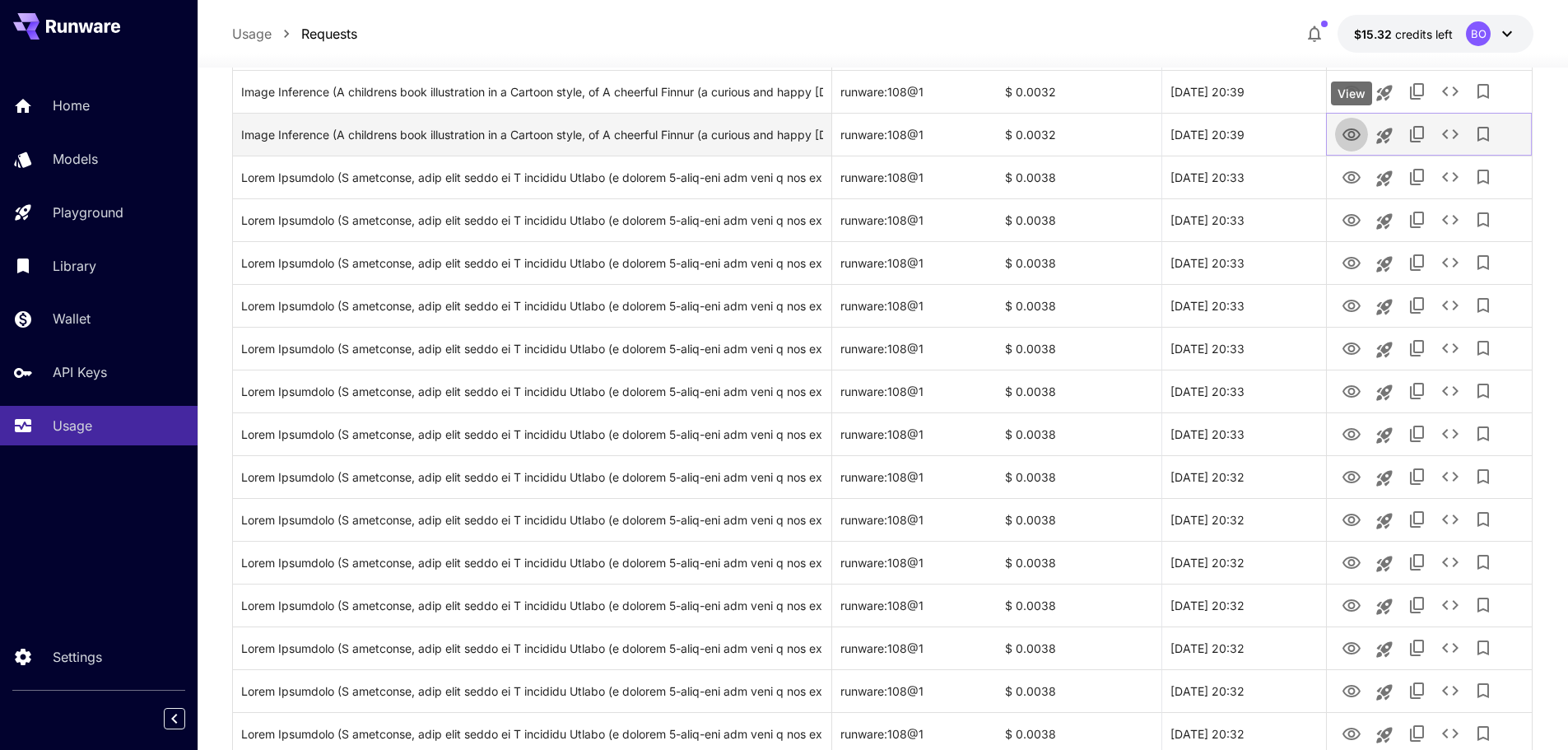
click at [1353, 133] on icon "View" at bounding box center [1351, 134] width 20 height 20
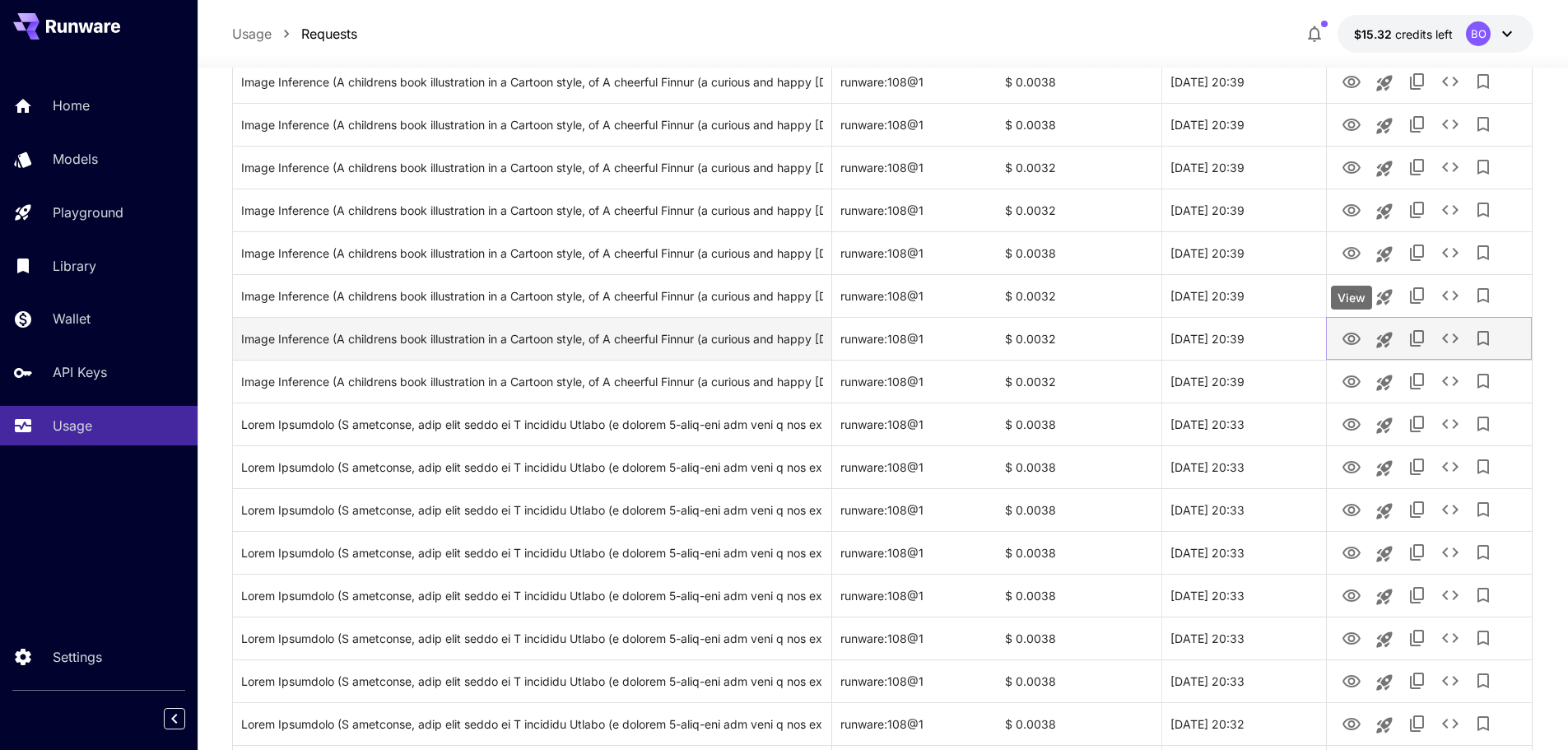
click at [1360, 334] on icon "View" at bounding box center [1351, 338] width 20 height 20
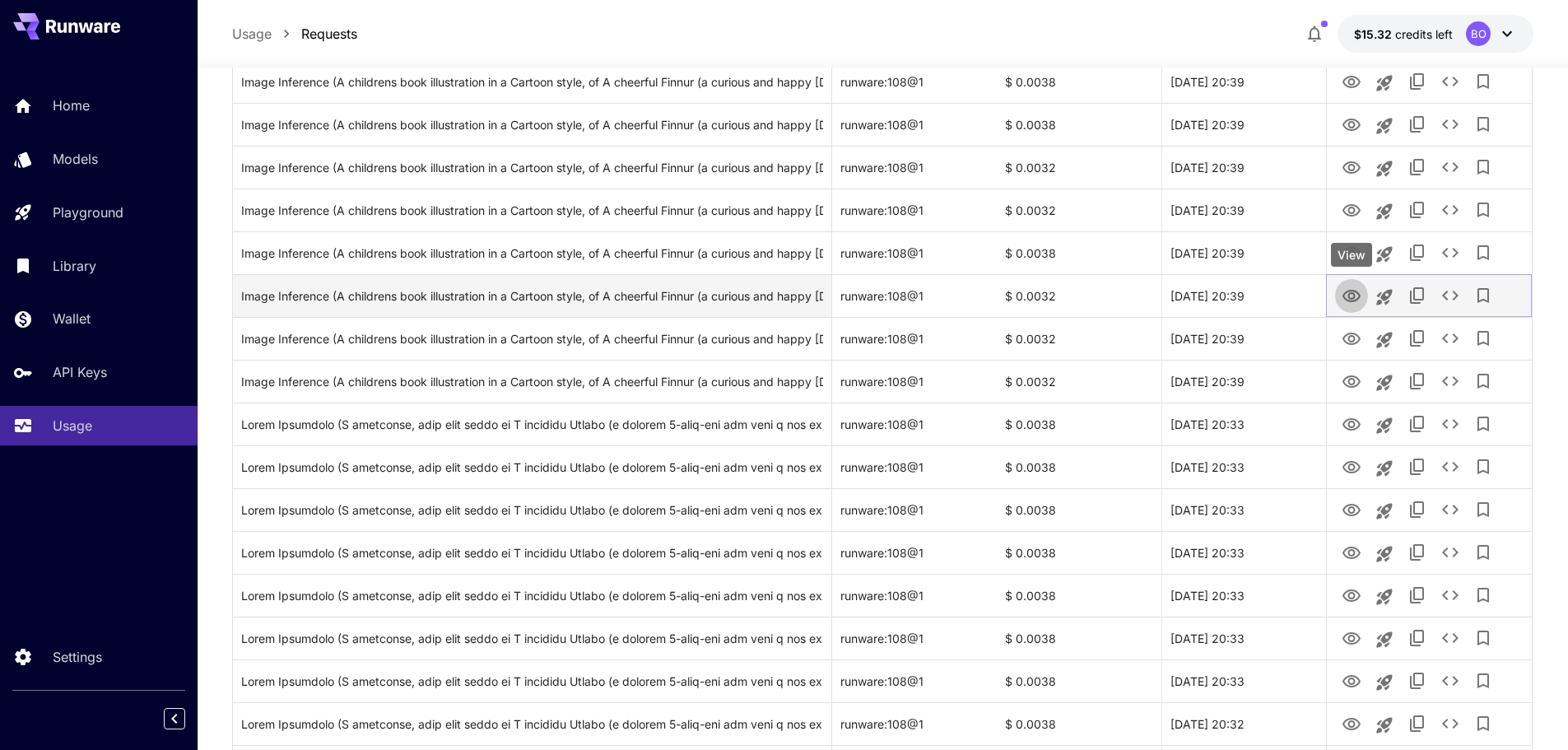
click at [1354, 294] on icon "View" at bounding box center [1351, 295] width 18 height 12
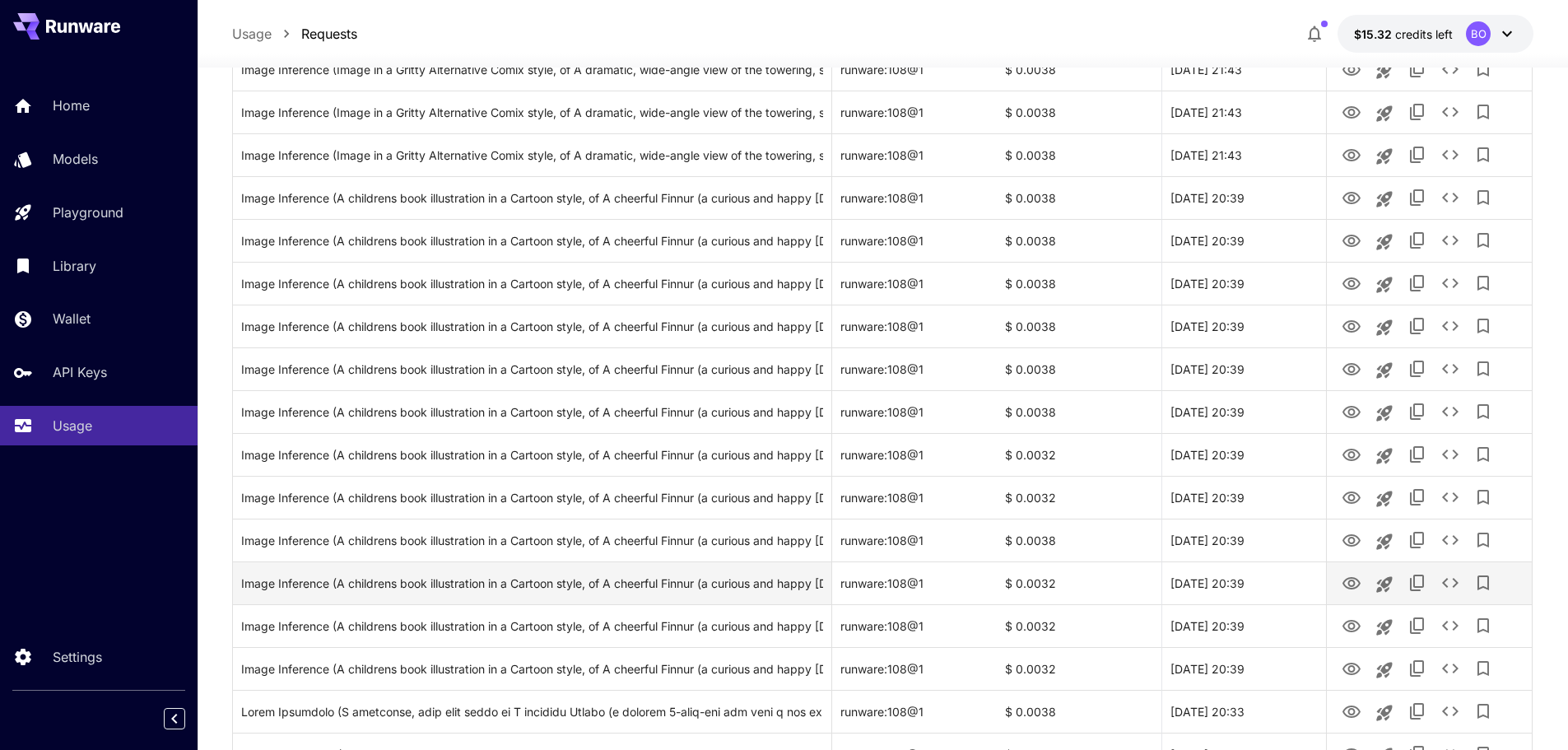
scroll to position [1643, 0]
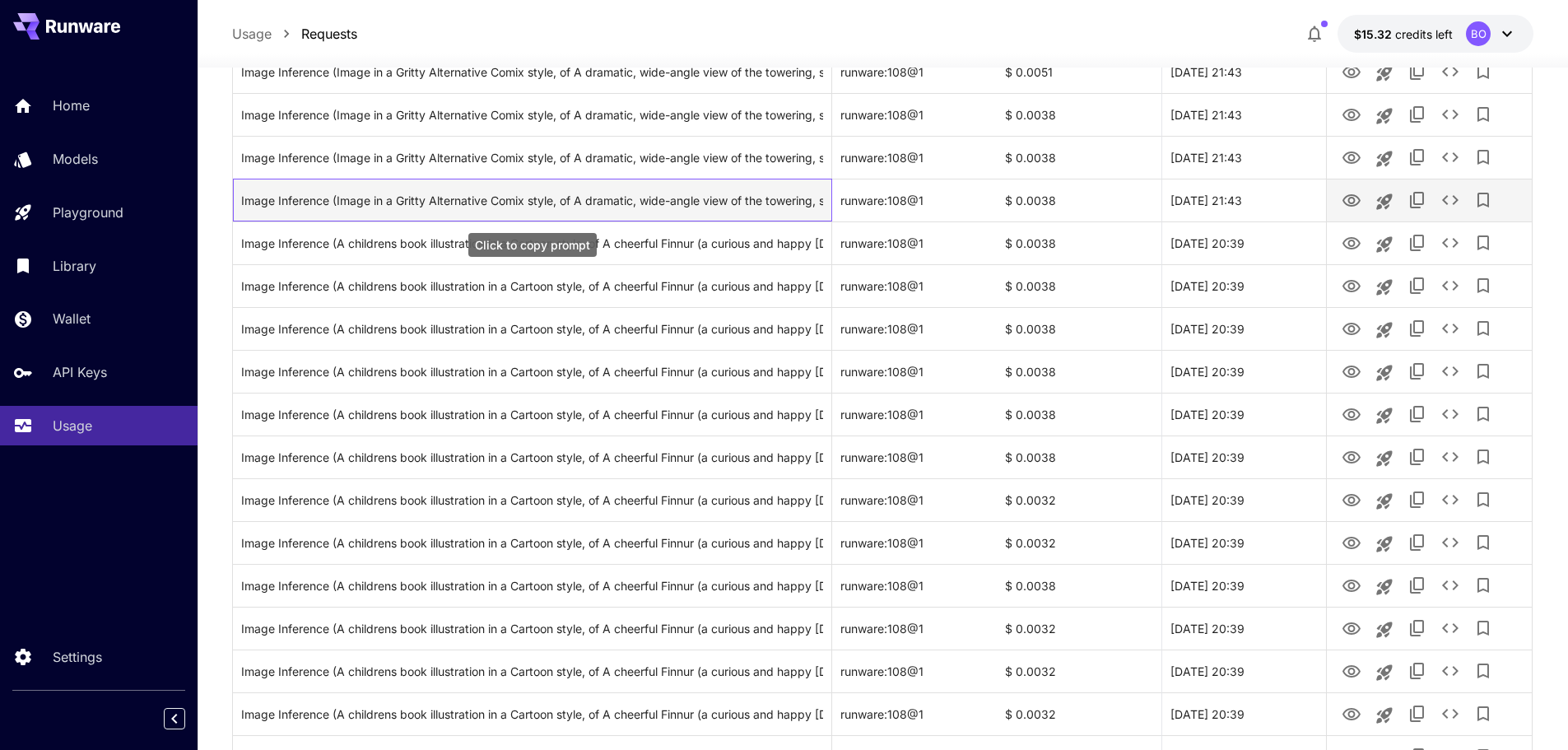
click at [678, 201] on div "Image Inference (Image in a Gritty Alternative Comix style, of A dramatic, wide…" at bounding box center [532, 200] width 582 height 42
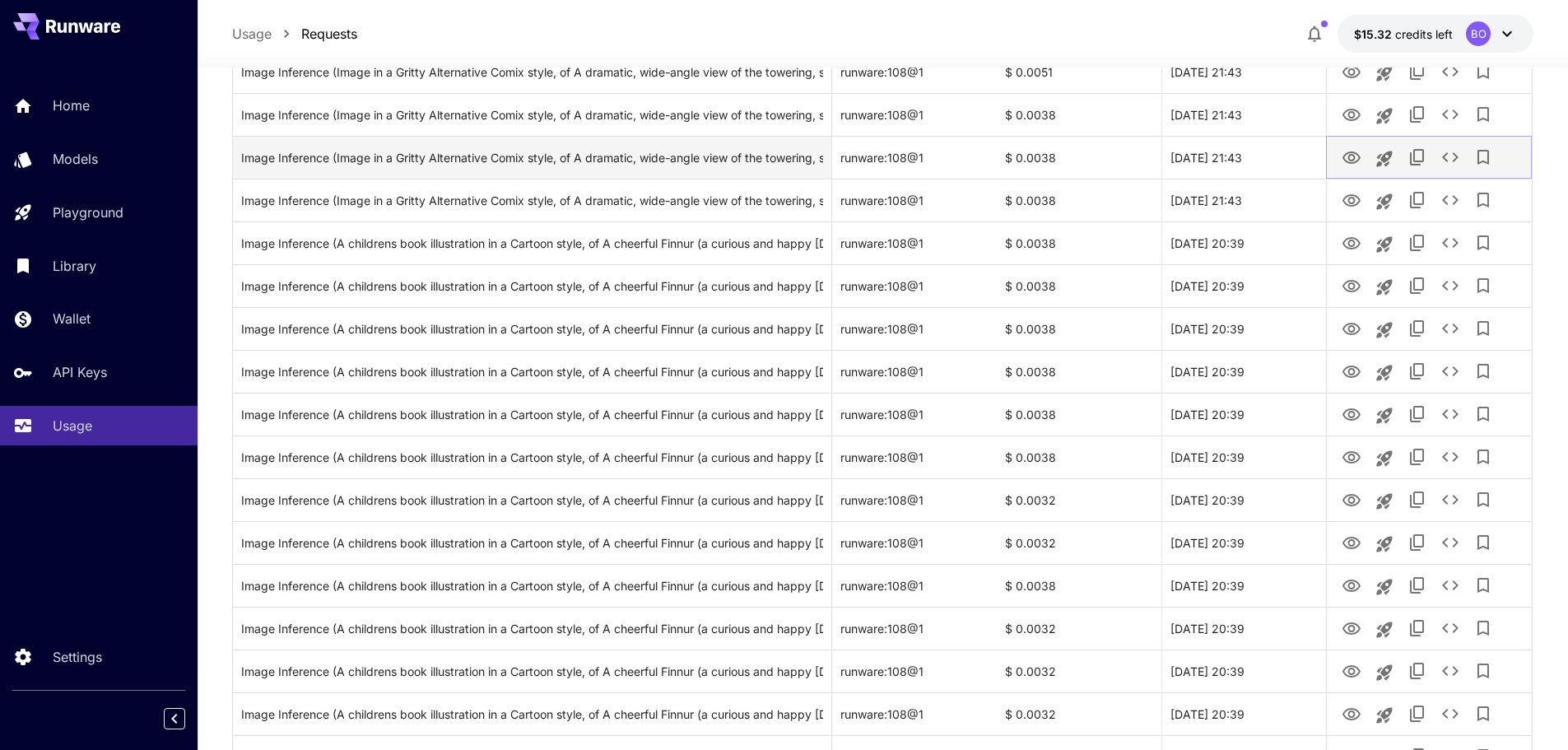
click at [1345, 156] on icon "View" at bounding box center [1351, 157] width 18 height 12
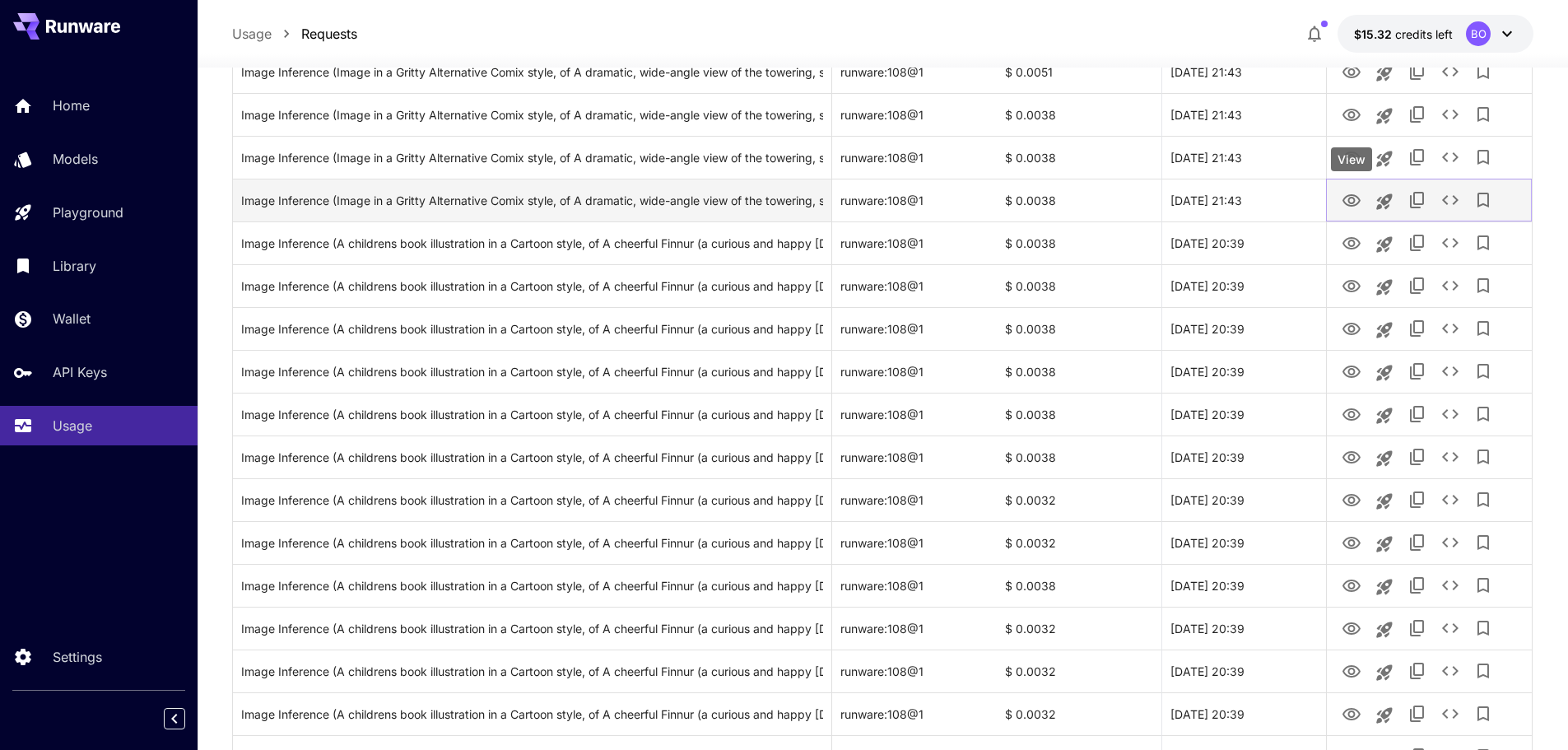
click at [1354, 196] on icon "View" at bounding box center [1351, 200] width 18 height 12
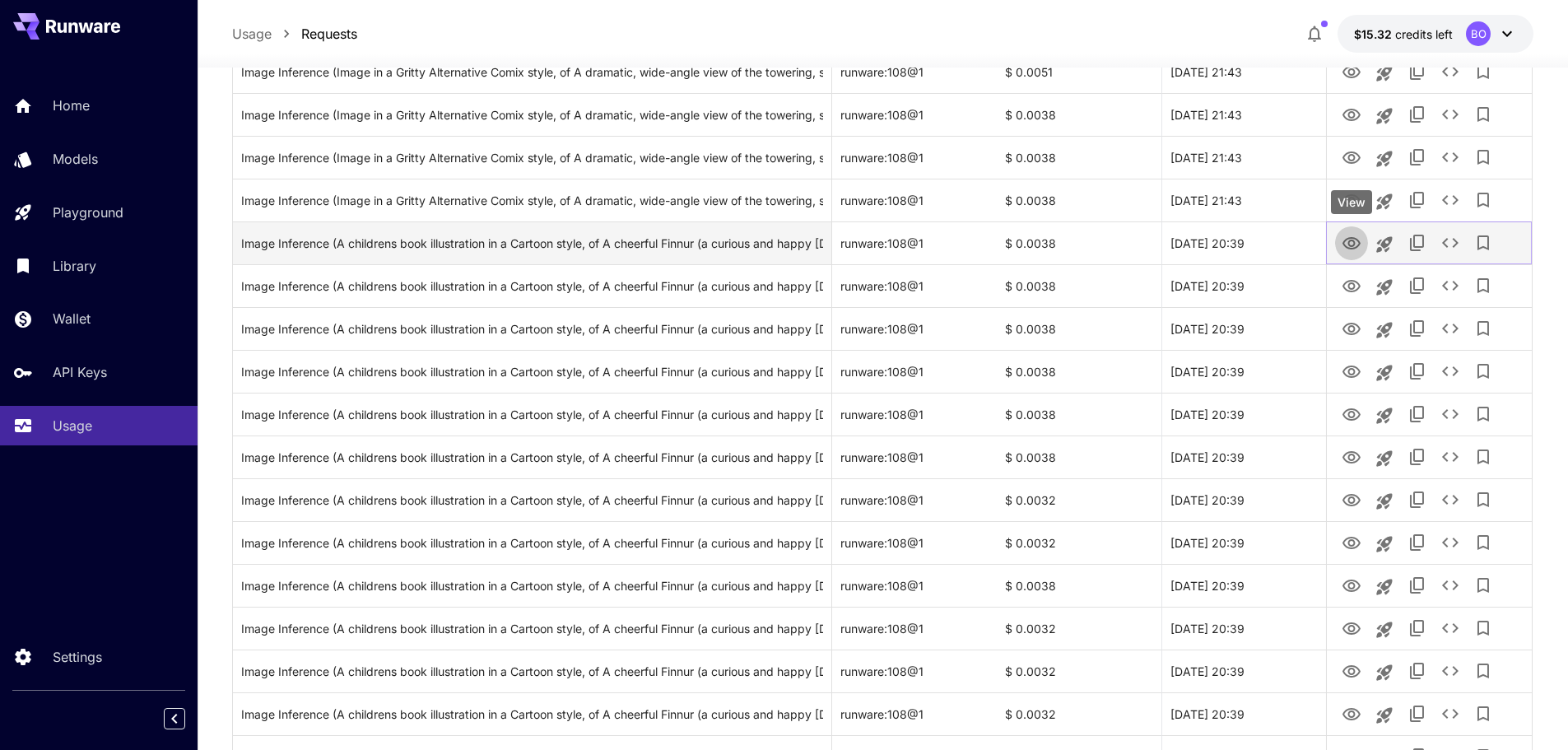
click at [1346, 239] on icon "View" at bounding box center [1351, 242] width 18 height 12
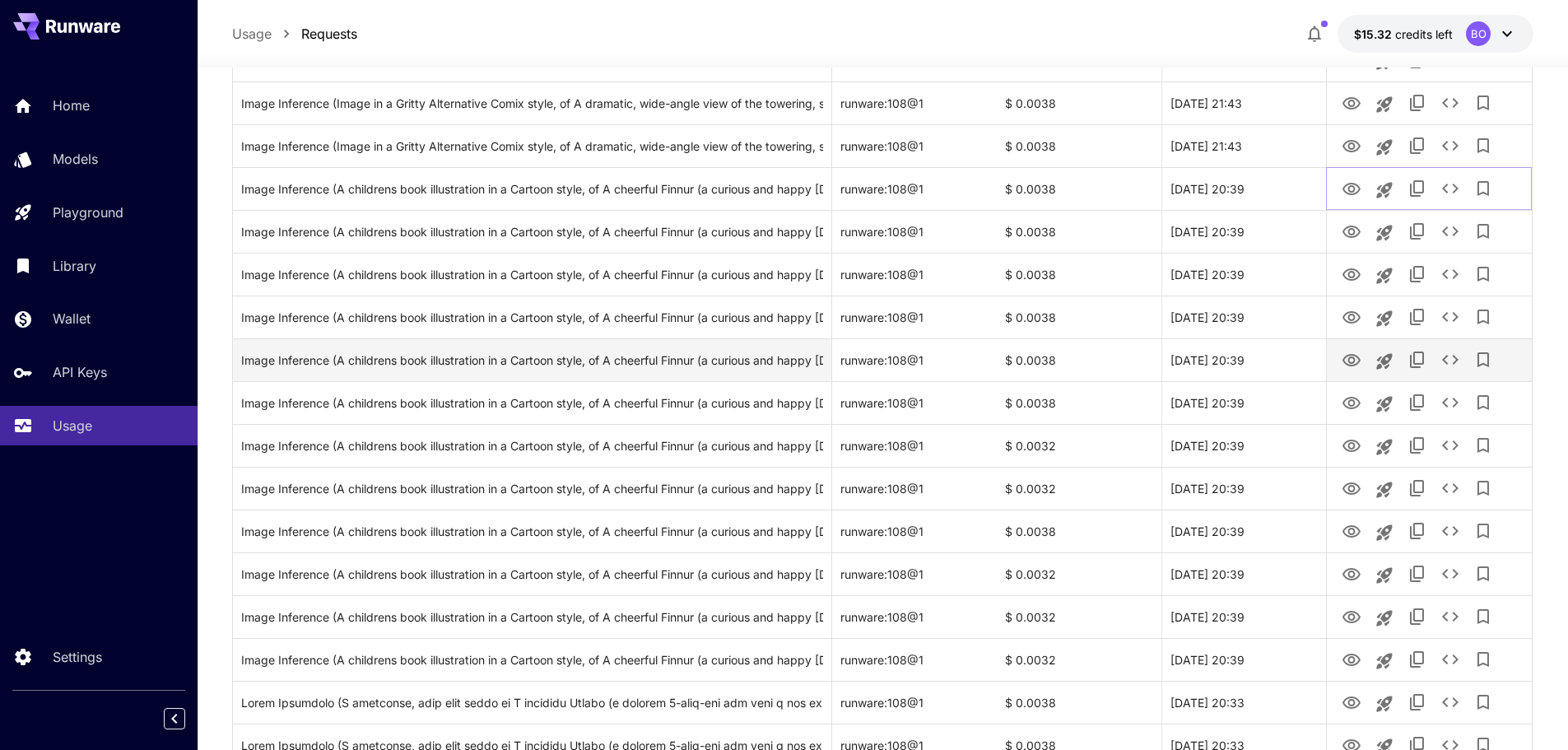
scroll to position [1725, 0]
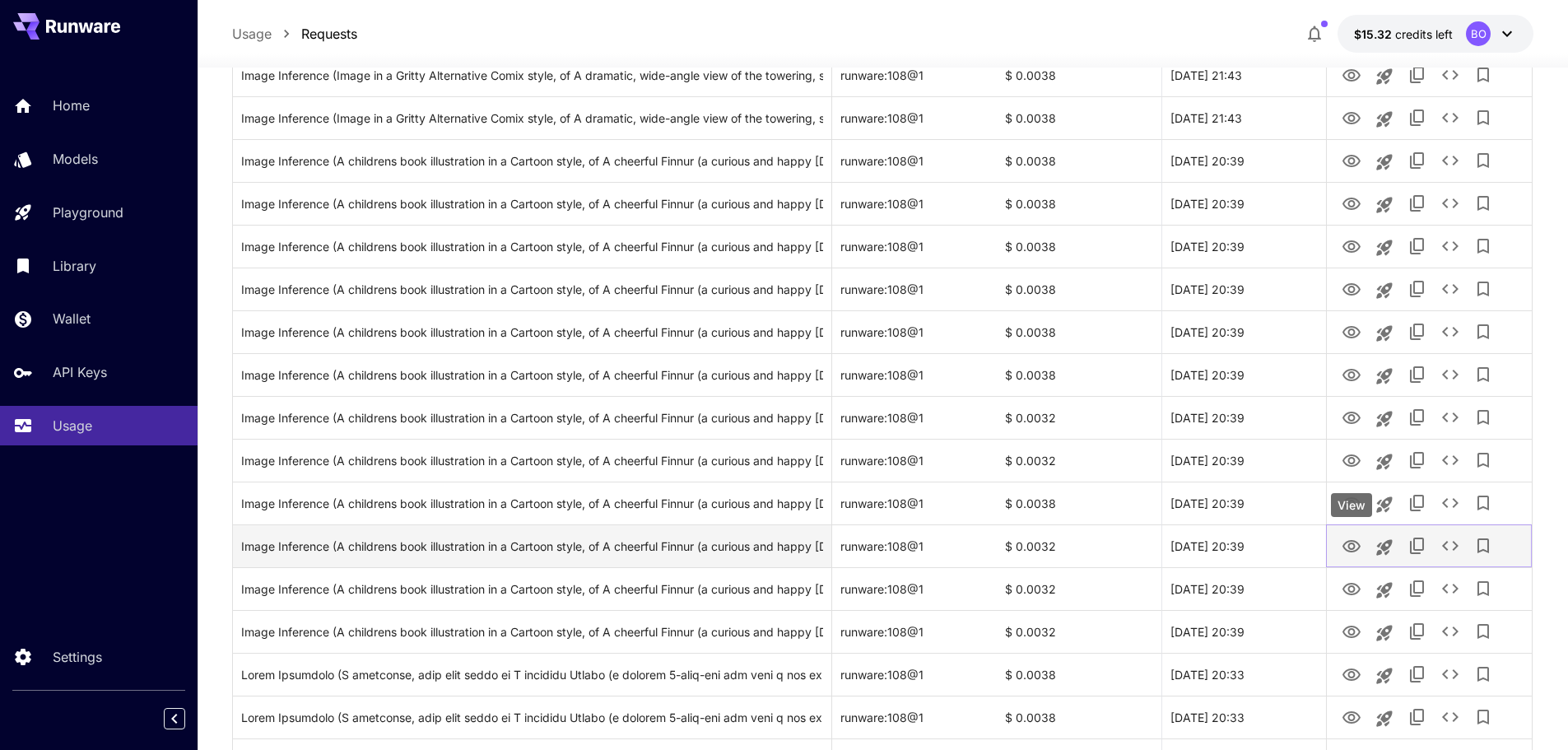
click at [1363, 537] on button "View" at bounding box center [1351, 545] width 33 height 34
click at [1350, 541] on icon "View" at bounding box center [1351, 546] width 20 height 20
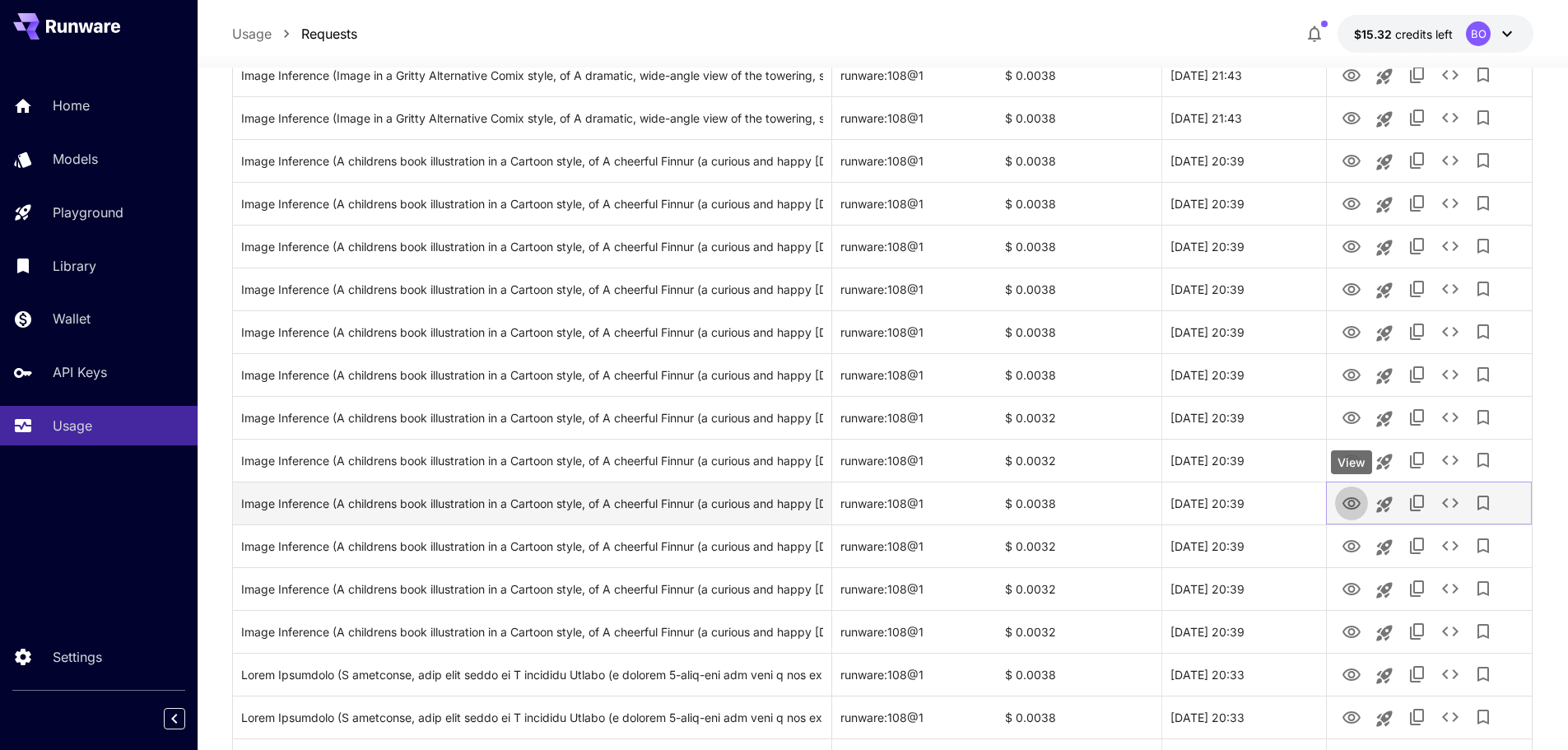
click at [1352, 502] on icon "View" at bounding box center [1351, 503] width 20 height 20
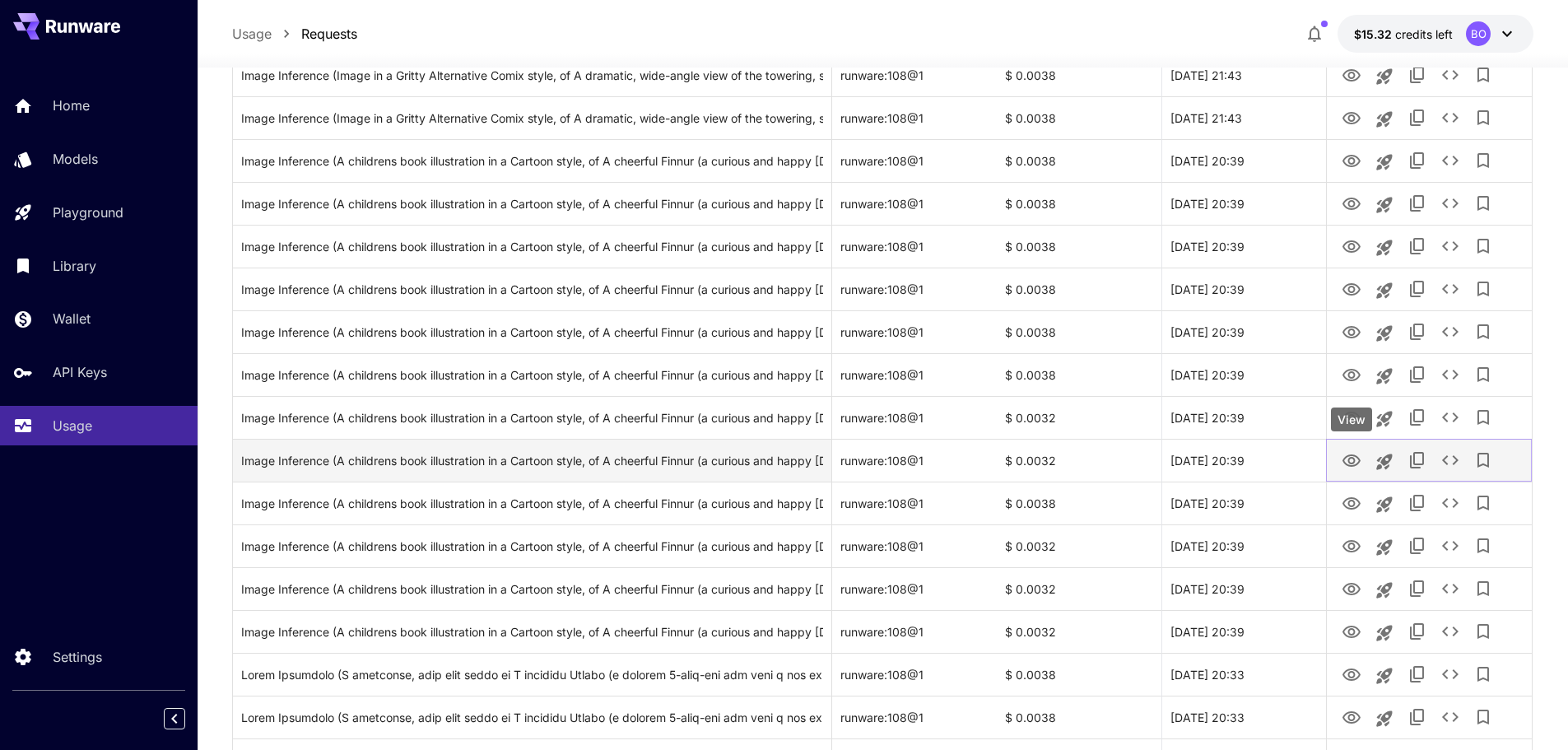
click at [1352, 454] on icon "View" at bounding box center [1351, 460] width 20 height 20
